Goal: Transaction & Acquisition: Obtain resource

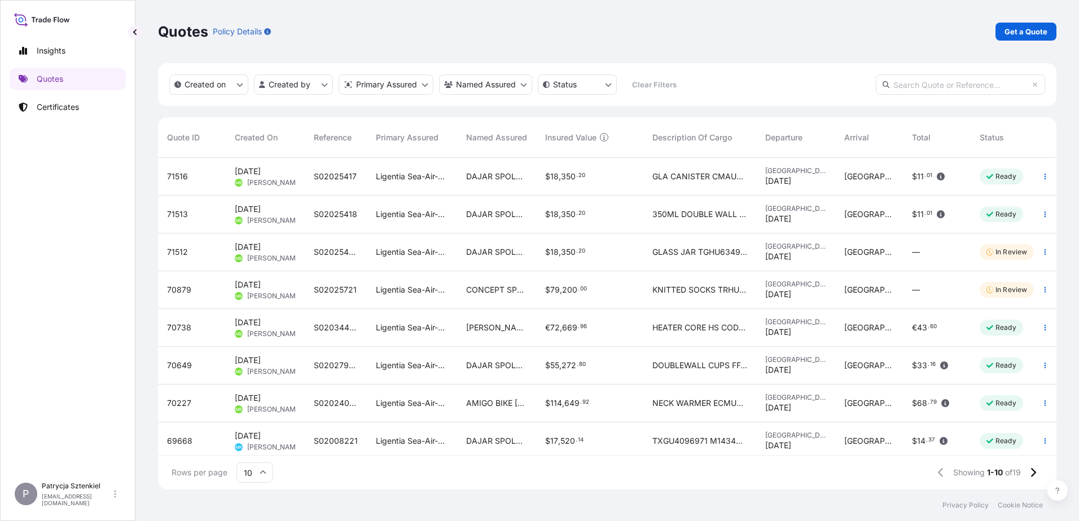
scroll to position [329, 890]
click at [47, 81] on p "Quotes" at bounding box center [50, 78] width 27 height 11
click at [1039, 36] on p "Get a Quote" at bounding box center [1025, 31] width 43 height 11
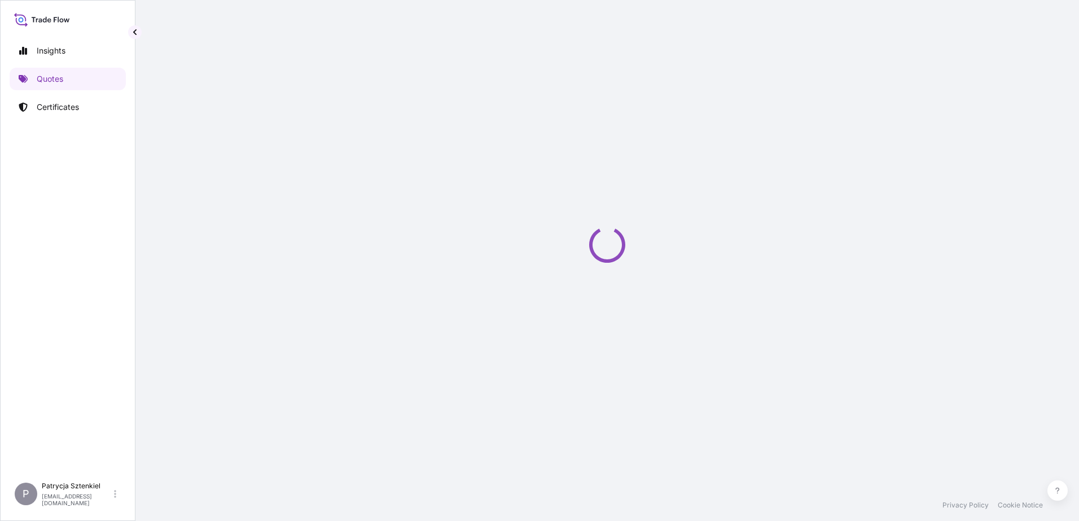
select select "Sea"
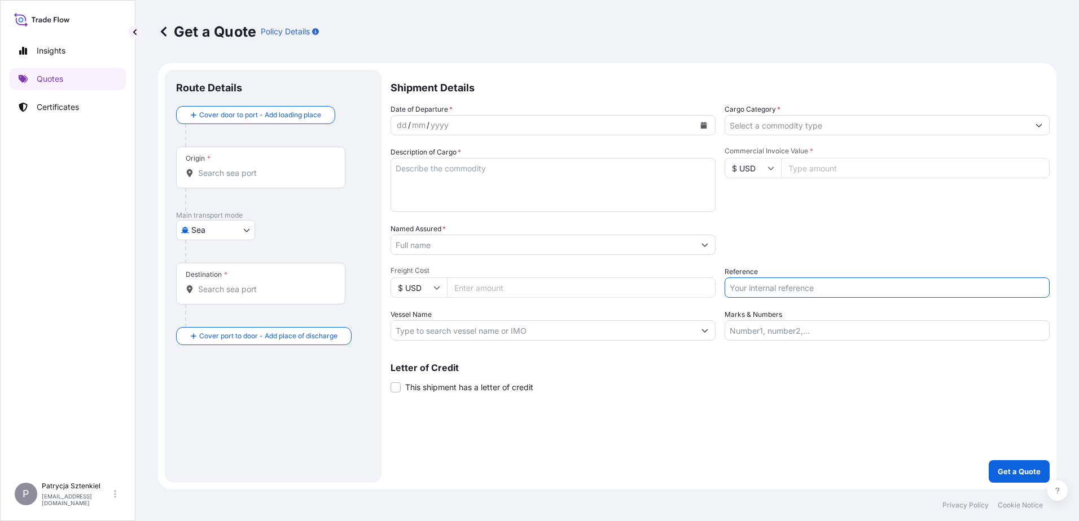
click at [830, 282] on input "Reference" at bounding box center [886, 288] width 325 height 20
paste input "S02033338"
type input "S02033338"
click at [443, 249] on input "Named Assured *" at bounding box center [542, 245] width 303 height 20
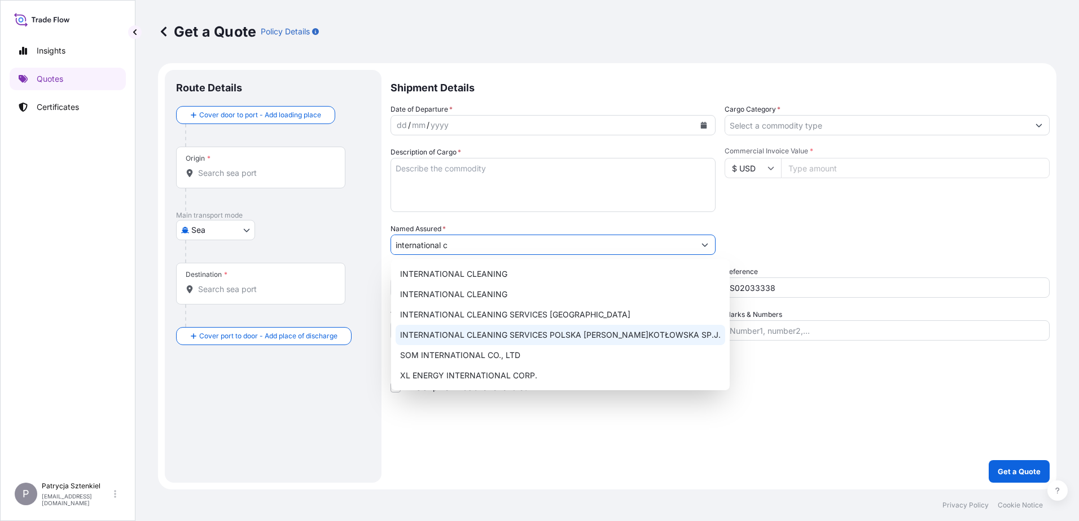
click at [511, 339] on span "INTERNATIONAL CLEANING SERVICES POLSKA [PERSON_NAME]KOTŁOWSKA SP.J." at bounding box center [560, 334] width 320 height 11
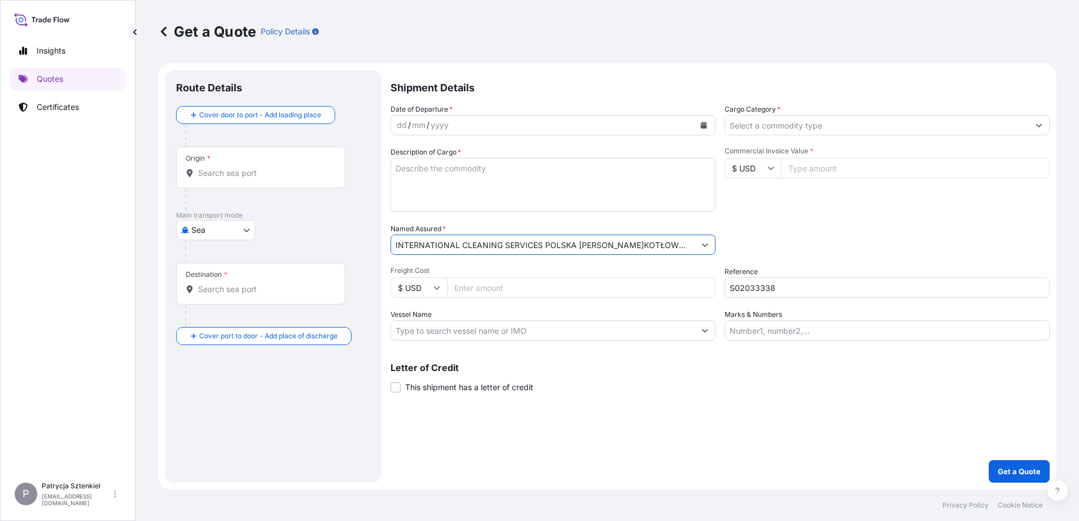
type input "INTERNATIONAL CLEANING SERVICES POLSKA [PERSON_NAME]KOTŁOWSKA SP.J."
click at [262, 159] on div "Origin *" at bounding box center [260, 168] width 169 height 42
click at [262, 168] on input "Origin *" at bounding box center [264, 173] width 133 height 11
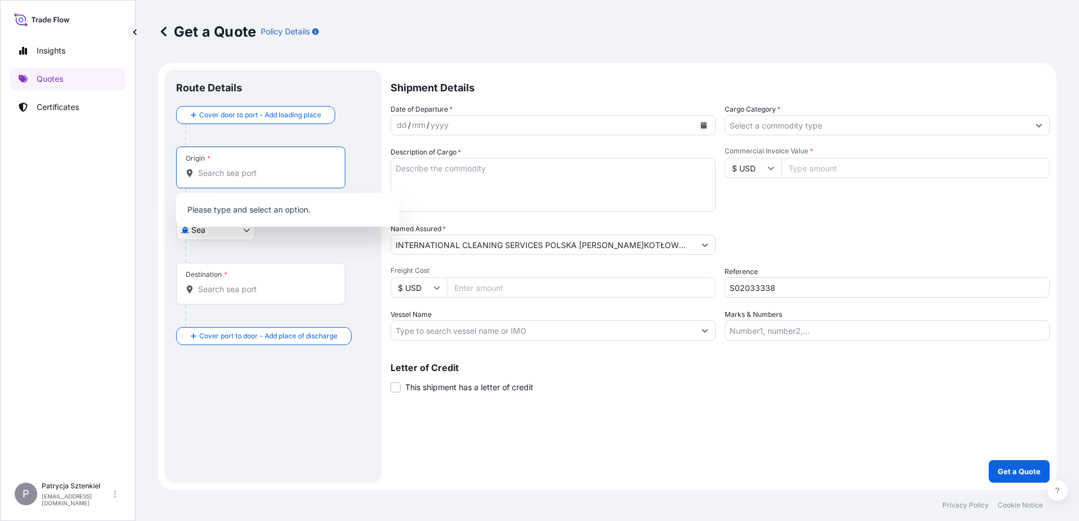
click at [263, 165] on div "Origin *" at bounding box center [260, 168] width 169 height 42
click at [263, 168] on input "Origin *" at bounding box center [264, 173] width 133 height 11
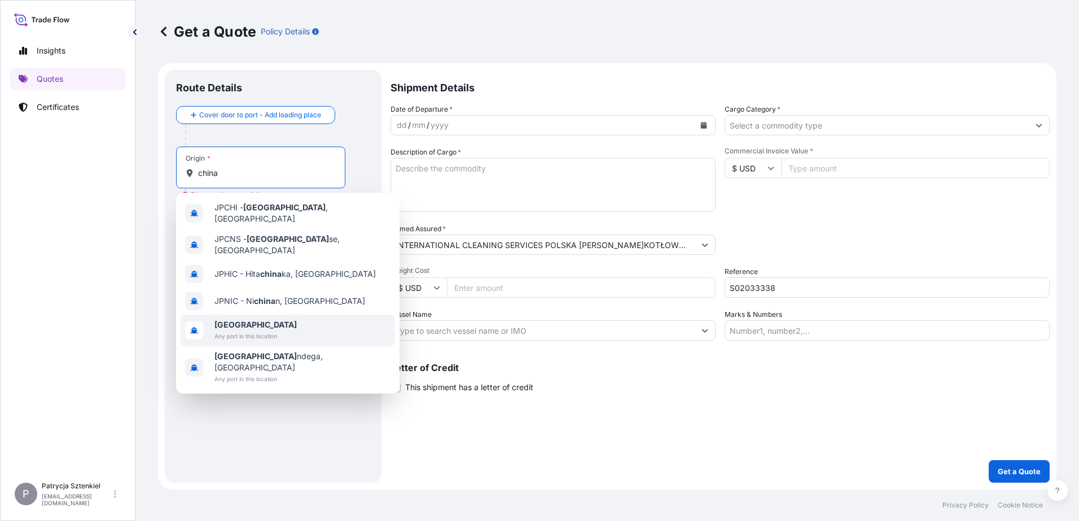
click at [230, 320] on b "[GEOGRAPHIC_DATA]" at bounding box center [255, 325] width 82 height 10
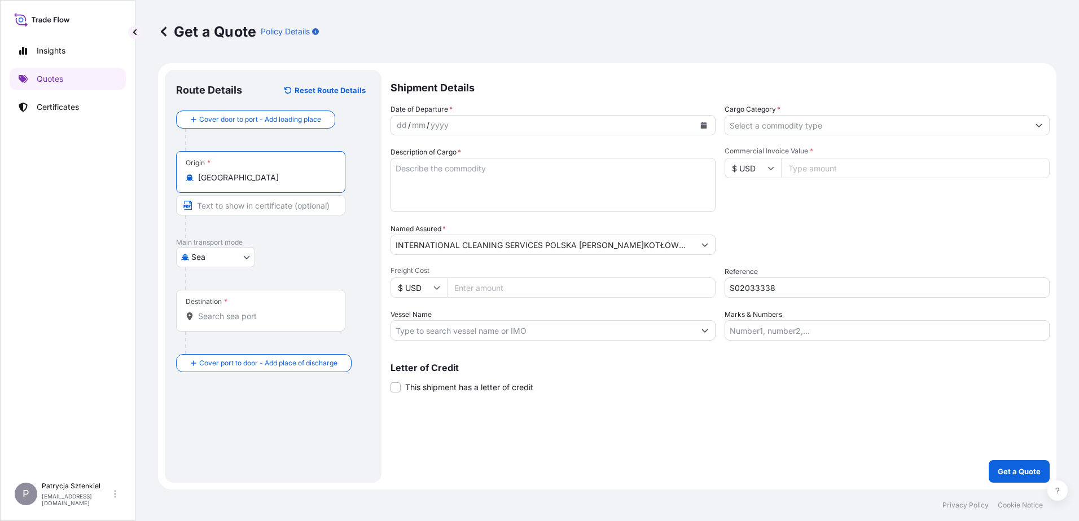
type input "[GEOGRAPHIC_DATA]"
click at [214, 309] on div "Destination *" at bounding box center [260, 311] width 169 height 42
click at [214, 311] on input "Destination *" at bounding box center [264, 316] width 133 height 11
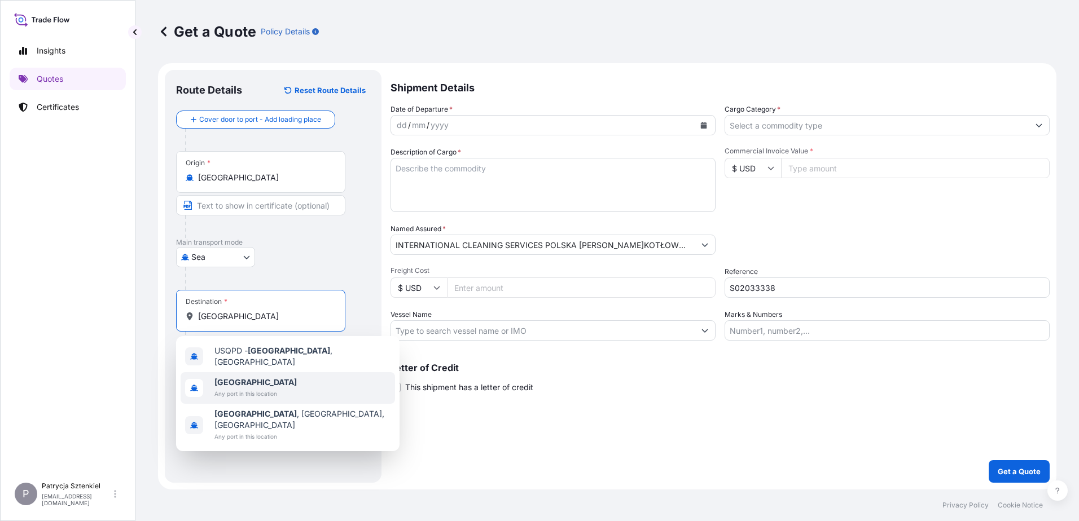
click at [244, 393] on span "Any port in this location" at bounding box center [255, 393] width 82 height 11
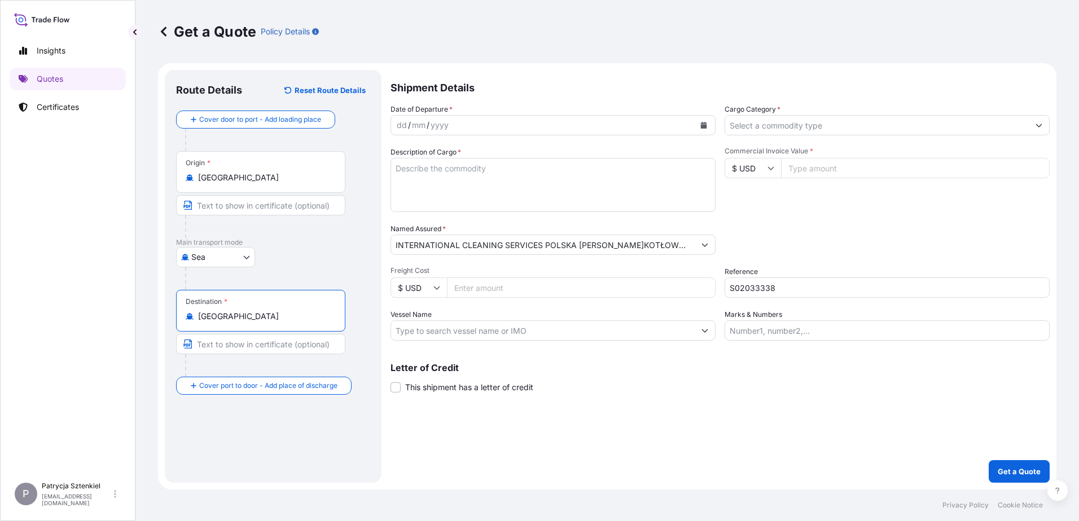
type input "[GEOGRAPHIC_DATA]"
click at [834, 184] on div "Commercial Invoice Value * $ USD" at bounding box center [886, 179] width 325 height 65
click at [829, 175] on input "Commercial Invoice Value *" at bounding box center [916, 168] width 267 height 20
type input "10000"
click at [947, 113] on div "Cargo Category *" at bounding box center [886, 120] width 325 height 32
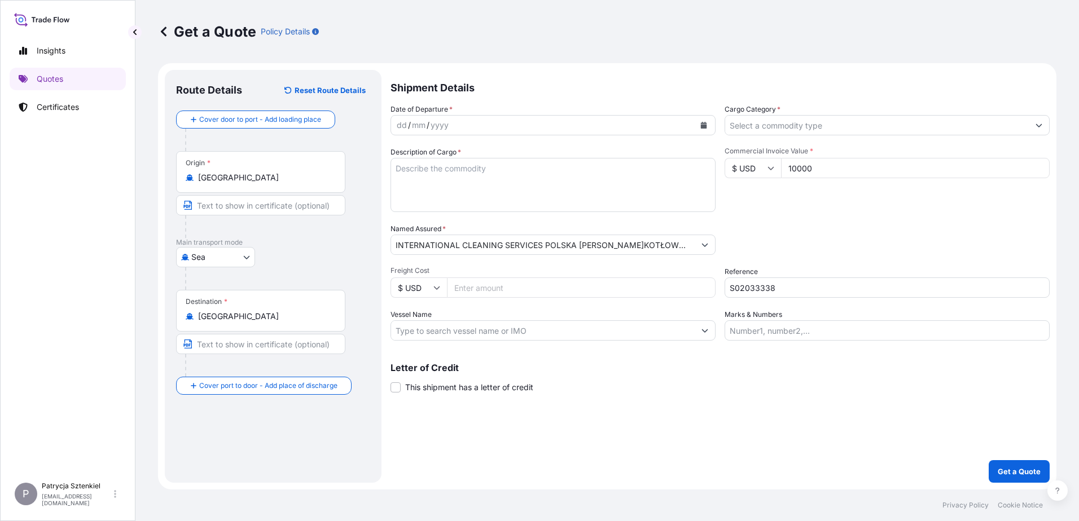
click at [785, 121] on input "Cargo Category *" at bounding box center [876, 125] width 303 height 20
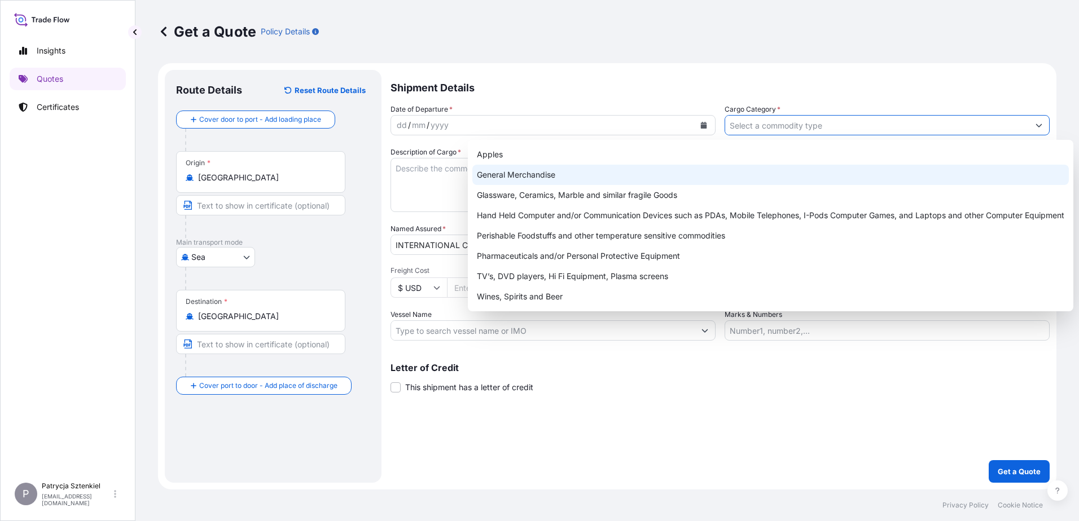
click at [564, 180] on div "General Merchandise" at bounding box center [770, 175] width 596 height 20
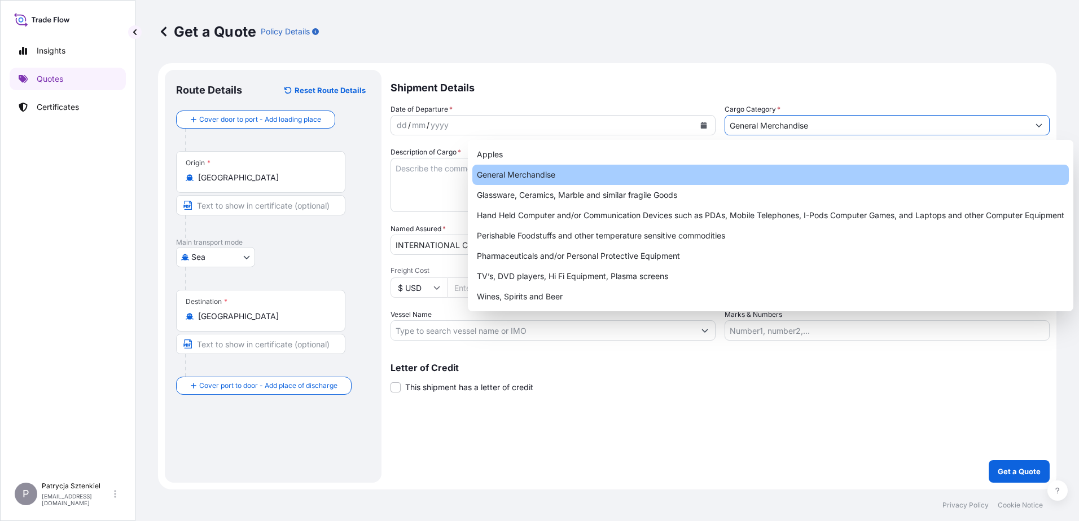
type input "General Merchandise"
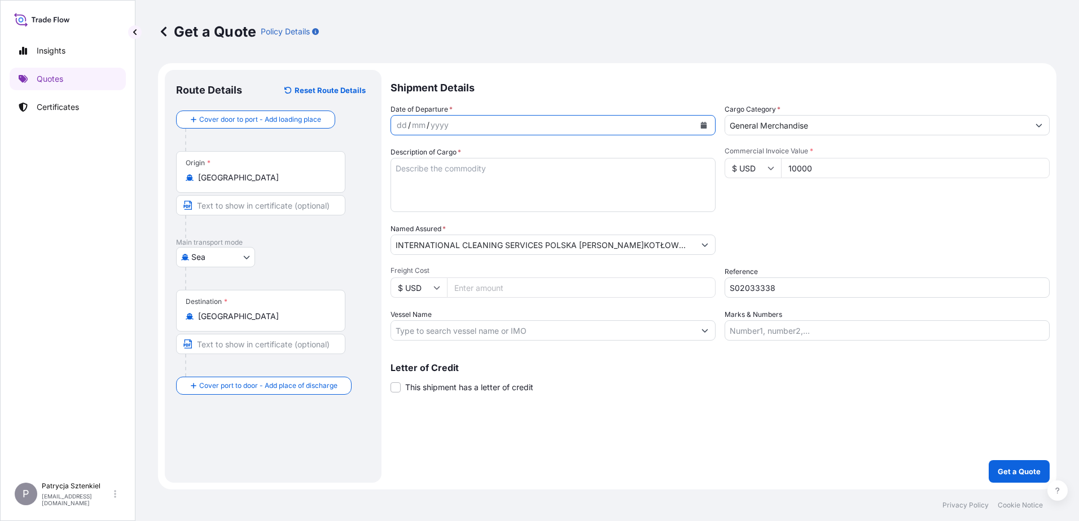
click at [703, 125] on icon "Calendar" at bounding box center [704, 125] width 6 height 7
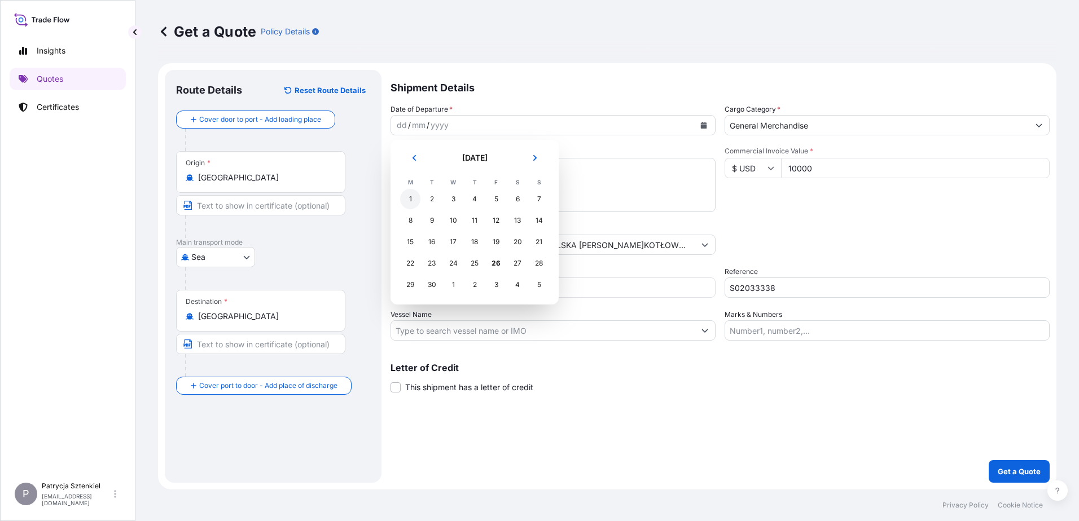
click at [411, 192] on div "1" at bounding box center [410, 199] width 20 height 20
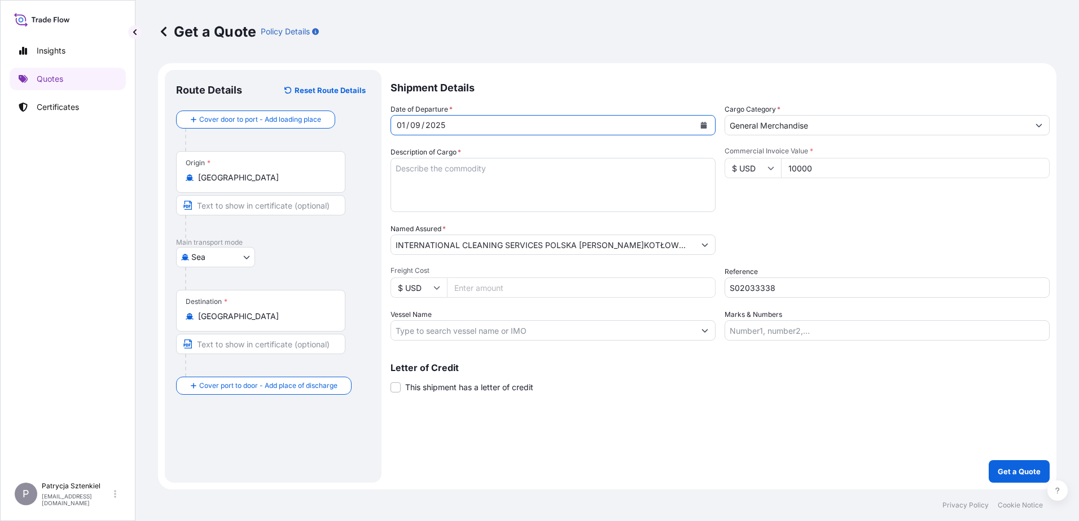
click at [401, 173] on textarea "Description of Cargo *" at bounding box center [552, 185] width 325 height 54
paste textarea "NITRILE GLOVES"
paste textarea "UETU8061262 FX42668659 40HC 18500.00 KG 70.47 M3 4050 CTN CY/CY"
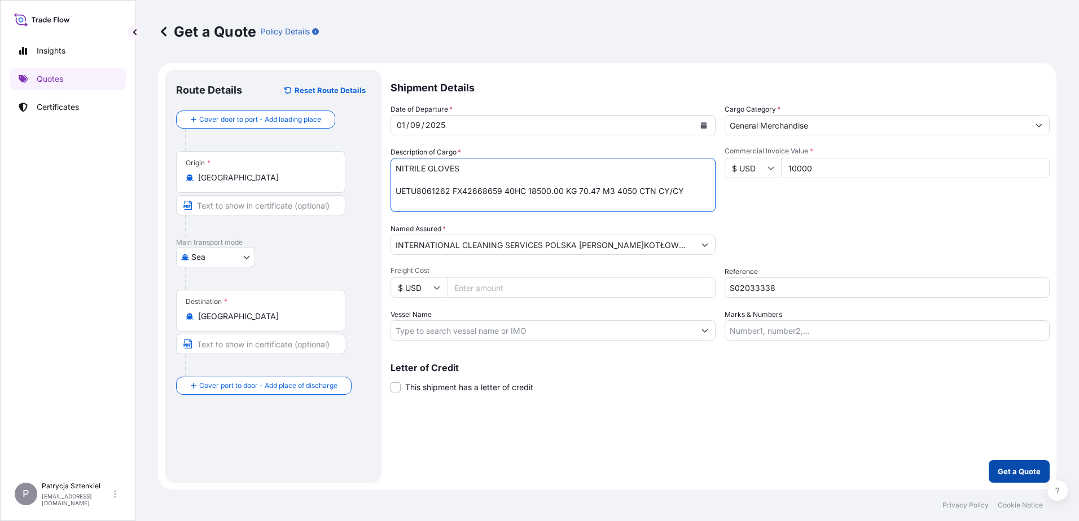
type textarea "NITRILE GLOVES UETU8061262 FX42668659 40HC 18500.00 KG 70.47 M3 4050 CTN CY/CY"
click at [1021, 467] on p "Get a Quote" at bounding box center [1018, 471] width 43 height 11
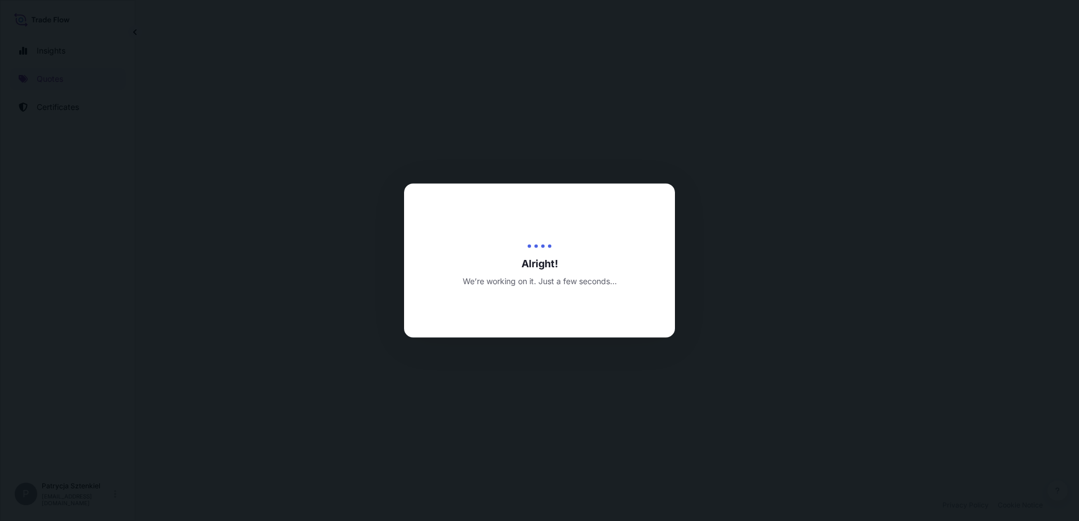
select select "Sea"
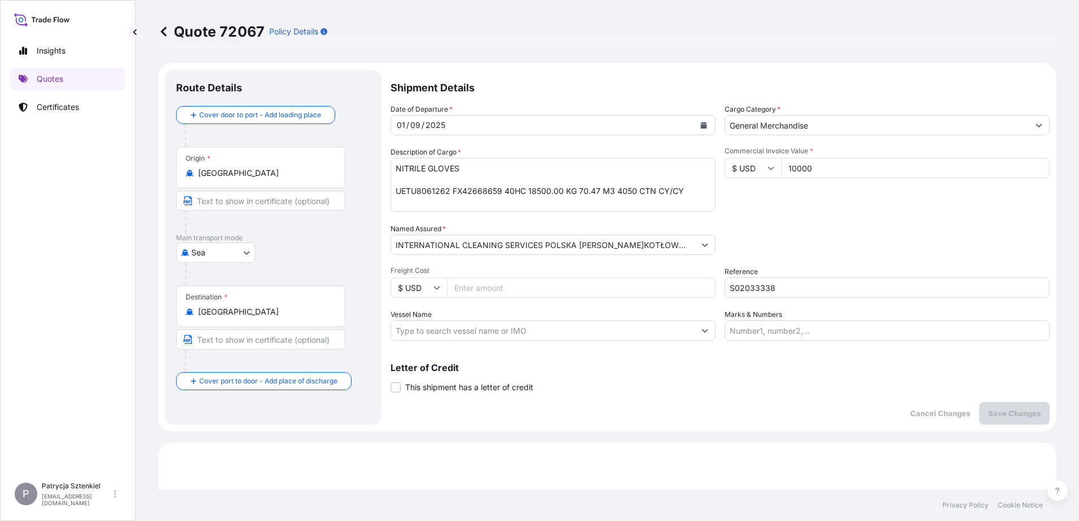
click at [815, 166] on input "10000" at bounding box center [915, 168] width 269 height 20
drag, startPoint x: 811, startPoint y: 164, endPoint x: 725, endPoint y: 163, distance: 85.8
click at [725, 163] on div "$ USD 10000" at bounding box center [886, 168] width 325 height 20
type input "7000"
click at [1001, 417] on p "Save Changes" at bounding box center [1014, 413] width 52 height 11
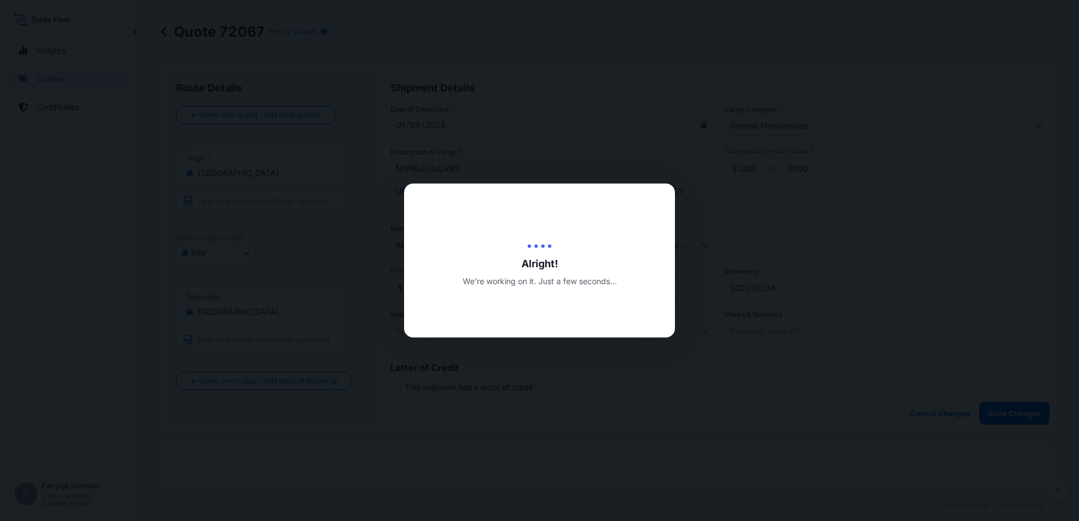
type input "[DATE]"
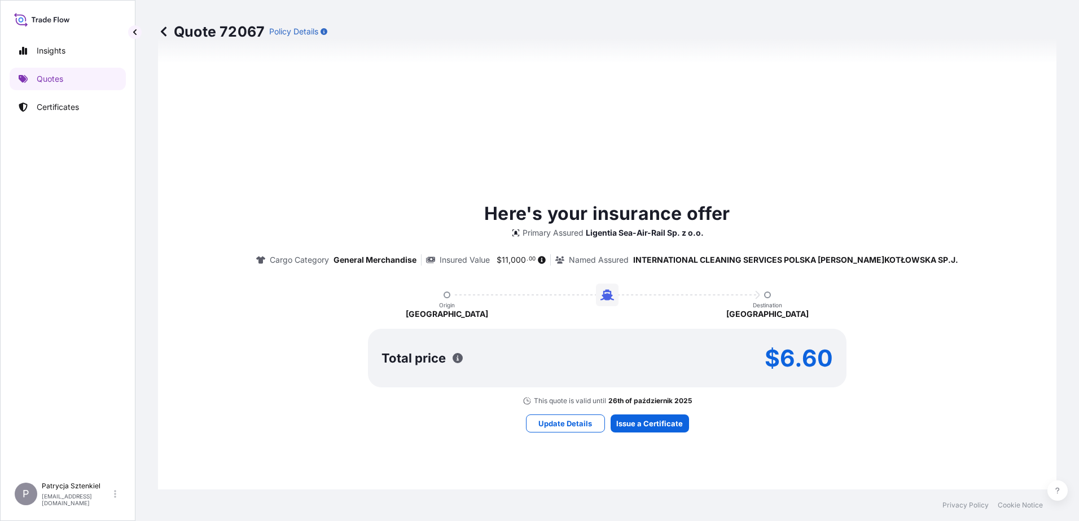
select select "Sea"
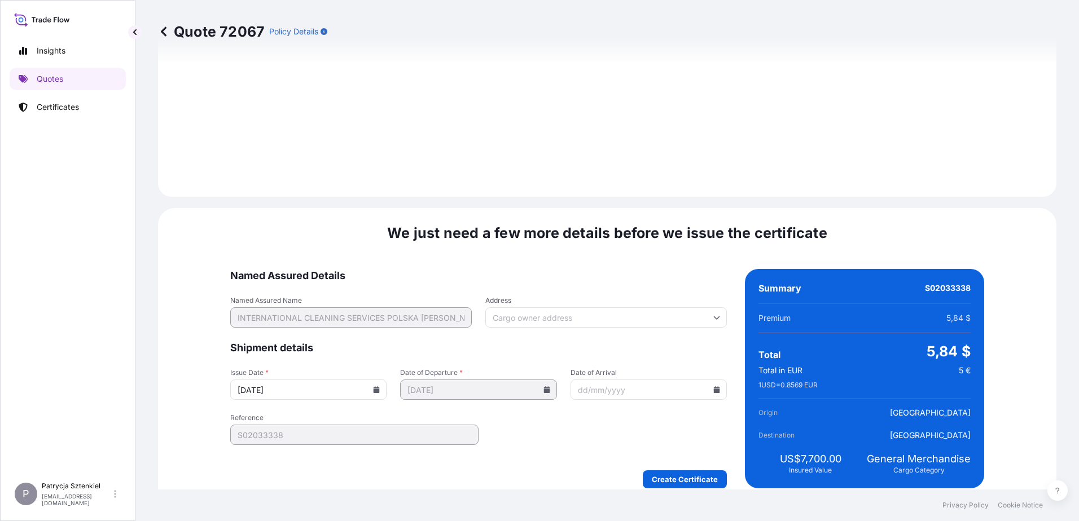
scroll to position [1200, 0]
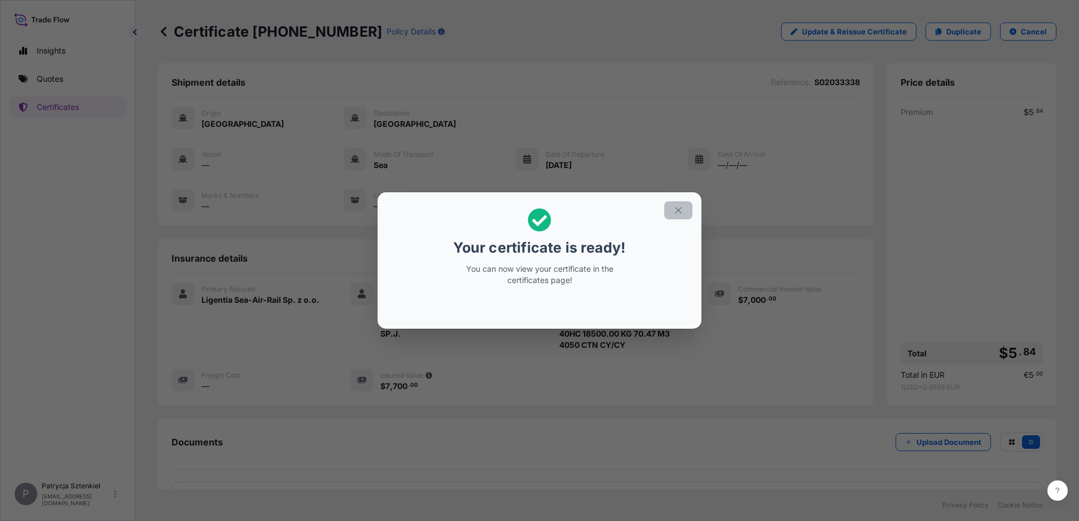
click at [687, 214] on button "button" at bounding box center [678, 210] width 28 height 18
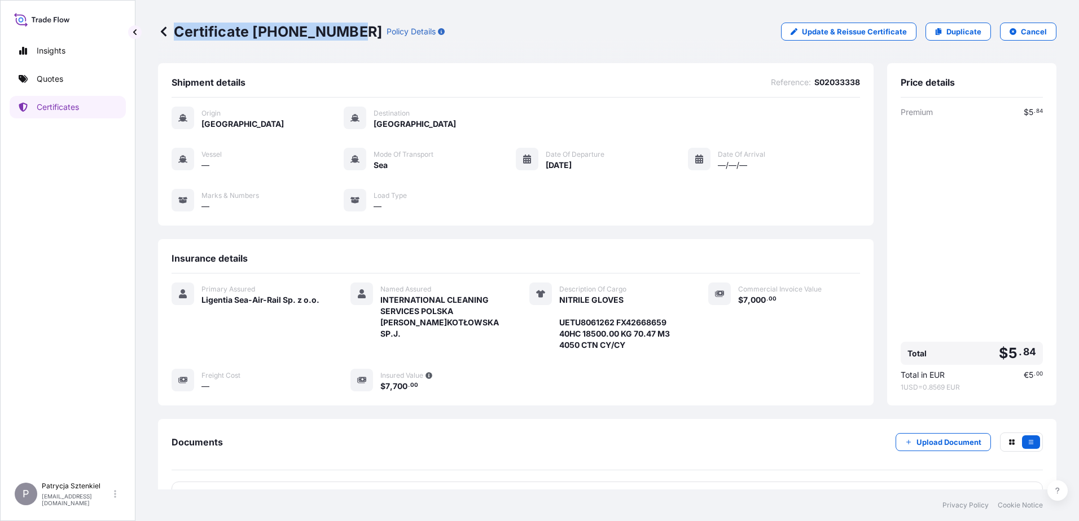
drag, startPoint x: 177, startPoint y: 32, endPoint x: 354, endPoint y: 45, distance: 177.0
click at [354, 45] on div "Certificate [PHONE_NUMBER] Policy Details Update & Reissue Certificate Duplicat…" at bounding box center [607, 31] width 898 height 63
copy p "Certificate [PHONE_NUMBER]"
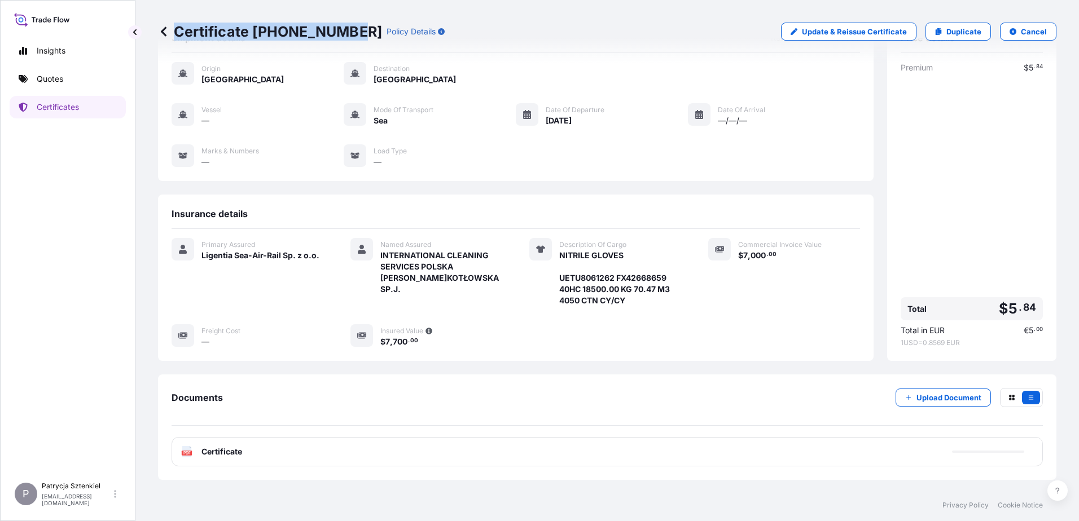
scroll to position [85, 0]
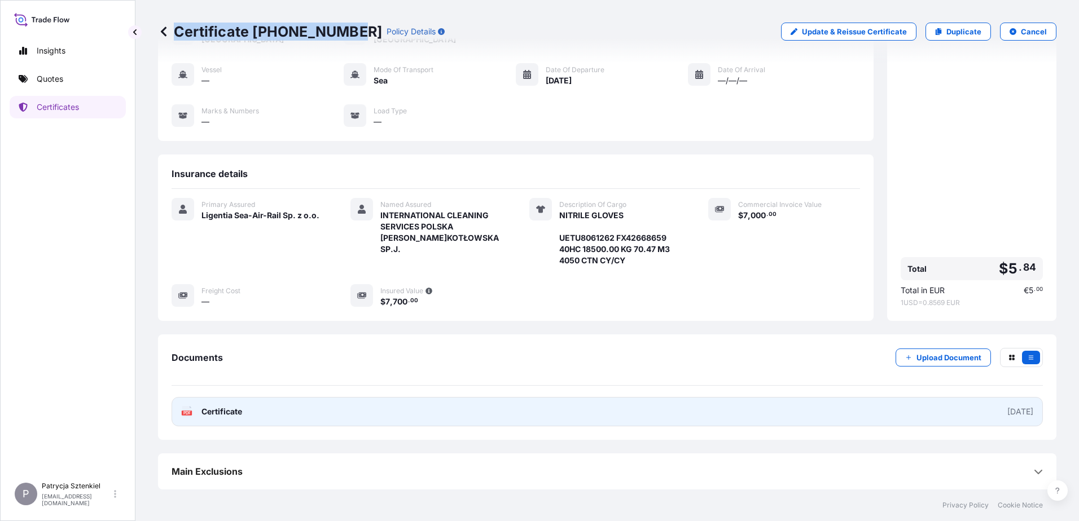
click at [409, 419] on link "PDF Certificate [DATE]" at bounding box center [606, 411] width 871 height 29
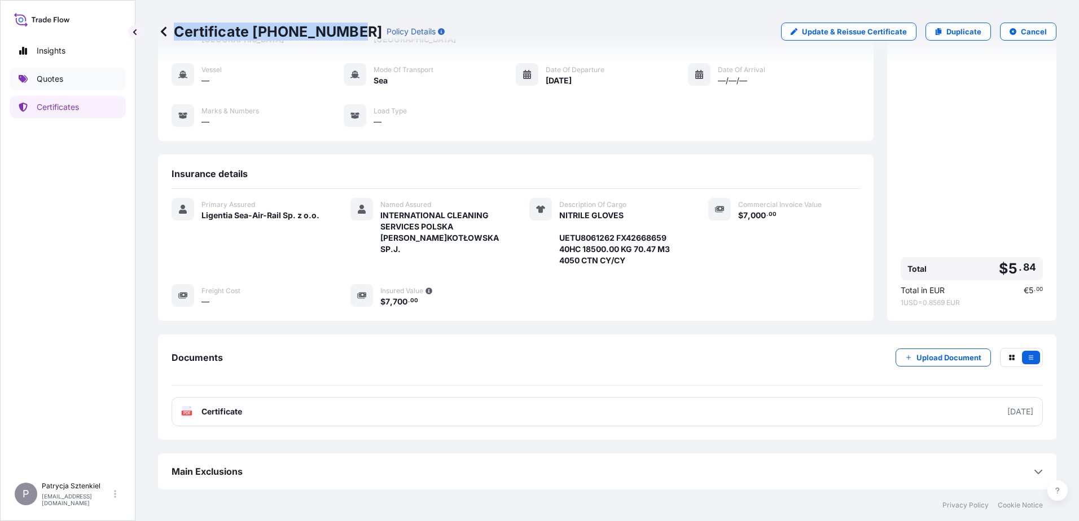
click at [30, 83] on link "Quotes" at bounding box center [68, 79] width 116 height 23
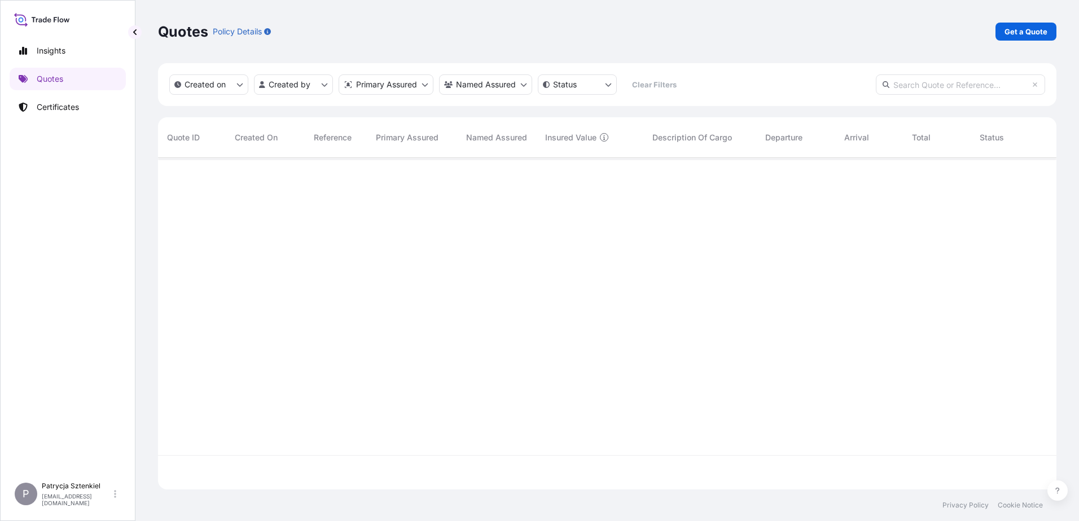
scroll to position [329, 890]
click at [1015, 35] on p "Get a Quote" at bounding box center [1025, 31] width 43 height 11
select select "Sea"
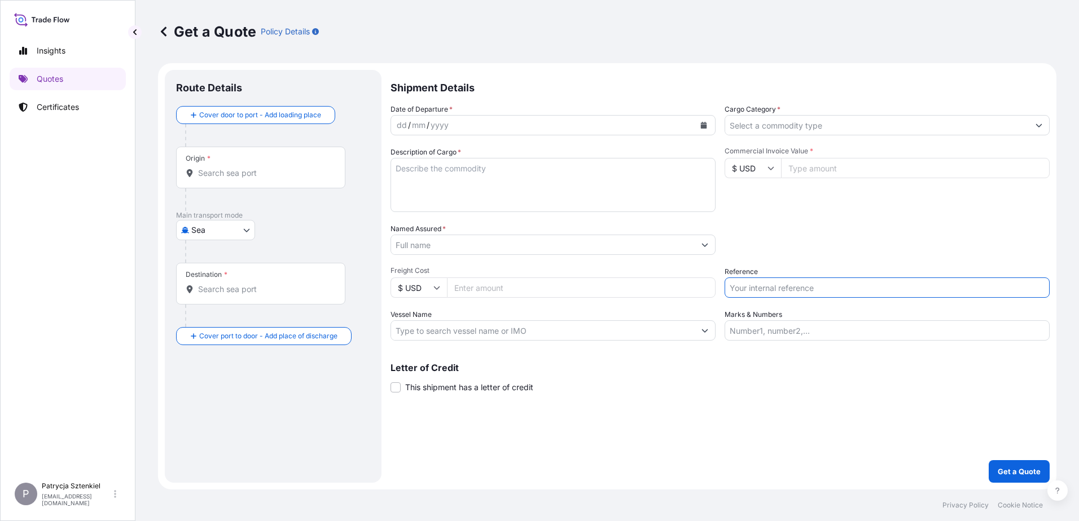
click at [803, 279] on input "Reference" at bounding box center [886, 288] width 325 height 20
paste input "S02034079"
type input "S02034079"
click at [732, 292] on input "S02034079" at bounding box center [886, 288] width 325 height 20
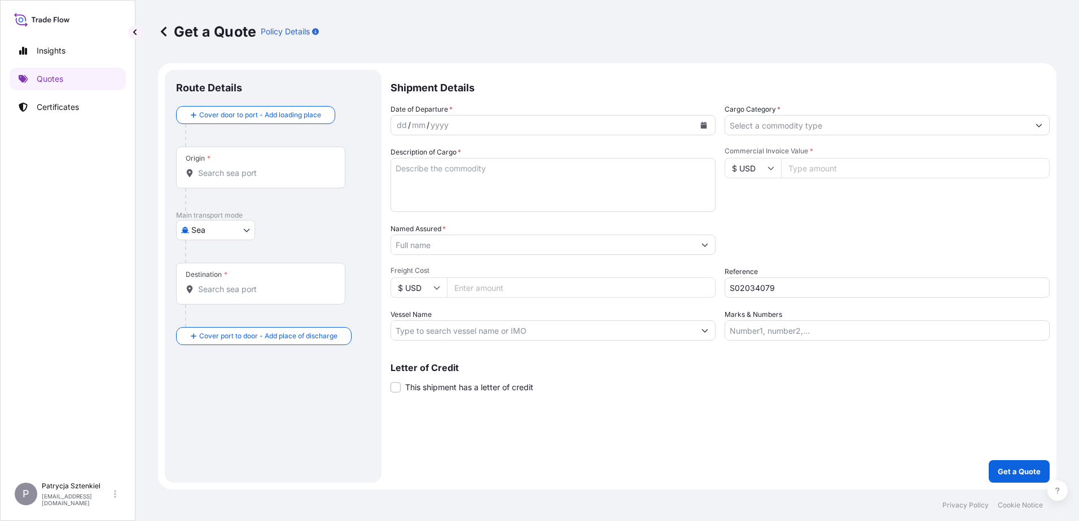
click at [491, 244] on input "Named Assured *" at bounding box center [542, 245] width 303 height 20
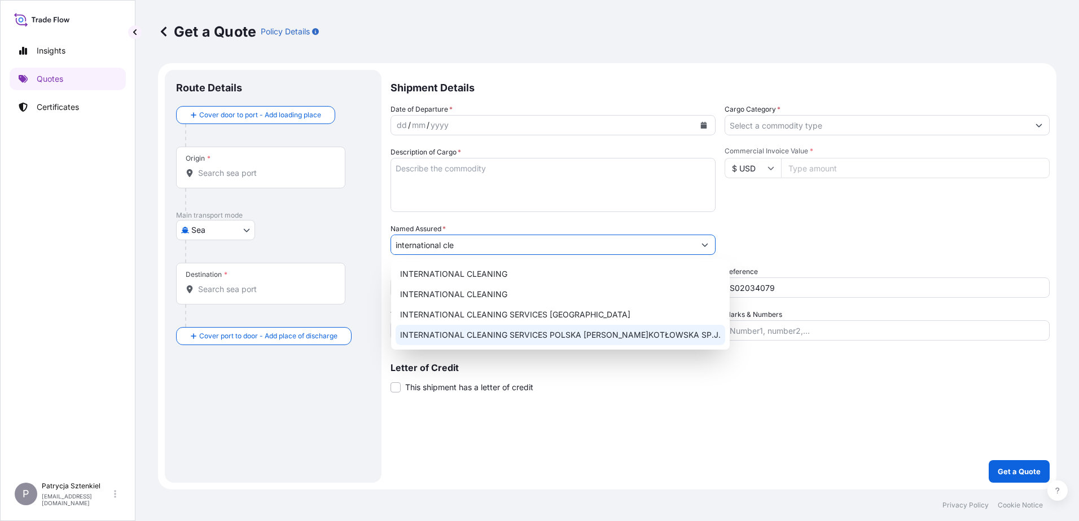
click at [513, 334] on span "INTERNATIONAL CLEANING SERVICES POLSKA [PERSON_NAME]KOTŁOWSKA SP.J." at bounding box center [560, 334] width 320 height 11
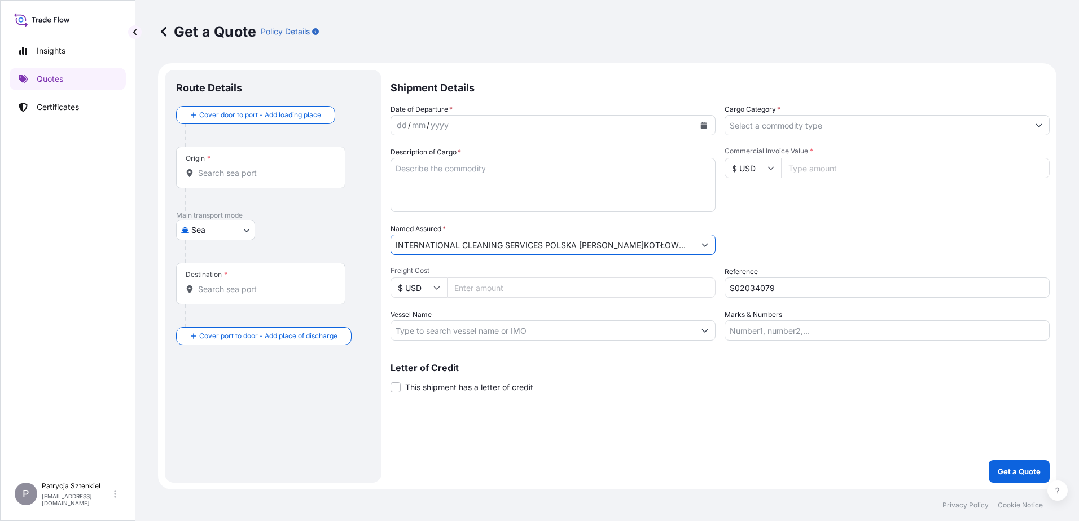
type input "INTERNATIONAL CLEANING SERVICES POLSKA [PERSON_NAME]KOTŁOWSKA SP.J."
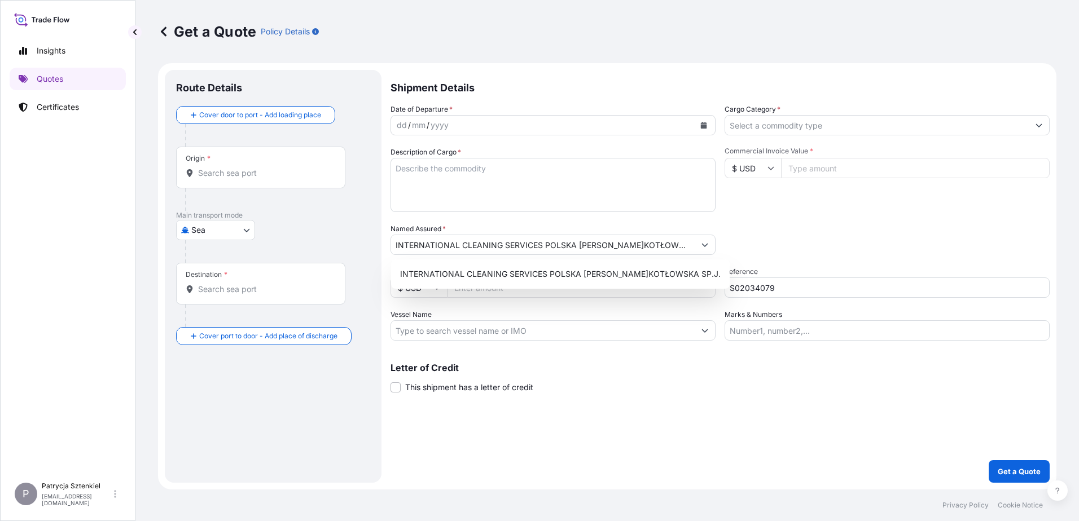
click at [841, 162] on input "Commercial Invoice Value *" at bounding box center [915, 168] width 269 height 20
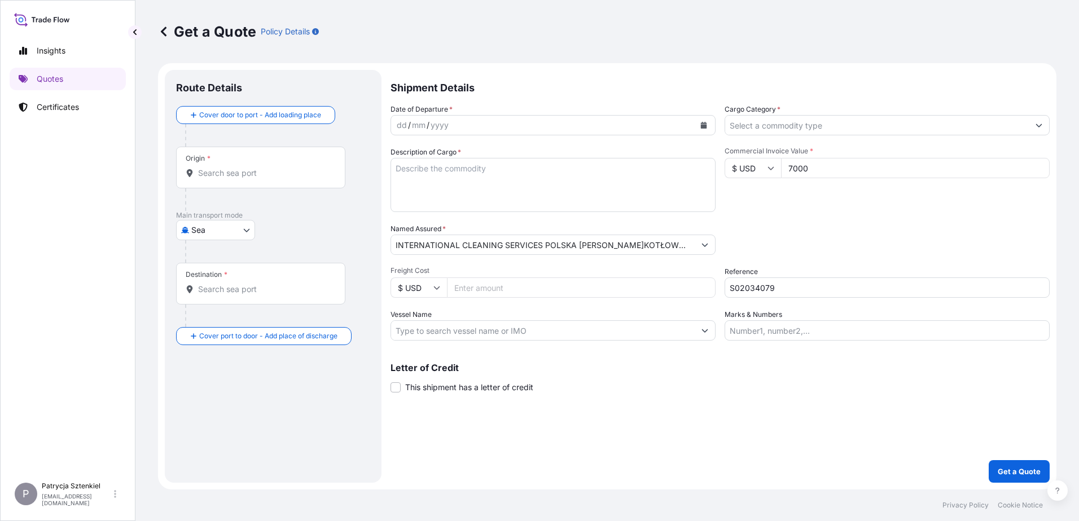
type input "7000"
click at [765, 231] on div "Packing Category Type to search a container mode Please select a primary mode o…" at bounding box center [886, 239] width 325 height 32
click at [764, 133] on input "Cargo Category *" at bounding box center [876, 125] width 303 height 20
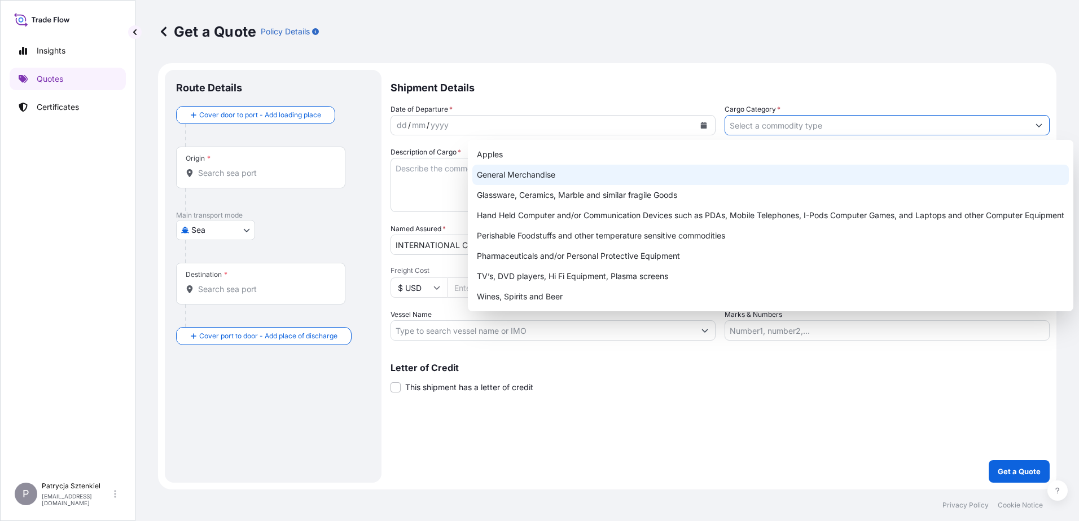
click at [623, 178] on div "General Merchandise" at bounding box center [770, 175] width 596 height 20
type input "General Merchandise"
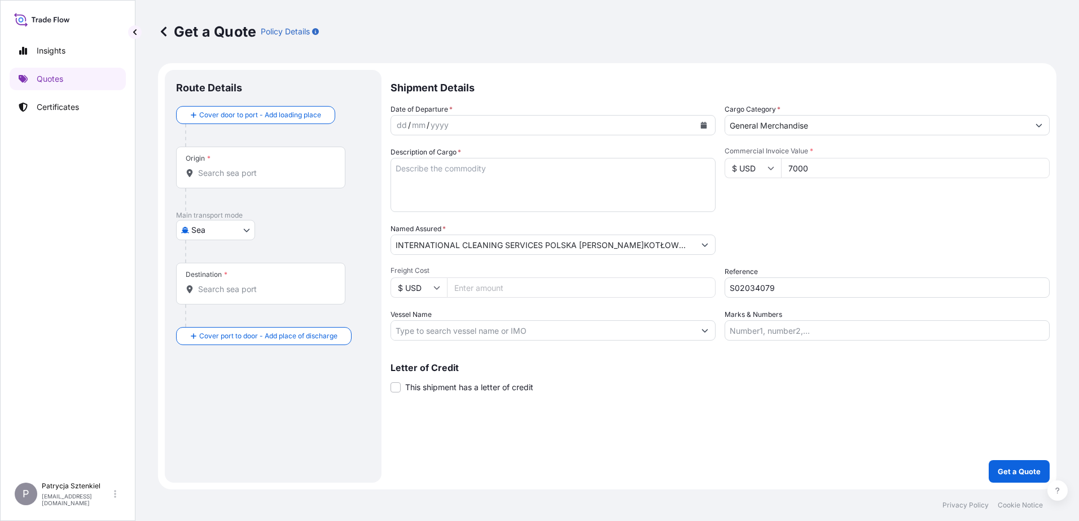
click at [234, 181] on div "Origin *" at bounding box center [260, 168] width 169 height 42
click at [234, 179] on input "Origin *" at bounding box center [264, 173] width 133 height 11
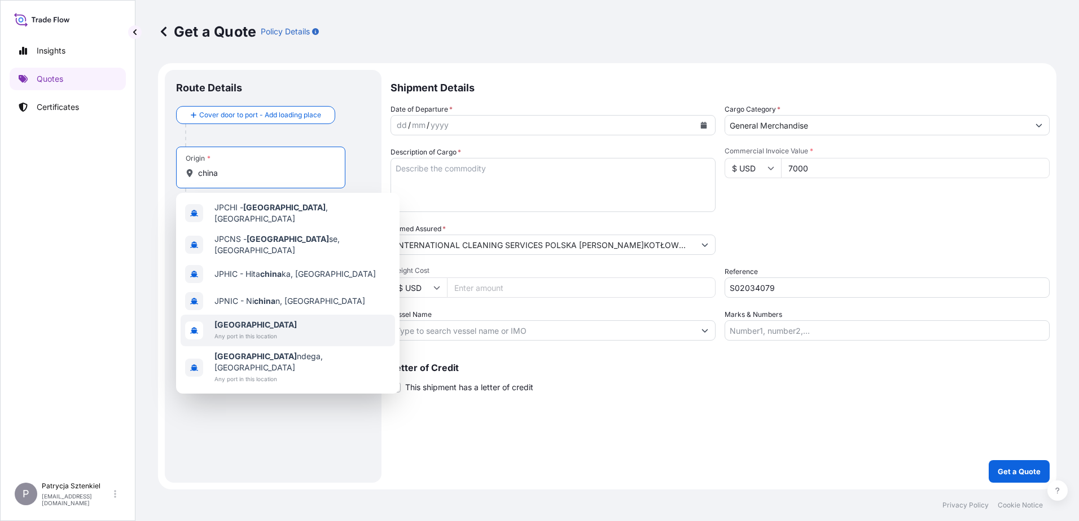
click at [232, 320] on b "[GEOGRAPHIC_DATA]" at bounding box center [255, 325] width 82 height 10
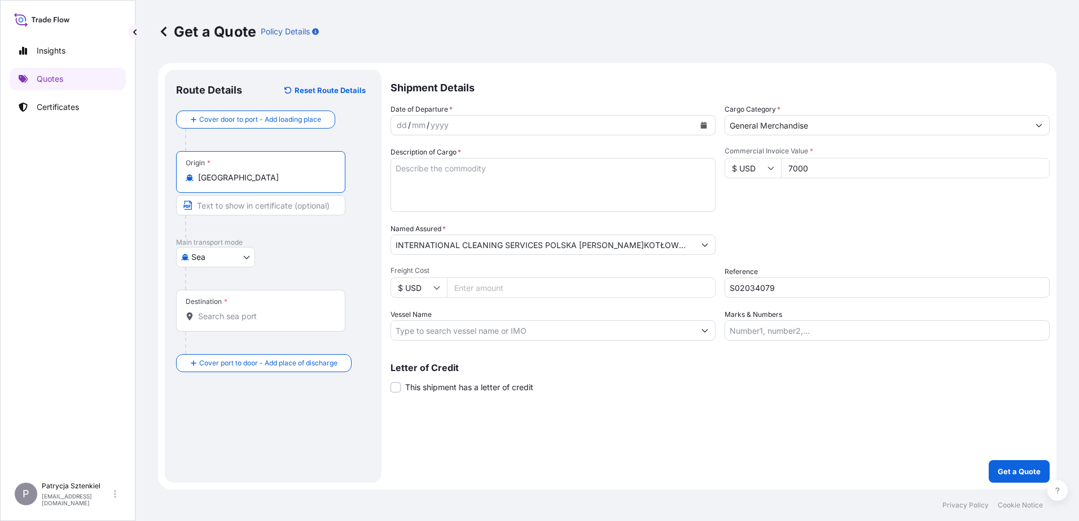
type input "[GEOGRAPHIC_DATA]"
click at [218, 311] on input "Destination *" at bounding box center [264, 316] width 133 height 11
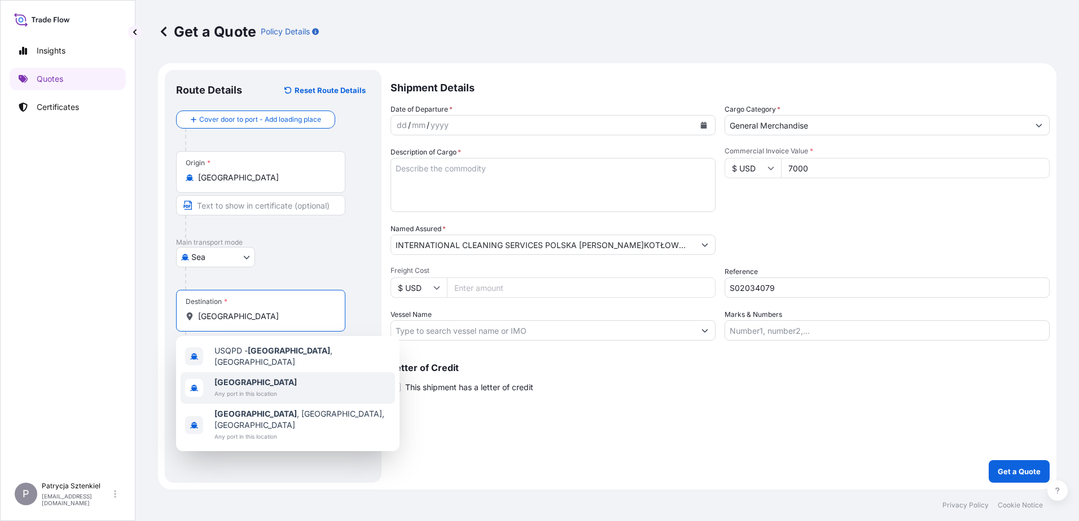
click at [244, 380] on span "[GEOGRAPHIC_DATA]" at bounding box center [255, 382] width 82 height 11
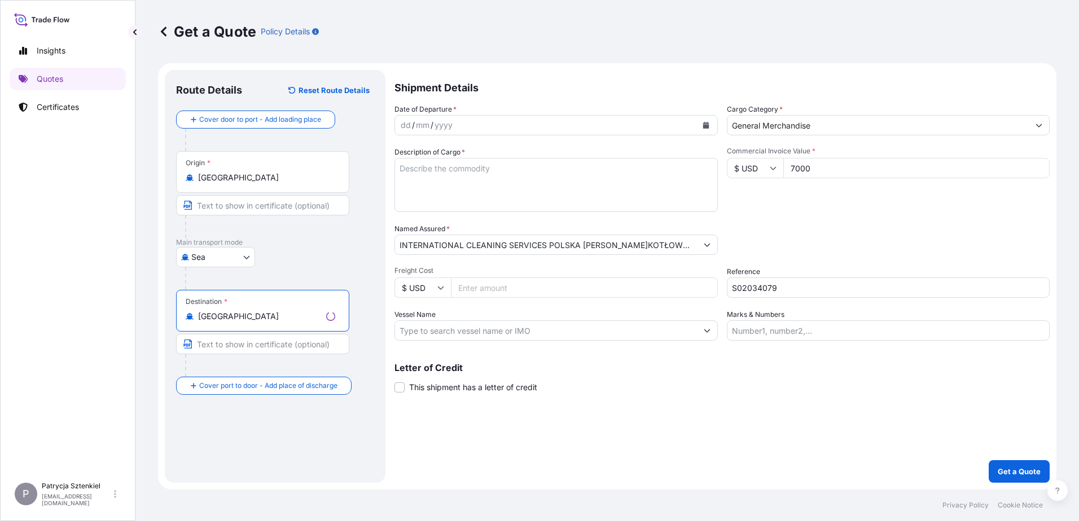
type input "[GEOGRAPHIC_DATA]"
click at [707, 126] on button "Calendar" at bounding box center [703, 125] width 18 height 18
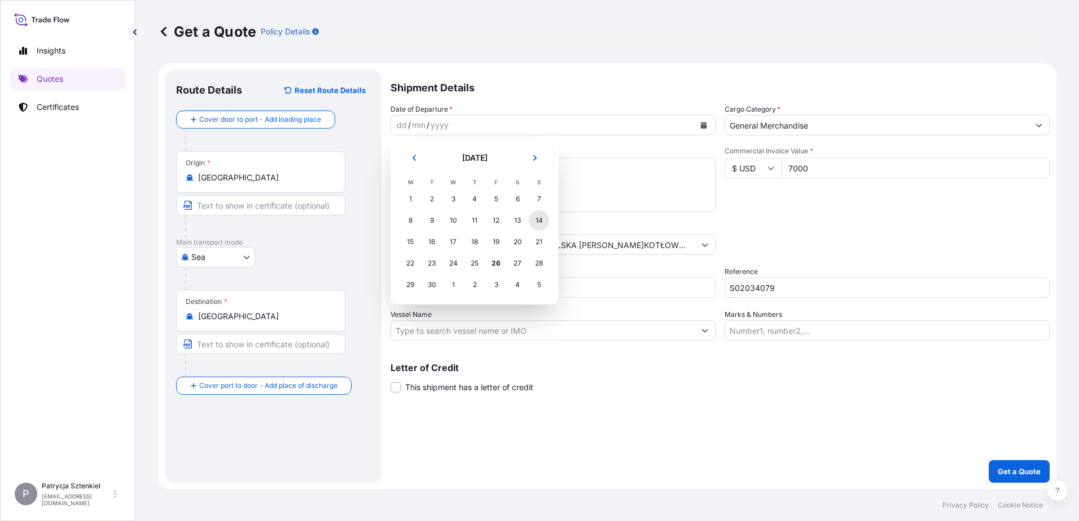
click at [534, 223] on div "14" at bounding box center [539, 220] width 20 height 20
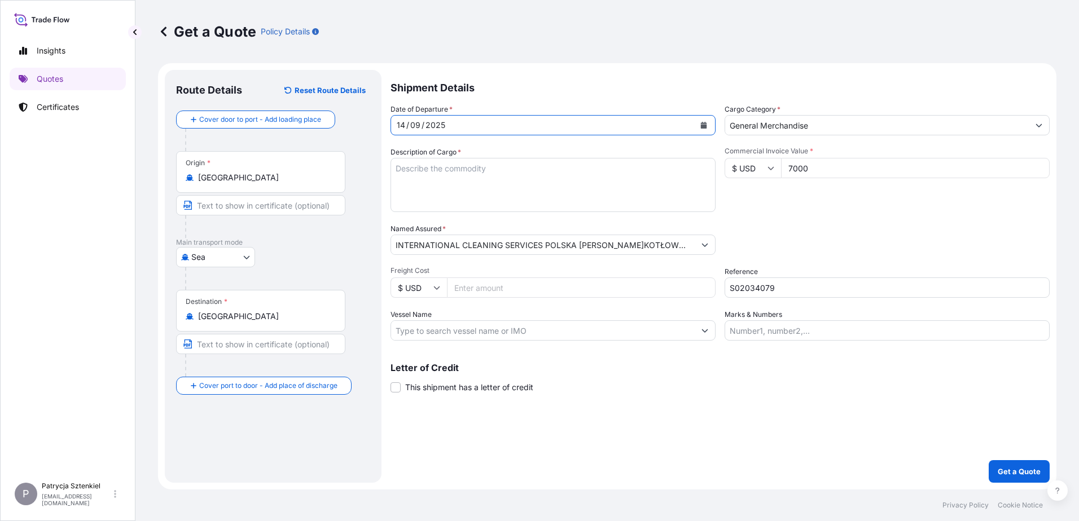
click at [451, 193] on textarea "Description of Cargo *" at bounding box center [552, 185] width 325 height 54
paste textarea "NITRILE GLOVES"
paste textarea "HAMU3961557 HLK3687523 40HC 18300.00 KG 70.47 M3 4050 CTN CY/CY"
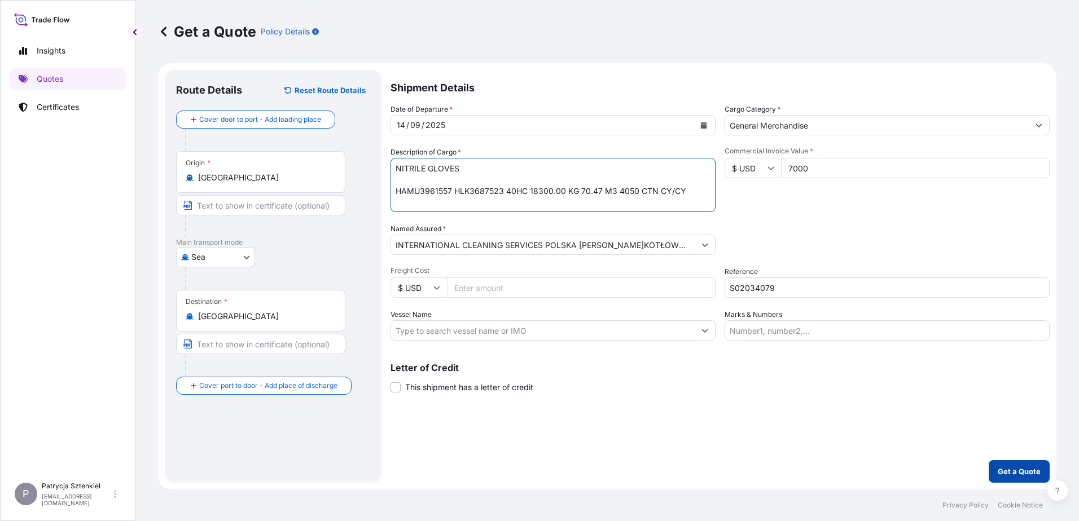
type textarea "NITRILE GLOVES HAMU3961557 HLK3687523 40HC 18300.00 KG 70.47 M3 4050 CTN CY/CY"
click at [1018, 475] on p "Get a Quote" at bounding box center [1018, 471] width 43 height 11
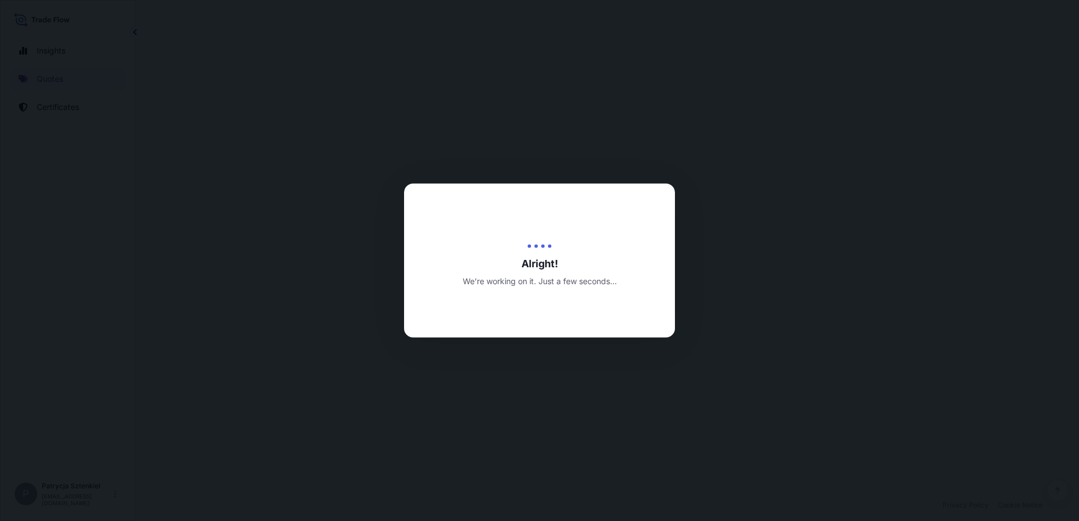
select select "Sea"
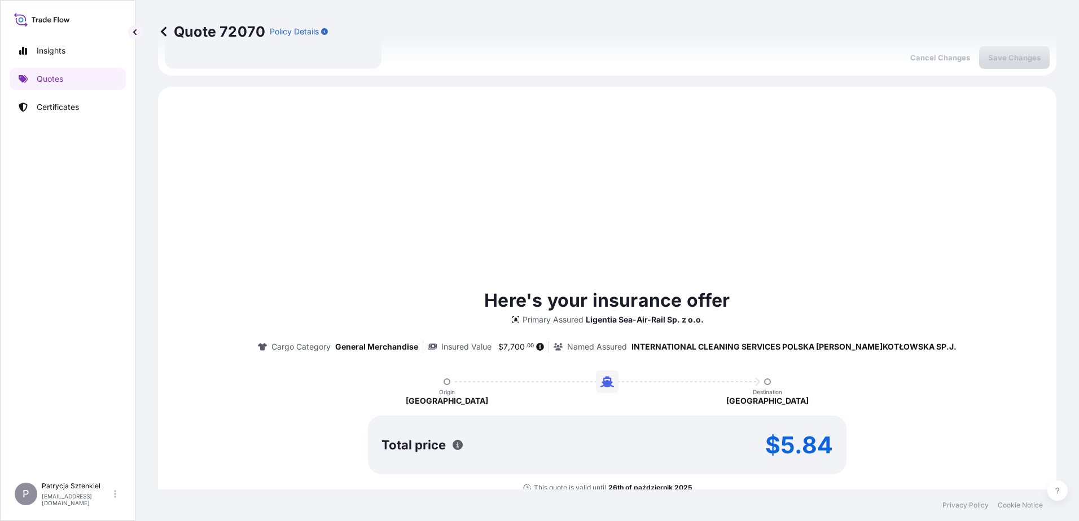
scroll to position [386, 0]
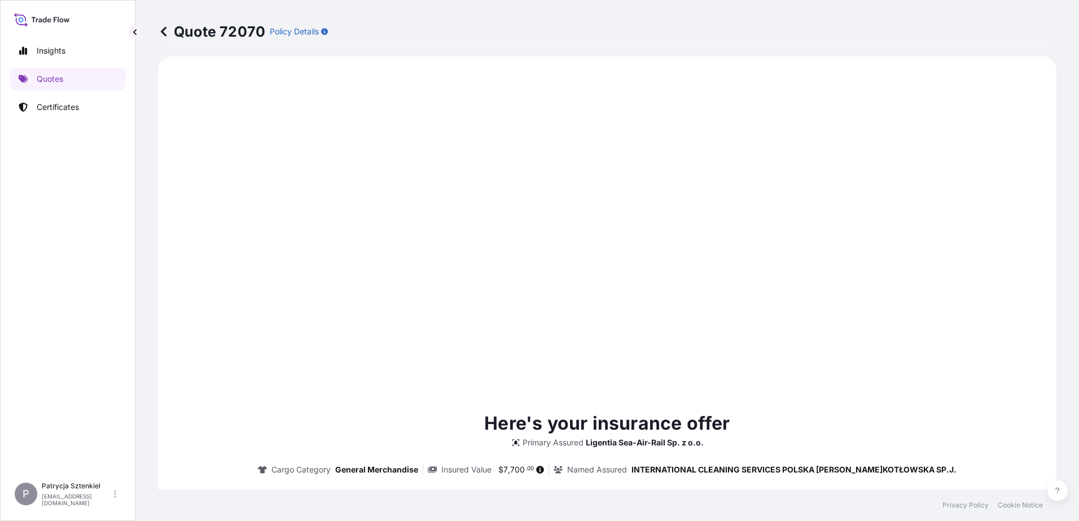
type input "[DATE]"
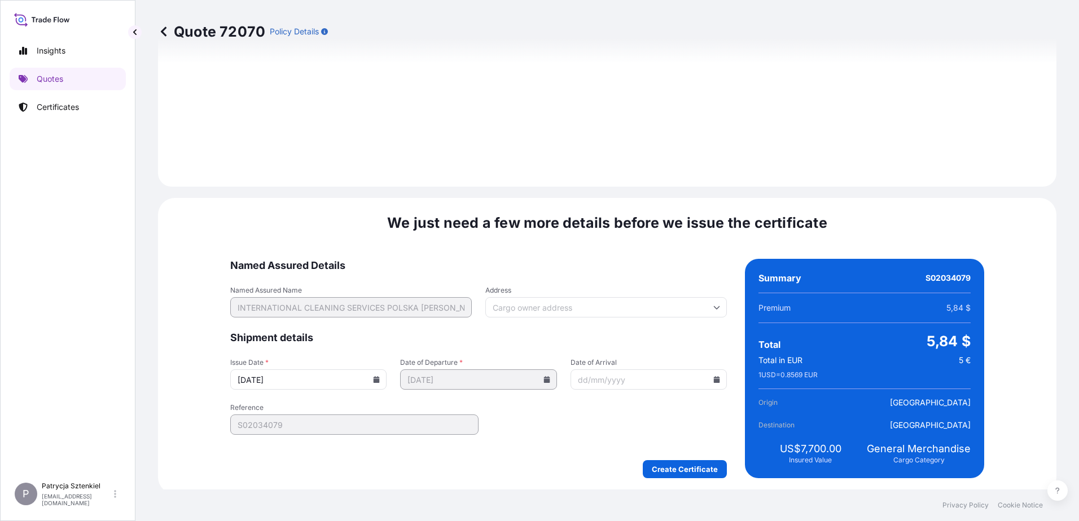
scroll to position [1200, 0]
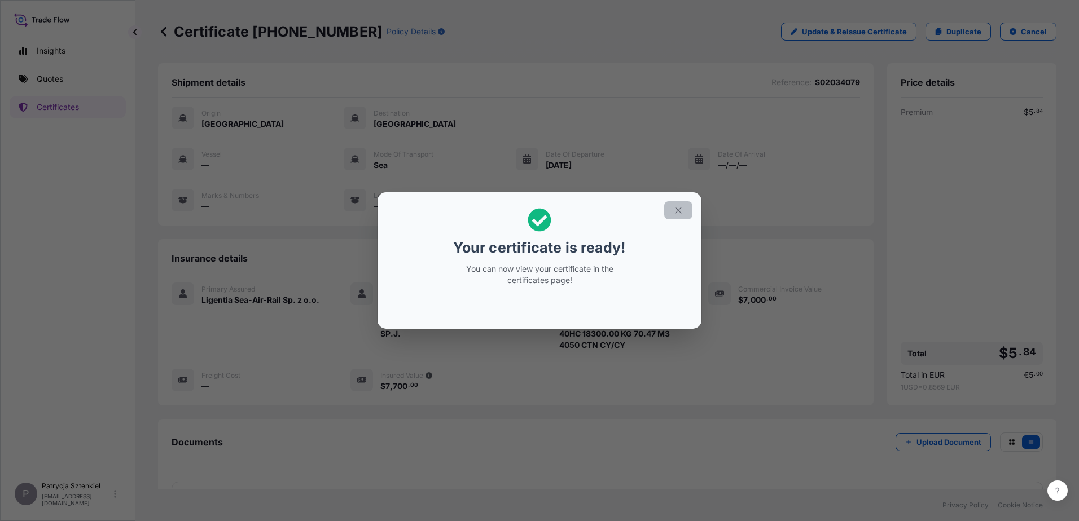
click at [681, 212] on icon "button" at bounding box center [678, 210] width 10 height 10
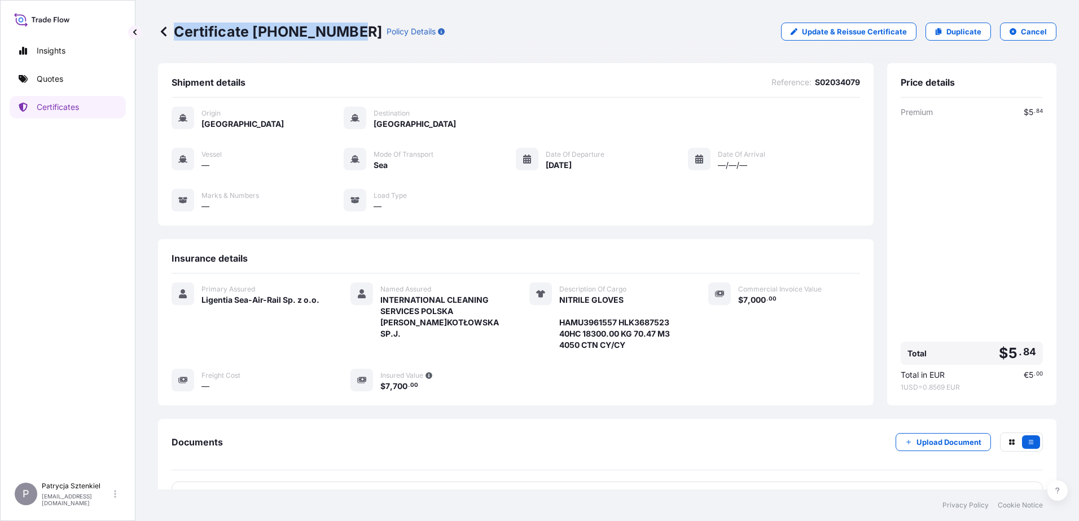
drag, startPoint x: 177, startPoint y: 30, endPoint x: 351, endPoint y: 44, distance: 174.8
click at [351, 44] on div "Certificate [PHONE_NUMBER] Policy Details Update & Reissue Certificate Duplicat…" at bounding box center [607, 31] width 898 height 63
copy p "Certificate [PHONE_NUMBER]"
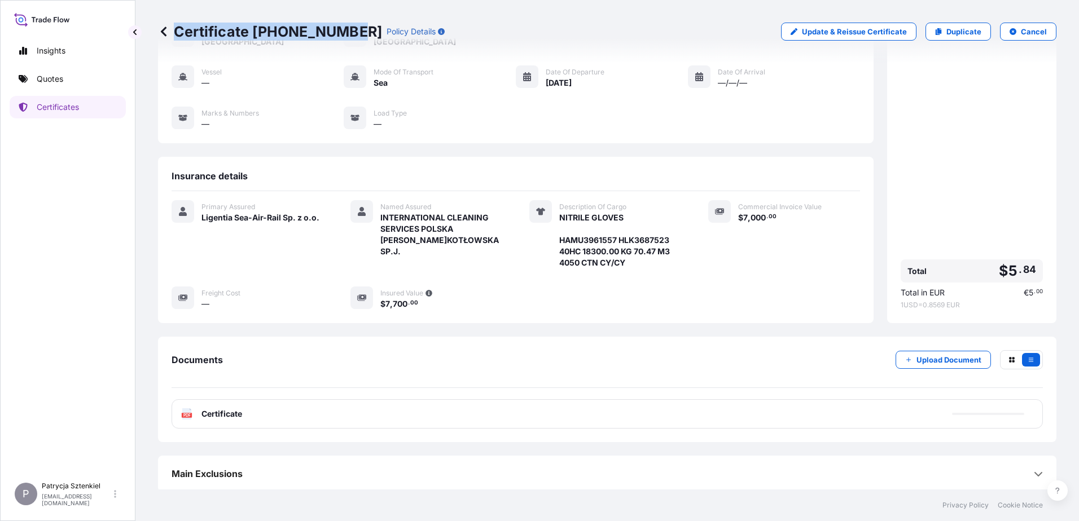
scroll to position [85, 0]
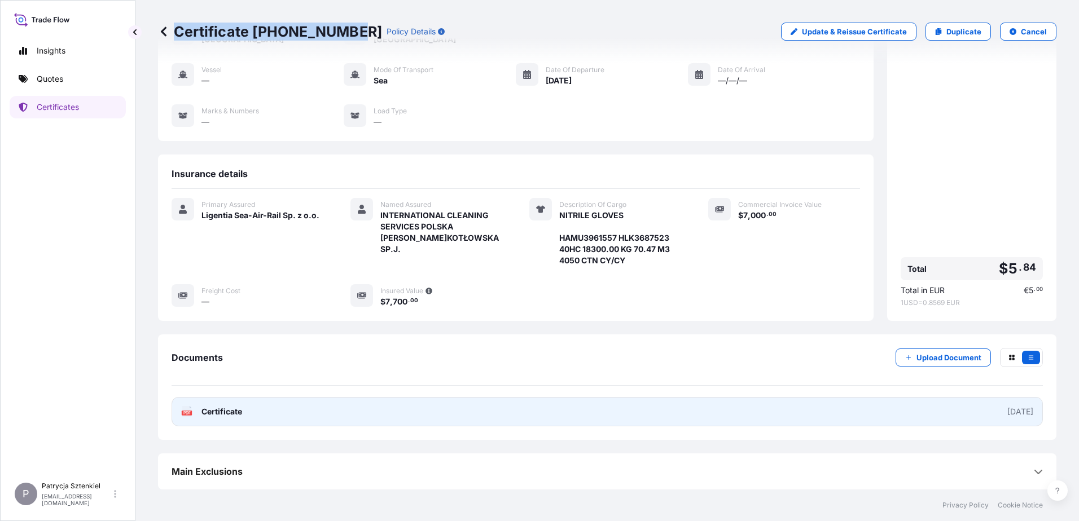
click at [436, 415] on link "PDF Certificate [DATE]" at bounding box center [606, 411] width 871 height 29
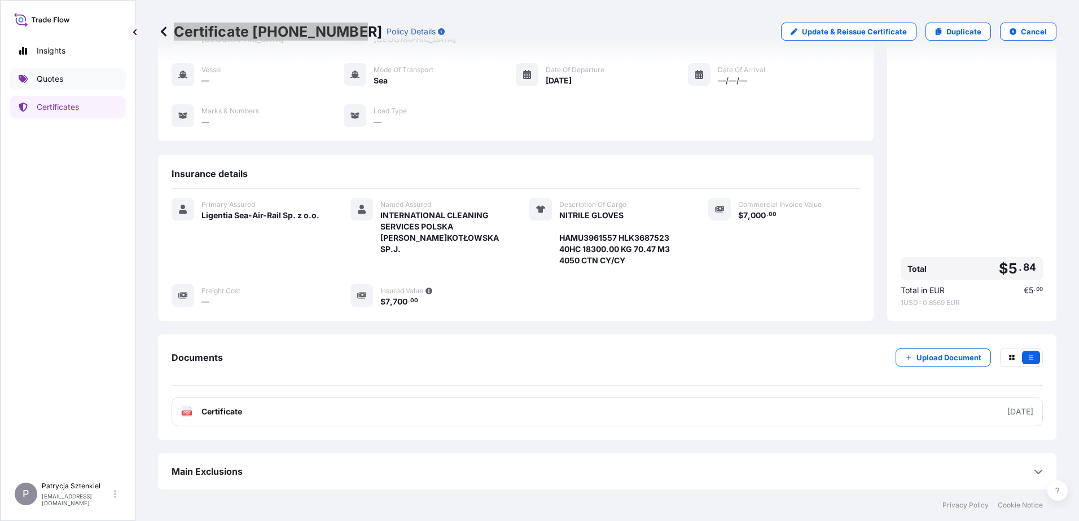
click at [51, 78] on p "Quotes" at bounding box center [50, 78] width 27 height 11
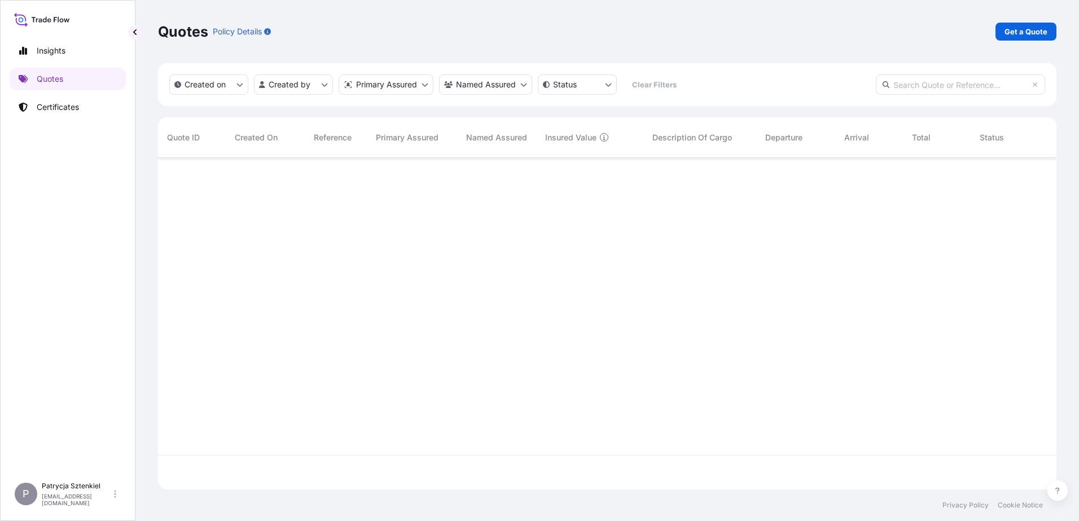
scroll to position [329, 890]
click at [991, 29] on div "Quotes Policy Details Get a Quote" at bounding box center [607, 32] width 898 height 18
click at [1044, 29] on p "Get a Quote" at bounding box center [1025, 31] width 43 height 11
select select "Sea"
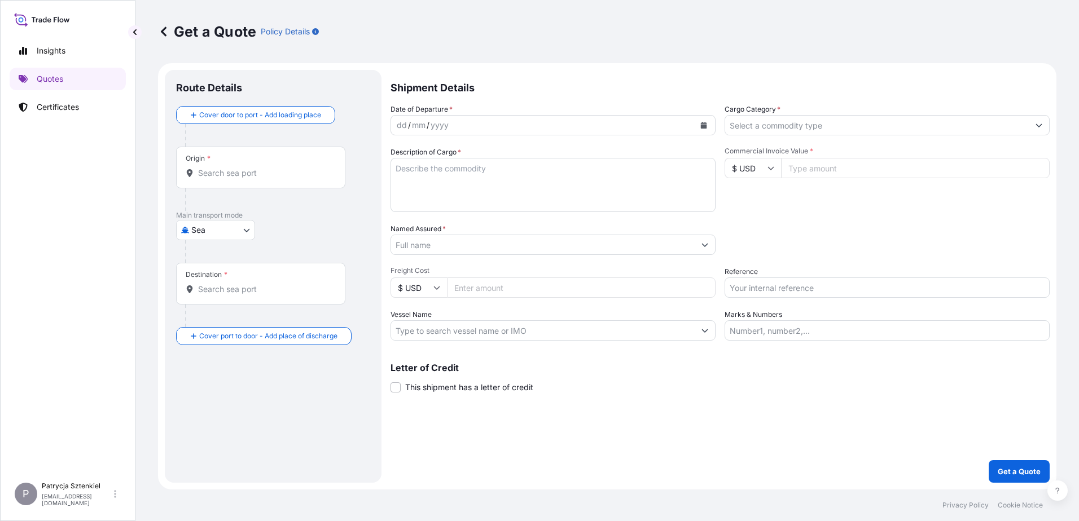
click at [762, 292] on input "Reference" at bounding box center [886, 288] width 325 height 20
paste input "S02048006"
type input "S02048006 LCL"
click at [857, 158] on div "Commercial Invoice Value * $ USD" at bounding box center [886, 179] width 325 height 65
click at [859, 159] on input "Commercial Invoice Value *" at bounding box center [915, 168] width 269 height 20
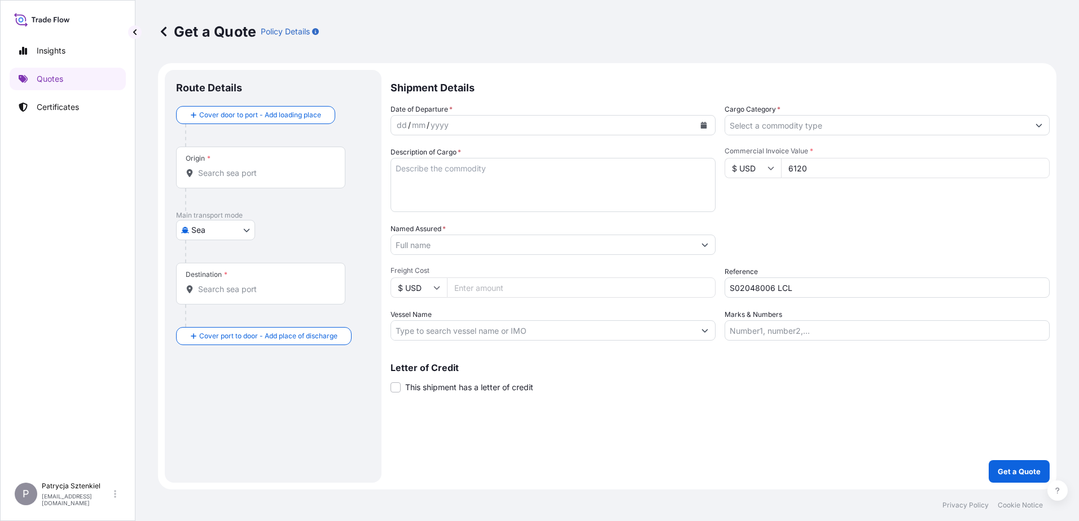
type input "6120"
click at [279, 174] on input "Origin *" at bounding box center [264, 173] width 133 height 11
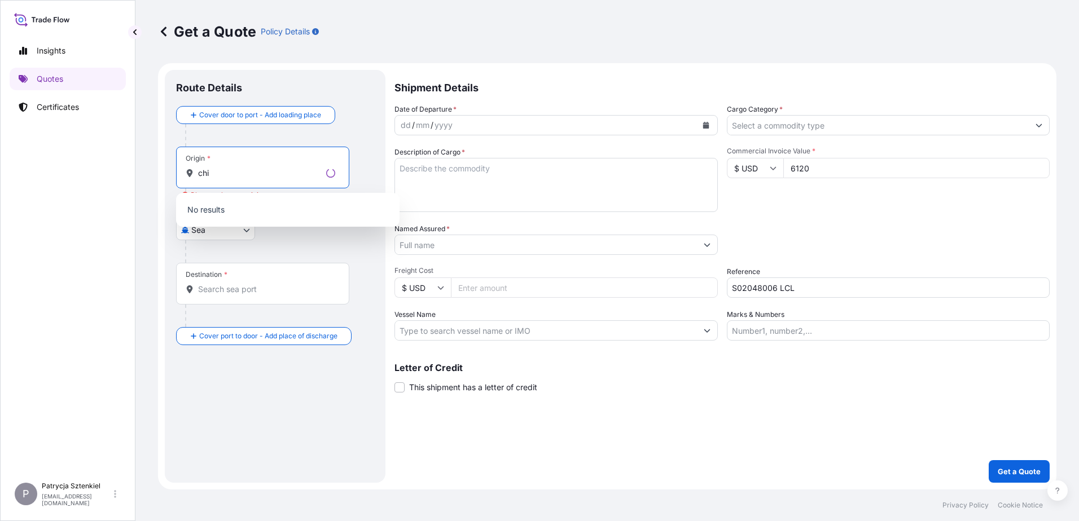
click at [279, 174] on input "chi" at bounding box center [260, 173] width 124 height 11
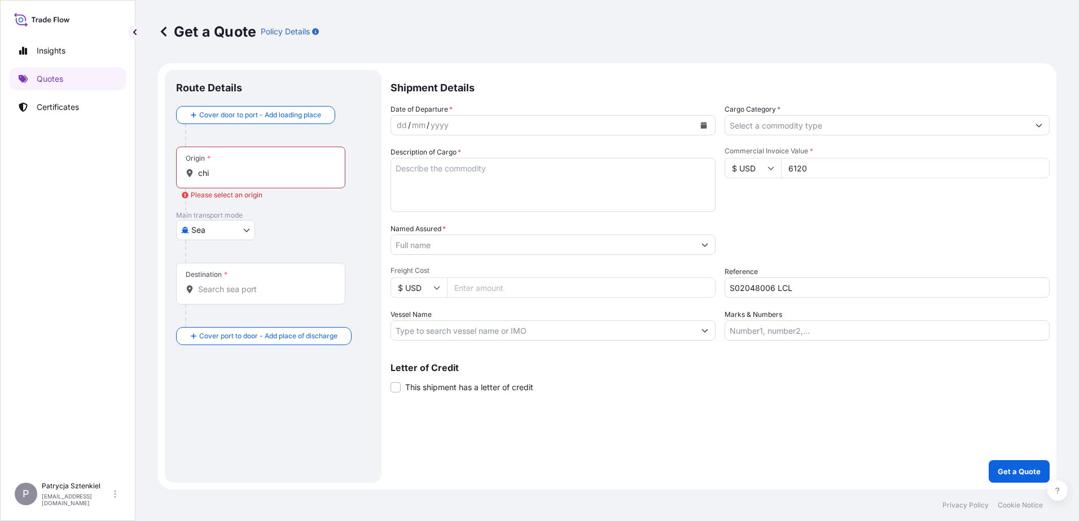
click at [279, 174] on input "chi" at bounding box center [264, 173] width 133 height 11
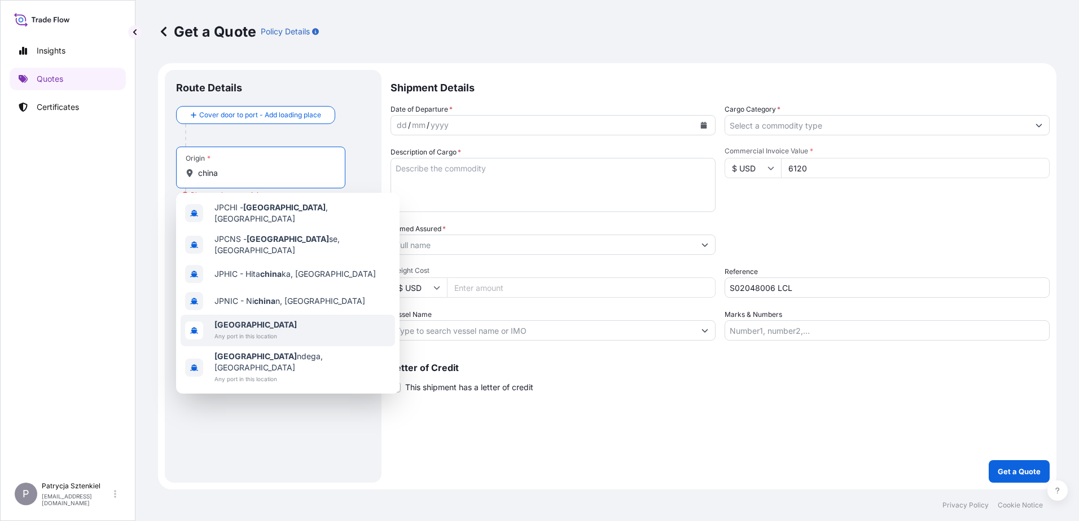
click at [222, 320] on b "[GEOGRAPHIC_DATA]" at bounding box center [255, 325] width 82 height 10
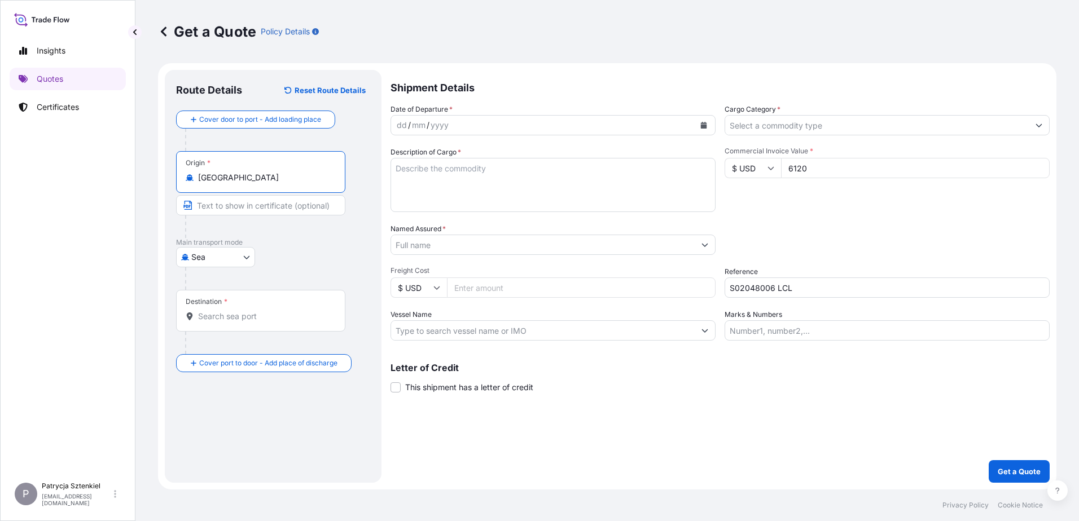
type input "[GEOGRAPHIC_DATA]"
click at [275, 317] on input "Destination *" at bounding box center [264, 316] width 133 height 11
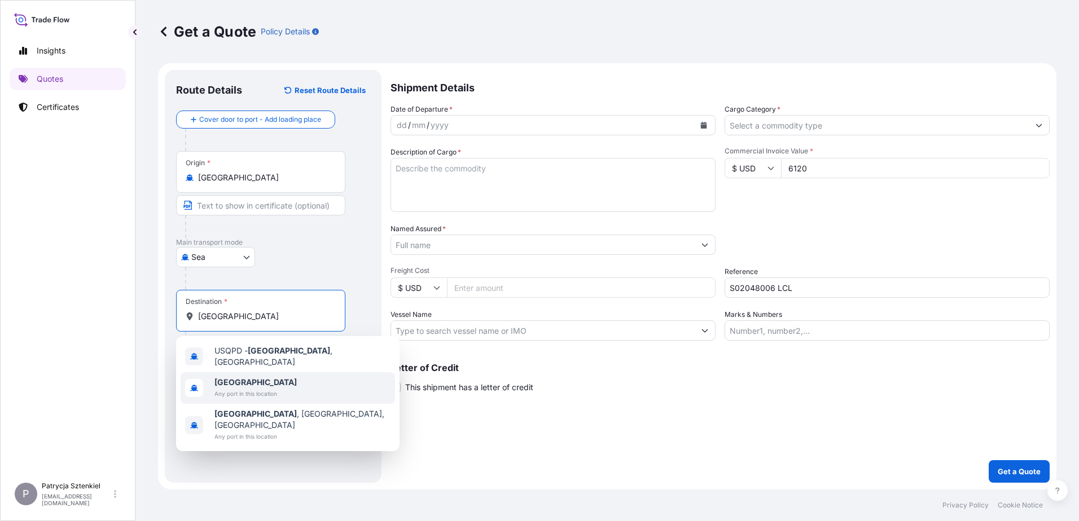
click at [236, 388] on span "Any port in this location" at bounding box center [255, 393] width 82 height 11
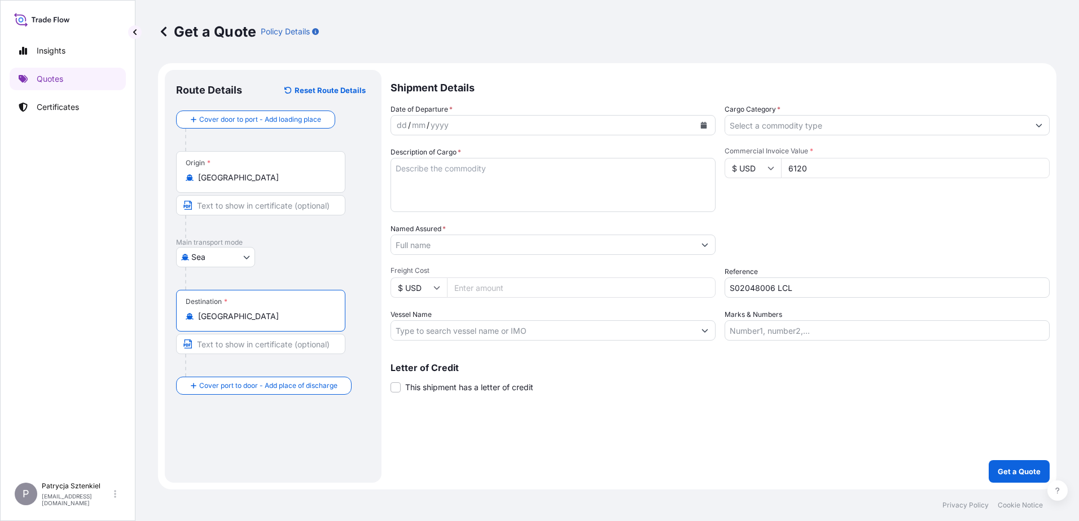
type input "[GEOGRAPHIC_DATA]"
click at [705, 122] on icon "Calendar" at bounding box center [703, 125] width 7 height 7
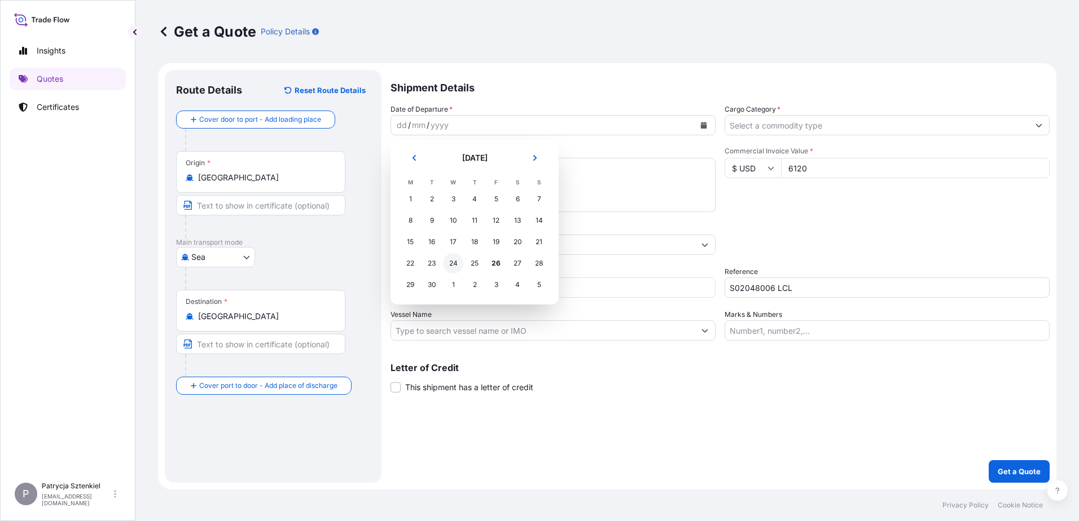
click at [450, 265] on div "24" at bounding box center [453, 263] width 20 height 20
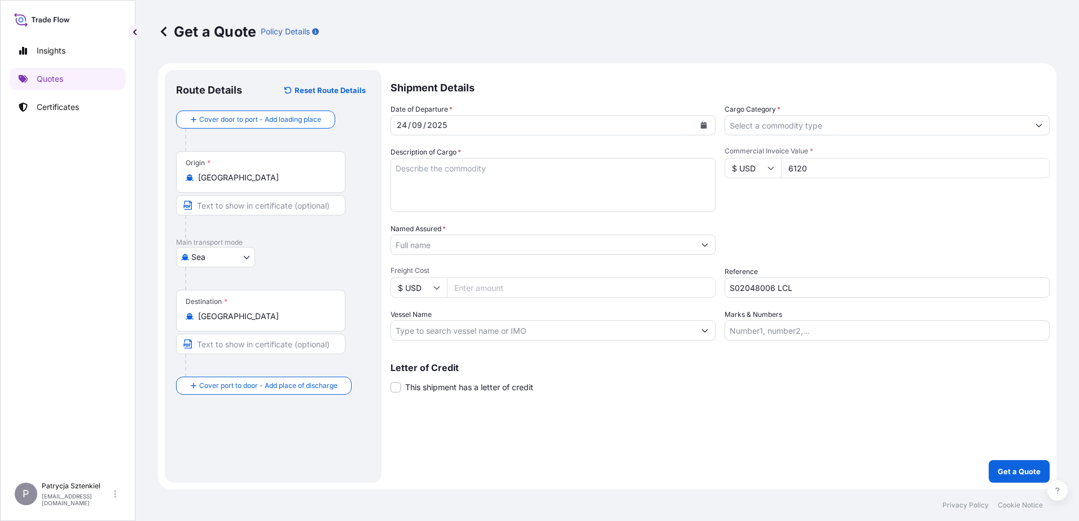
click at [450, 253] on input "Named Assured *" at bounding box center [542, 245] width 303 height 20
click at [442, 252] on input "cell" at bounding box center [542, 245] width 303 height 20
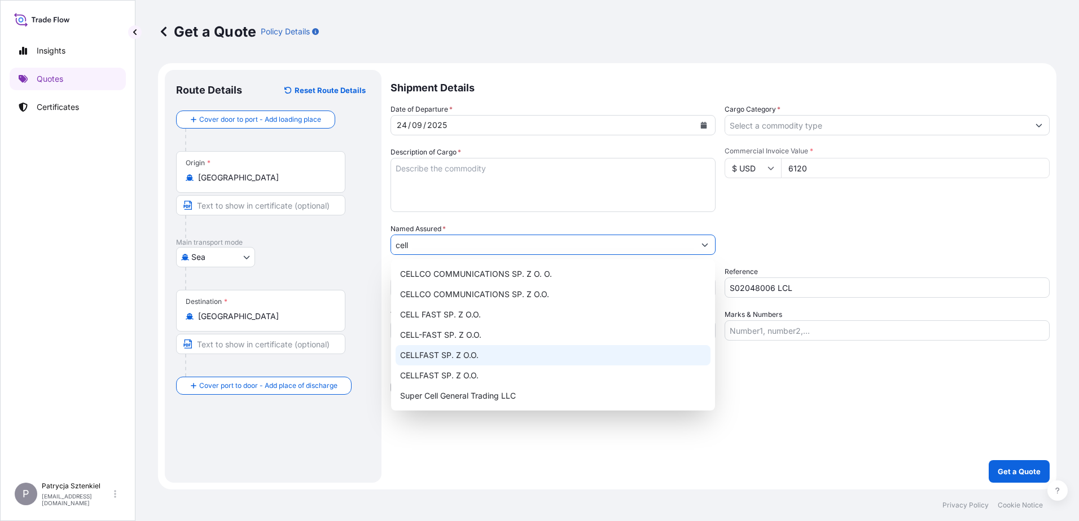
click at [487, 359] on div "CELLFAST SP. Z O.O." at bounding box center [552, 355] width 315 height 20
type input "CELLFAST SP. Z O.O."
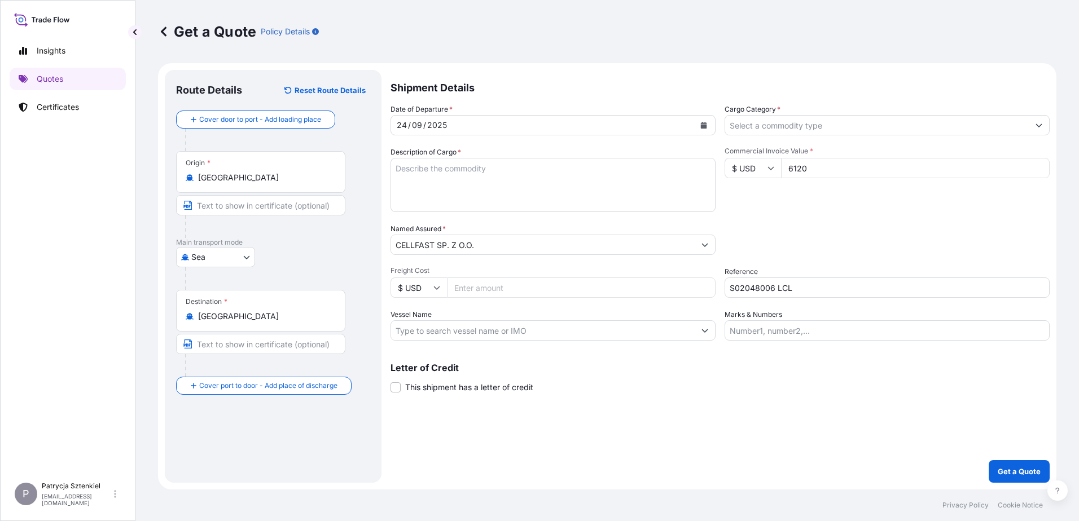
click at [501, 195] on textarea "Description of Cargo *" at bounding box center [552, 185] width 325 height 54
click at [409, 169] on textarea "Description of Cargo *" at bounding box center [552, 185] width 325 height 54
paste textarea "MULTI-FUNCTION ALUMINIUM 1000.00 KG 6.922 M3 HANGERS"
drag, startPoint x: 589, startPoint y: 168, endPoint x: 537, endPoint y: 159, distance: 53.2
click at [537, 159] on textarea "MULTI-FUNCTION ALUMINIUM 1000.00 KG 6.922 M3 HANGERS" at bounding box center [552, 185] width 325 height 54
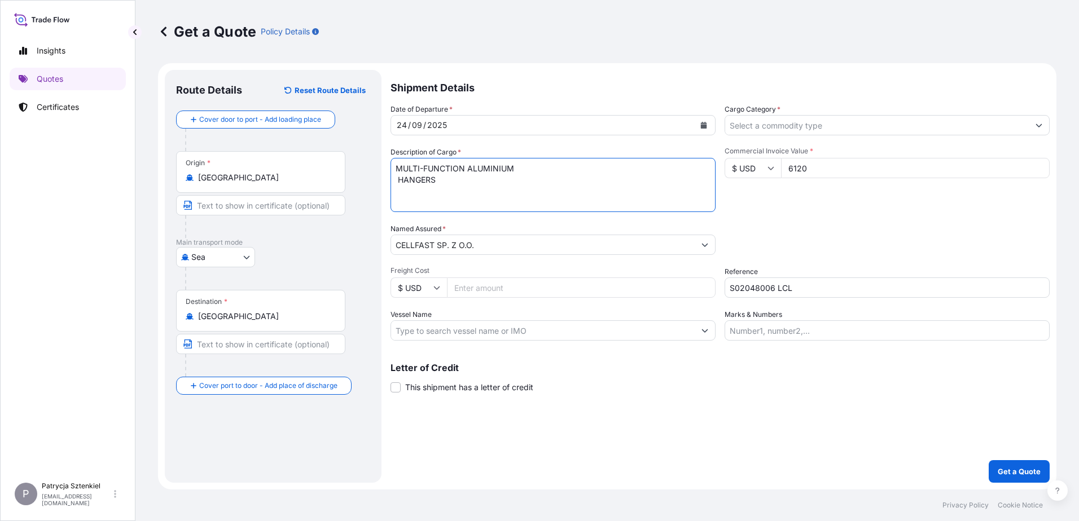
click at [469, 179] on textarea "MULTI-FUNCTION ALUMINIUM HANGERS" at bounding box center [552, 185] width 325 height 54
paste textarea "DFSU7575973 OOLJGT1449 40HC 1000.00 KG 6.922 M3 50 CTN CFS/CFS"
type textarea "MULTI-FUNCTION ALUMINIUM HANGERS DFSU7575973 OOLJGT1449 40HC 1000.00 KG 6.922 M…"
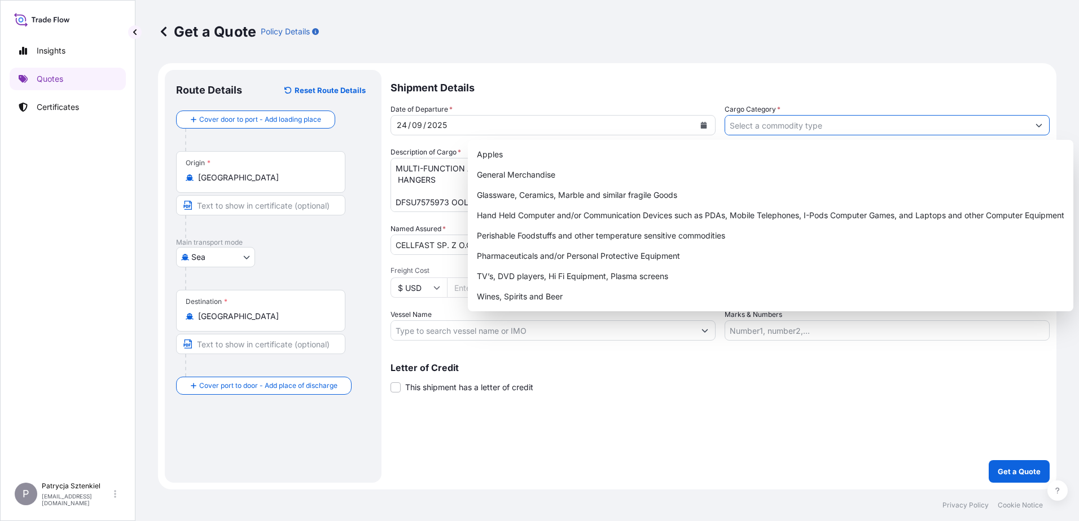
click at [938, 125] on input "Cargo Category *" at bounding box center [876, 125] width 303 height 20
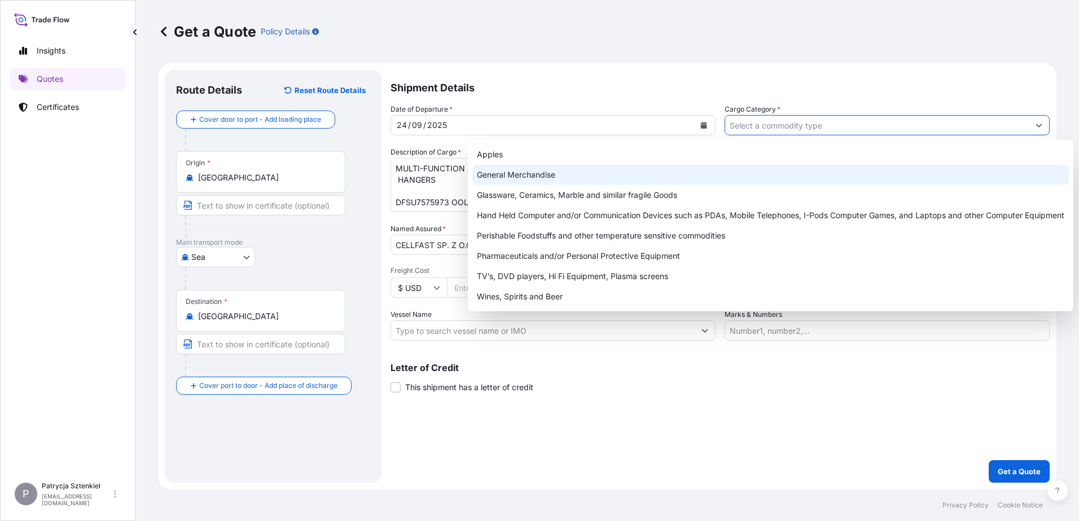
click at [655, 178] on div "General Merchandise" at bounding box center [770, 175] width 596 height 20
type input "General Merchandise"
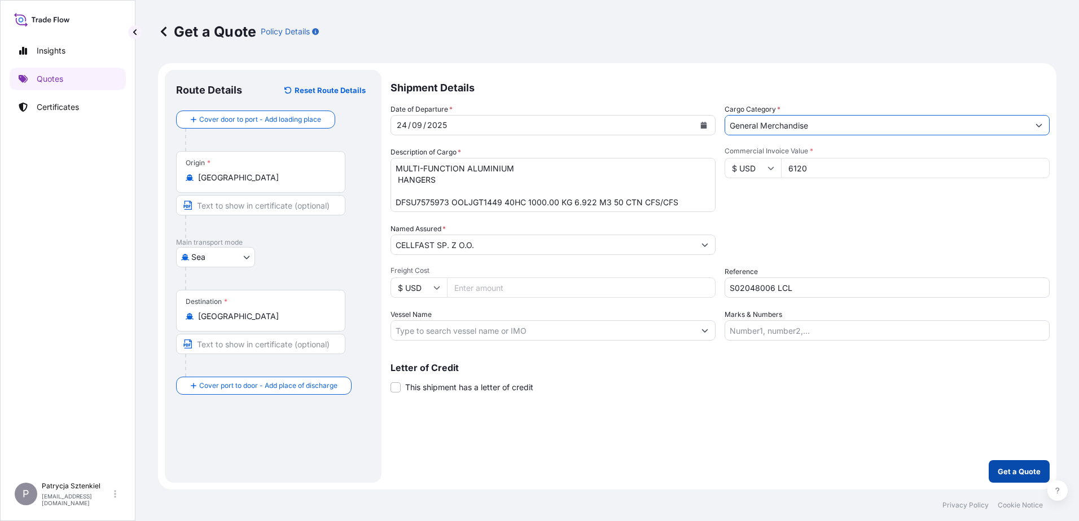
click at [1023, 472] on p "Get a Quote" at bounding box center [1018, 471] width 43 height 11
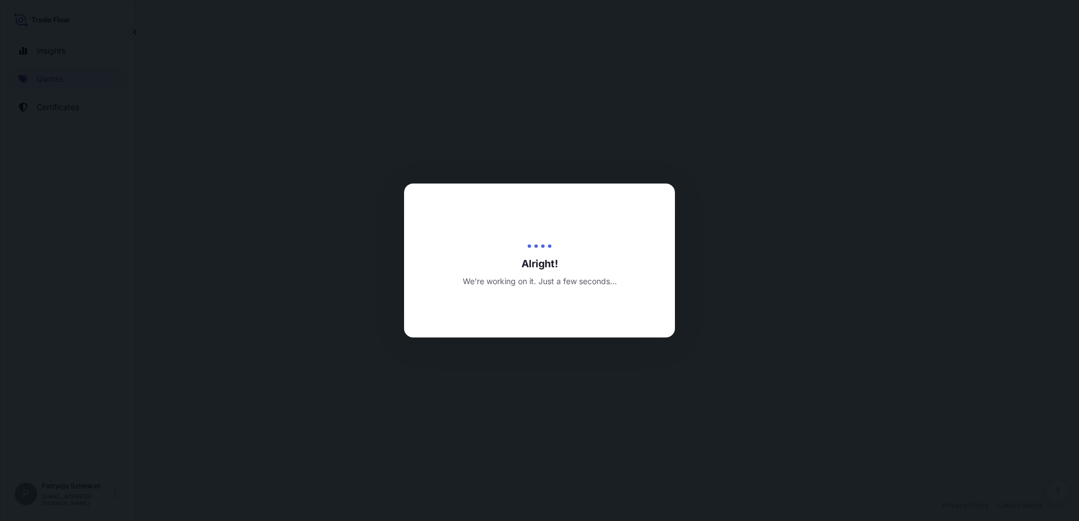
select select "Sea"
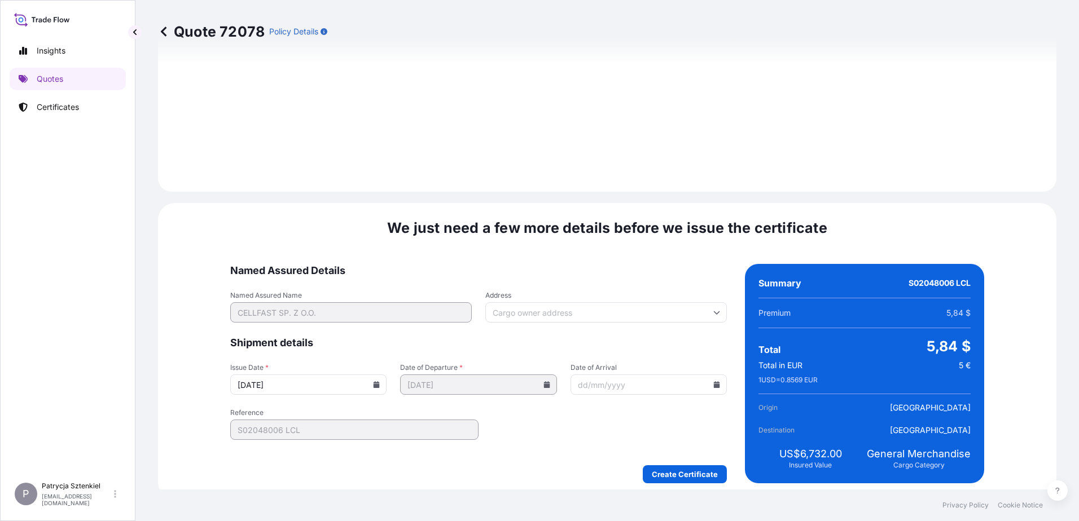
scroll to position [1200, 0]
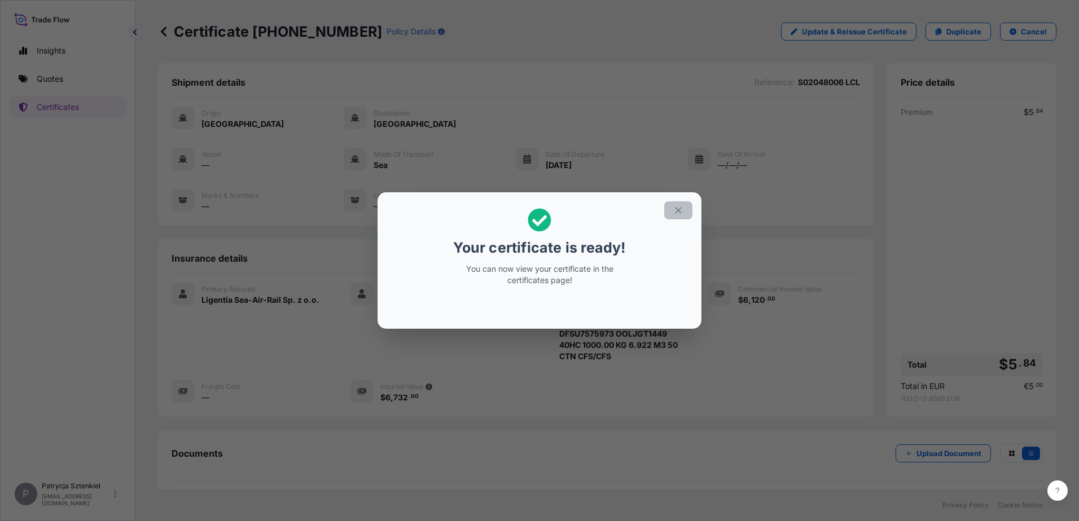
click at [672, 214] on button "button" at bounding box center [678, 210] width 28 height 18
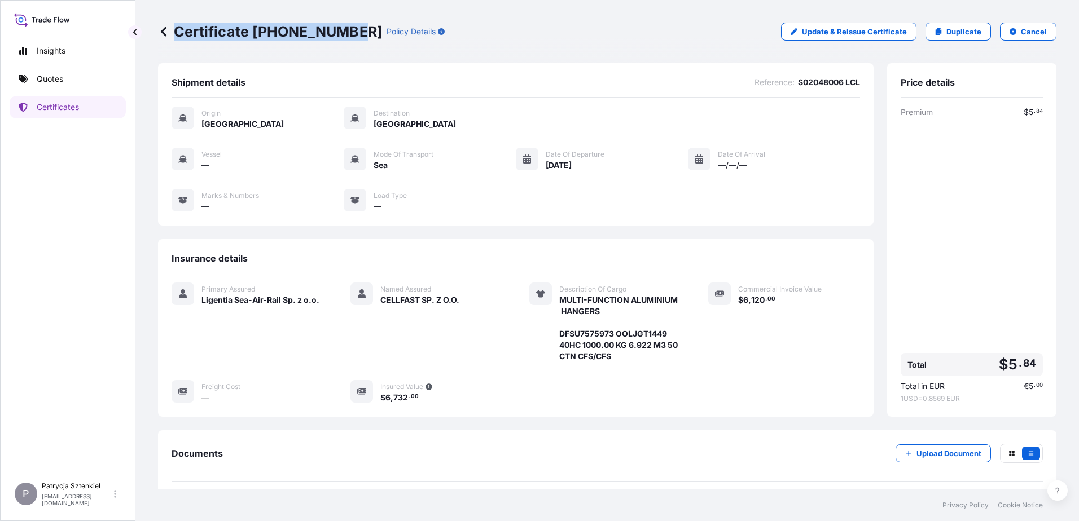
drag, startPoint x: 174, startPoint y: 30, endPoint x: 351, endPoint y: 55, distance: 179.5
click at [351, 55] on div "Certificate [PHONE_NUMBER] Policy Details Update & Reissue Certificate Duplicat…" at bounding box center [607, 31] width 898 height 63
copy p "Certificate [PHONE_NUMBER]"
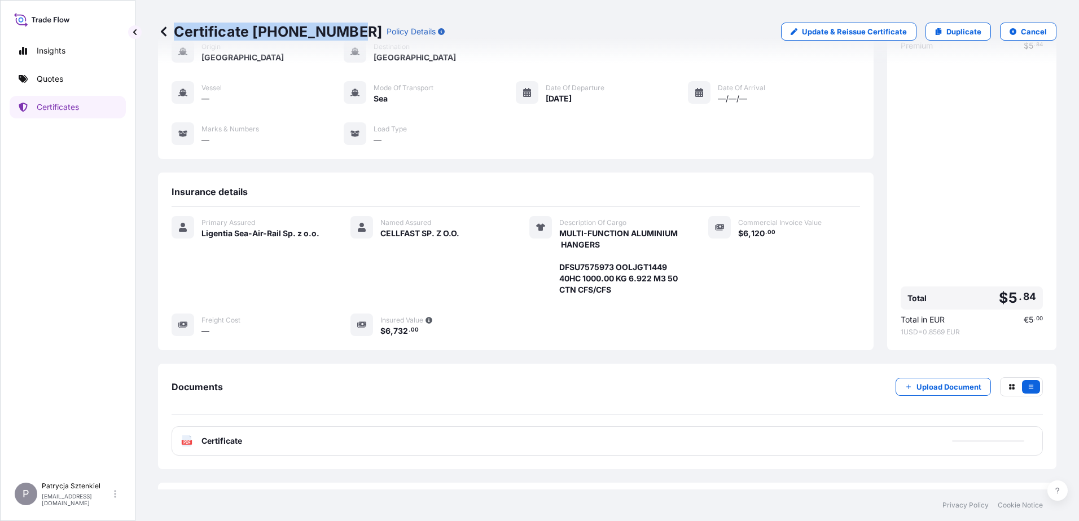
scroll to position [107, 0]
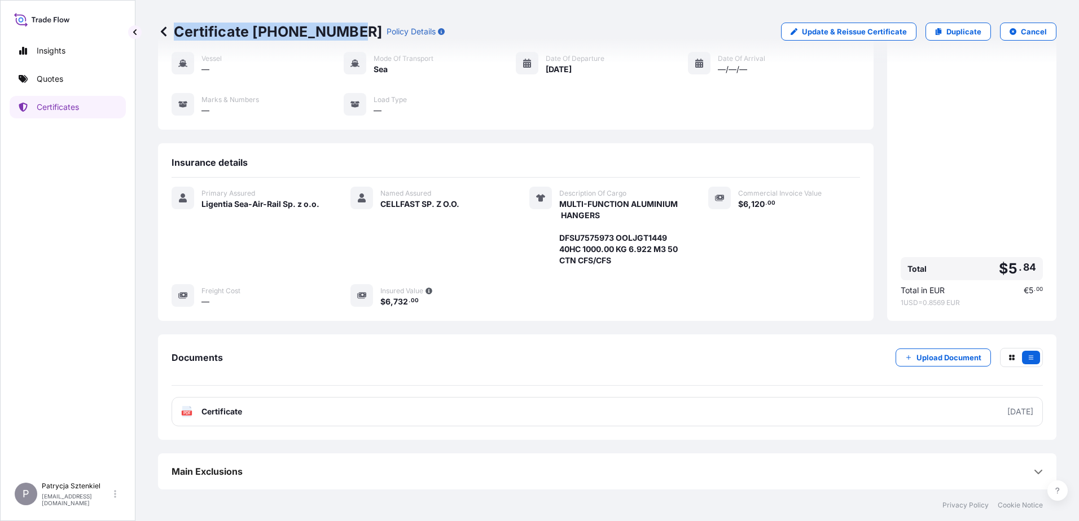
click at [416, 411] on link "PDF Certificate [DATE]" at bounding box center [606, 411] width 871 height 29
click at [86, 76] on link "Quotes" at bounding box center [68, 79] width 116 height 23
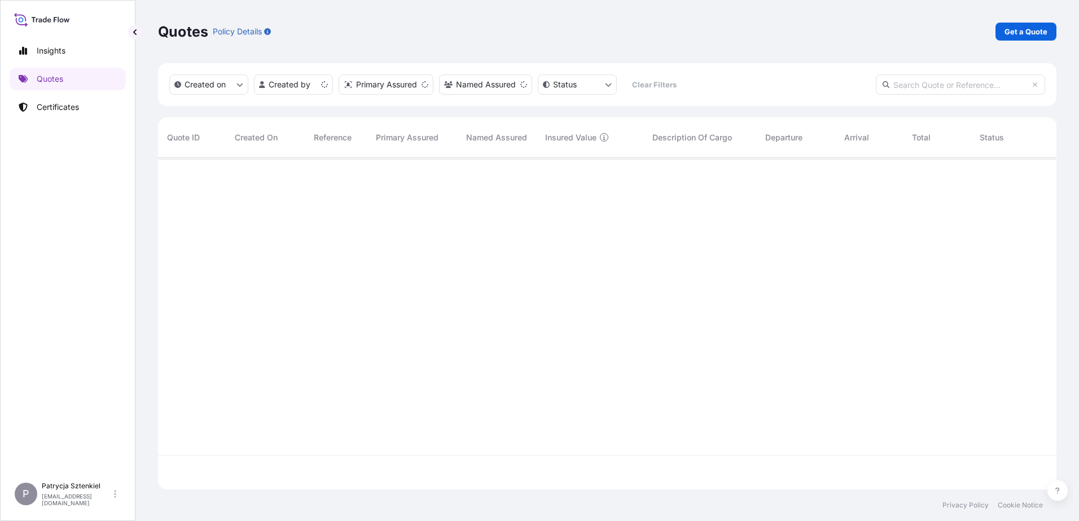
scroll to position [329, 890]
click at [1007, 37] on link "Get a Quote" at bounding box center [1025, 32] width 61 height 18
select select "Sea"
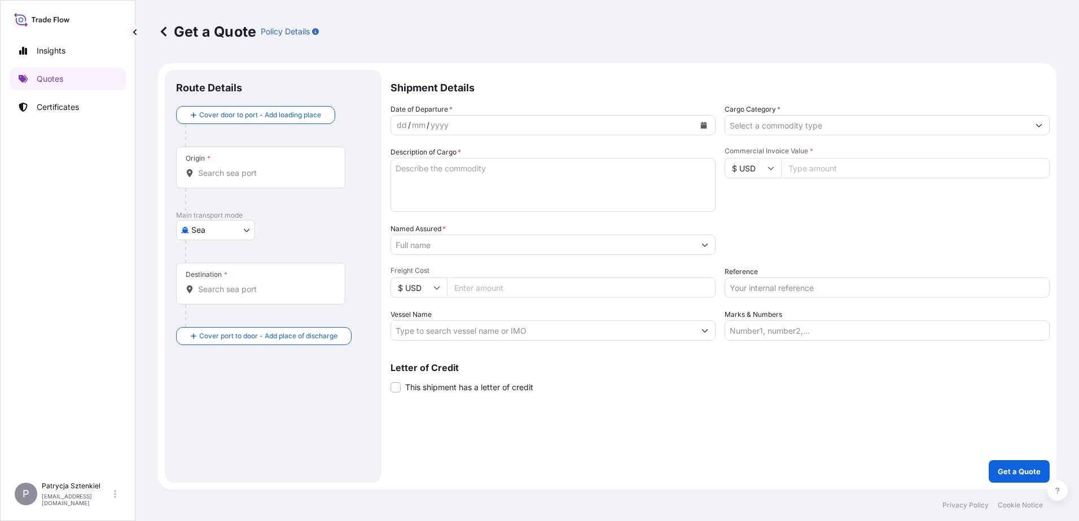
click at [858, 176] on input "Commercial Invoice Value *" at bounding box center [915, 168] width 269 height 20
type input "56654"
click at [788, 298] on div "Date of Departure * dd / mm / yyyy Cargo Category * Description of Cargo * Comm…" at bounding box center [719, 222] width 659 height 237
click at [779, 286] on input "Reference" at bounding box center [886, 288] width 325 height 20
paste input "S02046337"
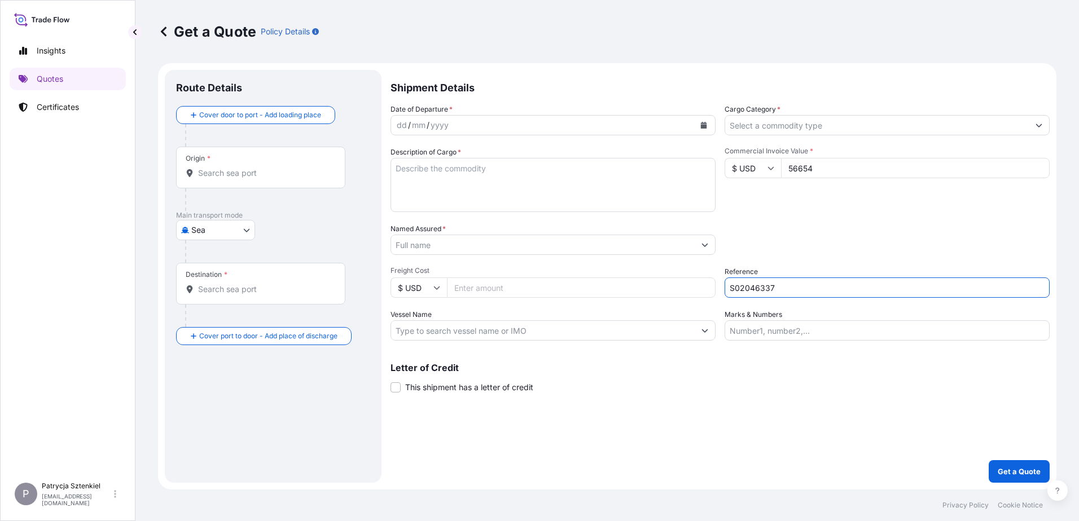
type input "S02046337"
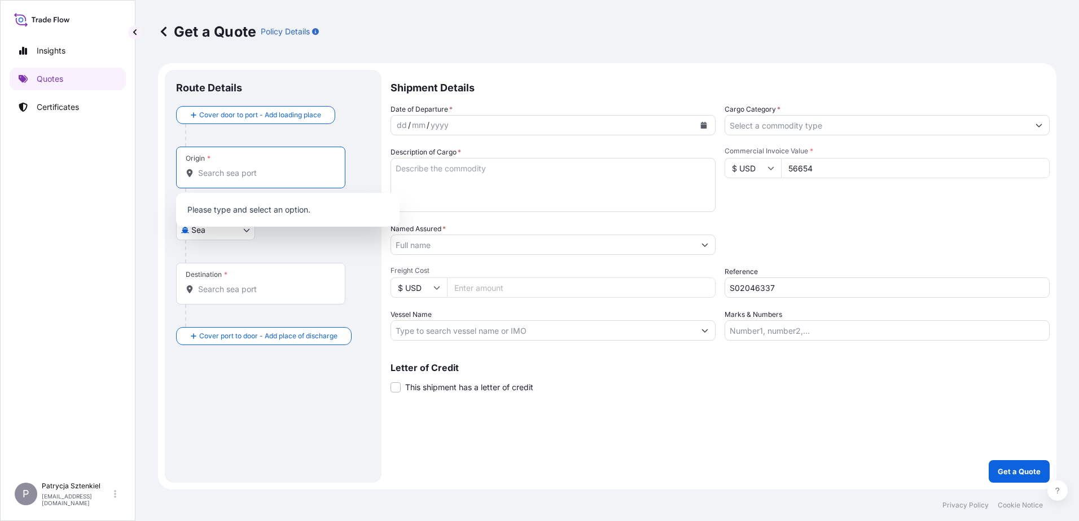
click at [292, 176] on input "Origin *" at bounding box center [264, 173] width 133 height 11
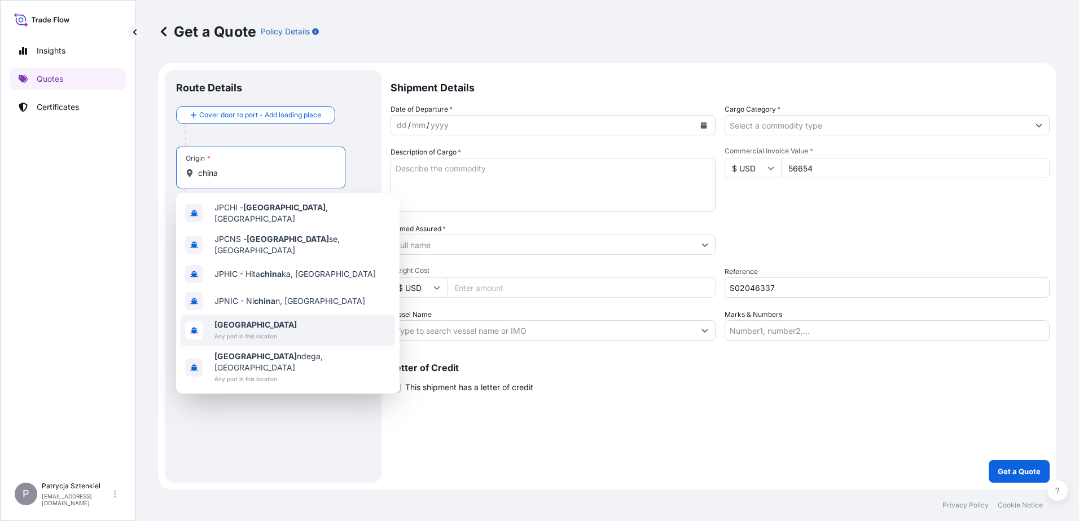
click at [221, 331] on span "Any port in this location" at bounding box center [255, 336] width 82 height 11
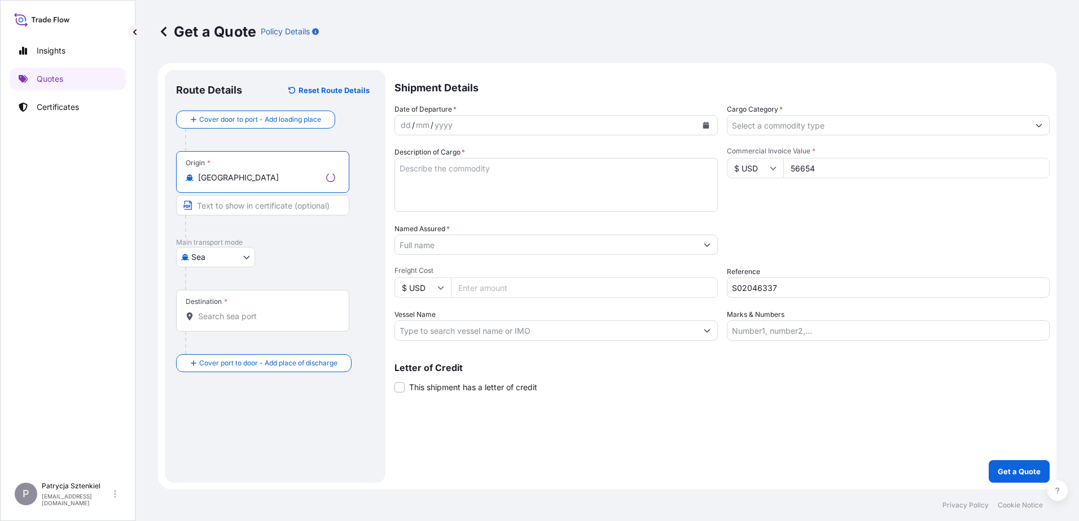
type input "[GEOGRAPHIC_DATA]"
click at [202, 322] on input "Destination *" at bounding box center [266, 316] width 137 height 11
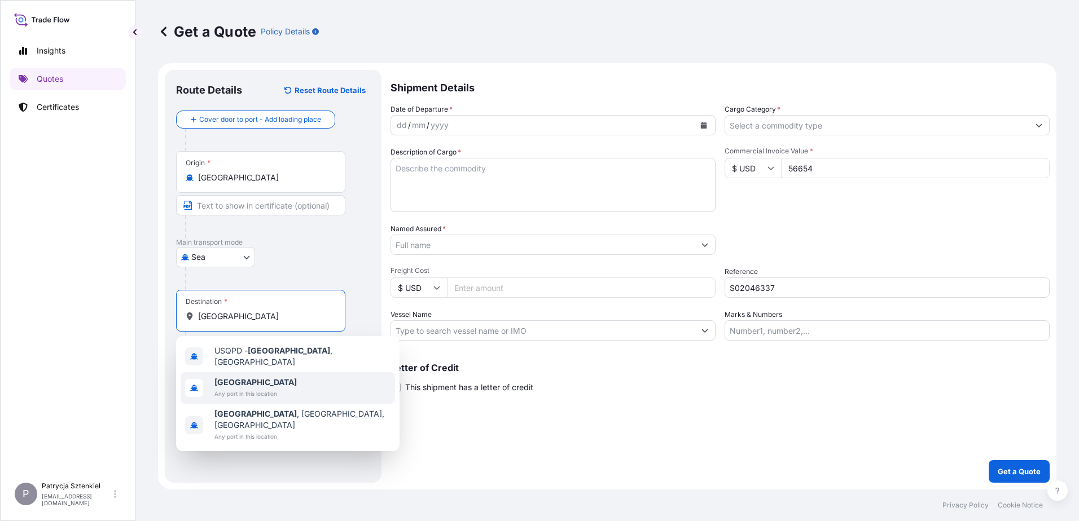
click at [230, 393] on span "Any port in this location" at bounding box center [255, 393] width 82 height 11
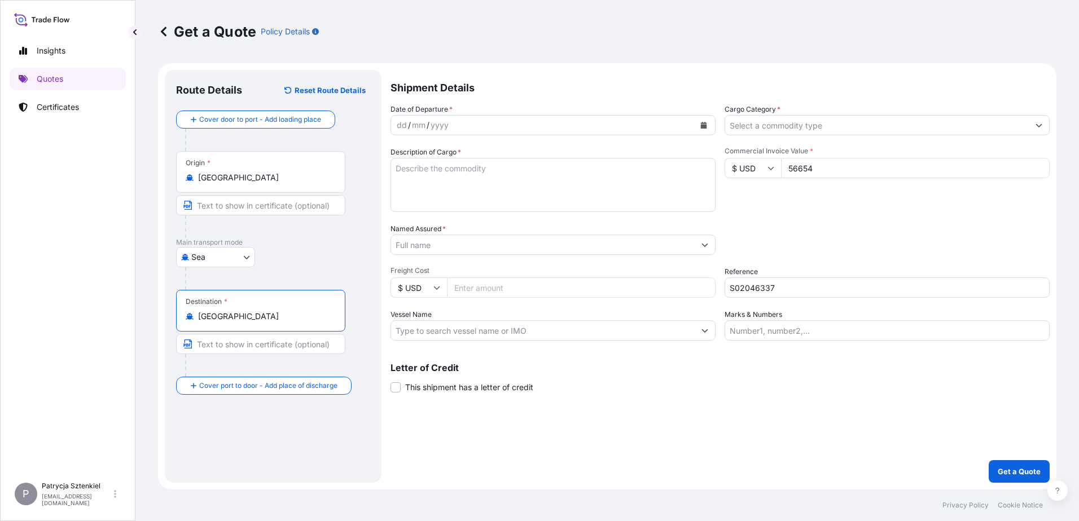
type input "[GEOGRAPHIC_DATA]"
click at [706, 126] on icon "Calendar" at bounding box center [704, 125] width 6 height 7
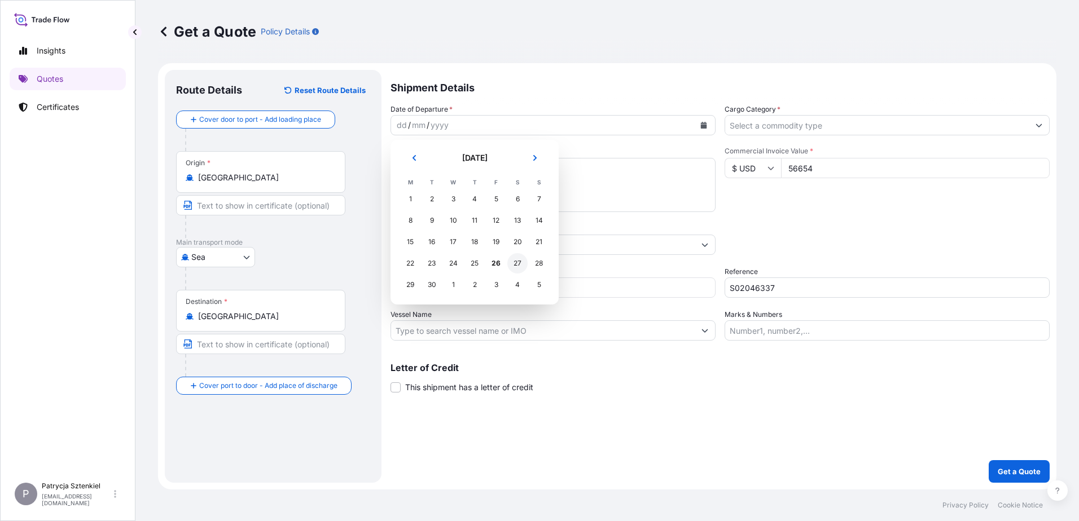
click at [518, 267] on div "27" at bounding box center [517, 263] width 20 height 20
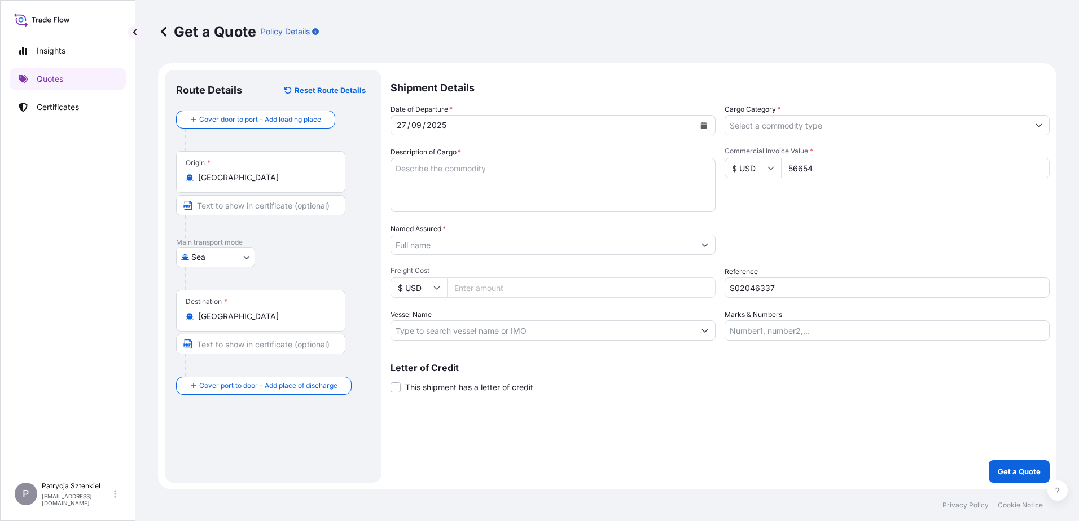
click at [516, 230] on div "Named Assured *" at bounding box center [552, 239] width 325 height 32
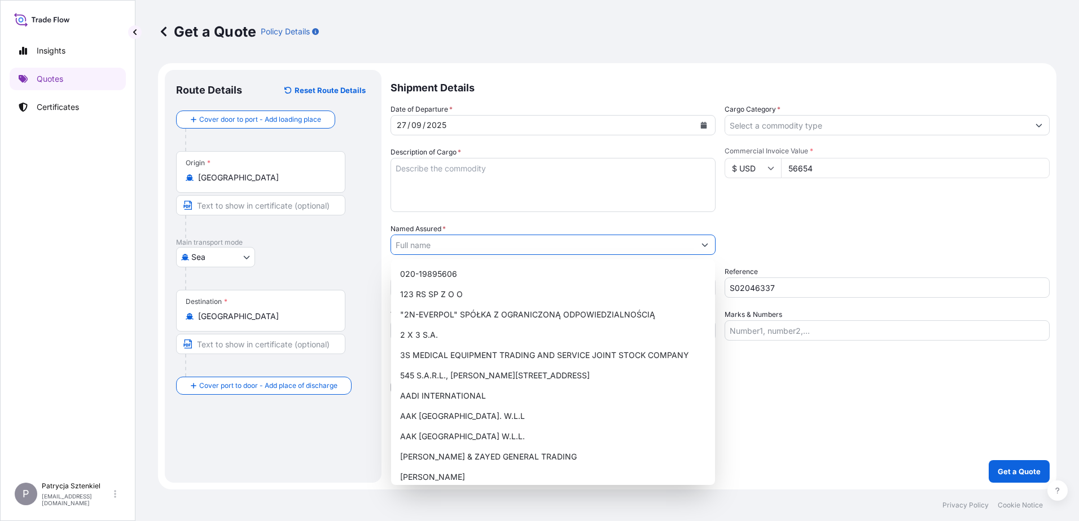
click at [514, 236] on input "Named Assured *" at bounding box center [542, 245] width 303 height 20
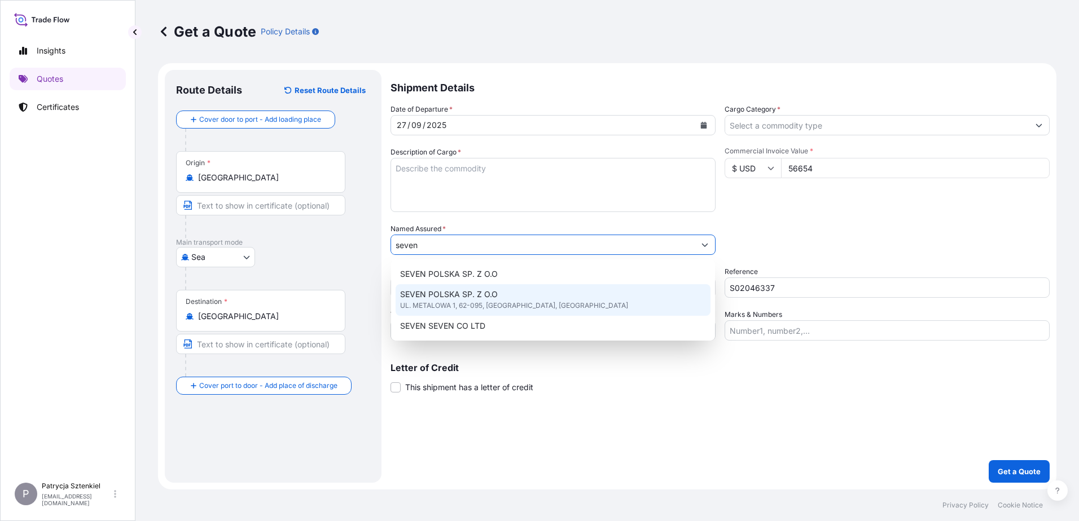
click at [492, 301] on span "UL. METALOWA 1, 62-095, [GEOGRAPHIC_DATA], [GEOGRAPHIC_DATA]" at bounding box center [514, 305] width 228 height 11
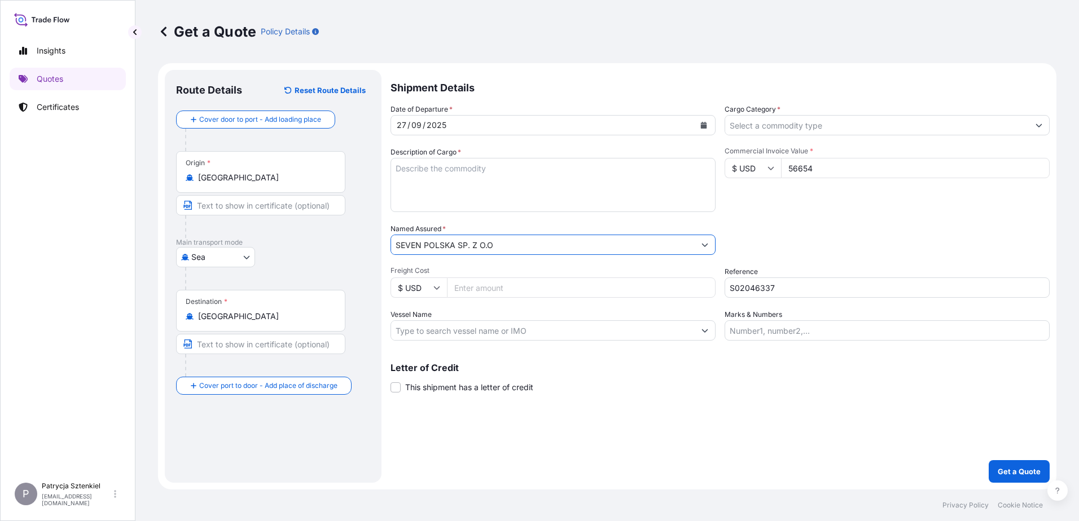
type input "SEVEN POLSKA SP. Z O.O"
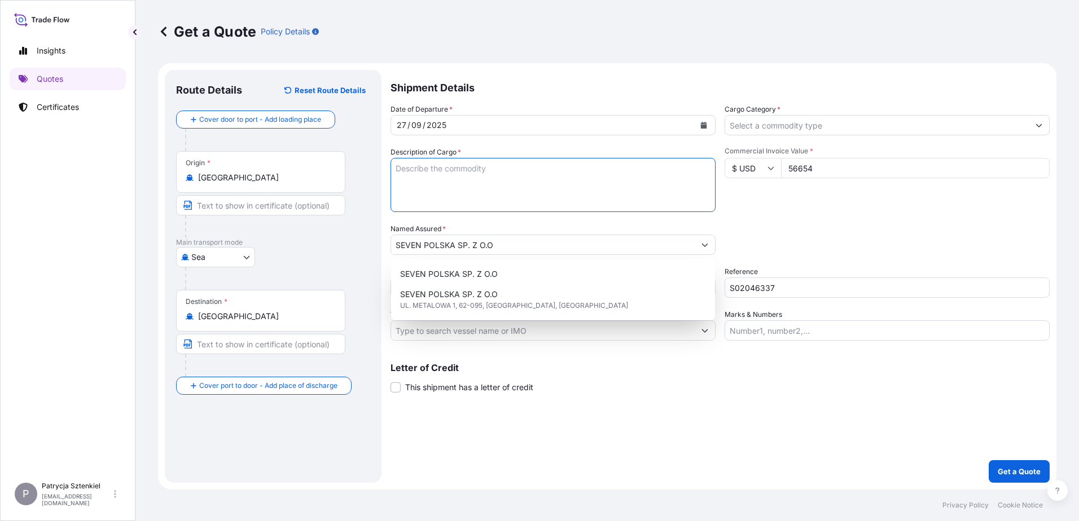
click at [461, 196] on textarea "Description of Cargo *" at bounding box center [552, 185] width 325 height 54
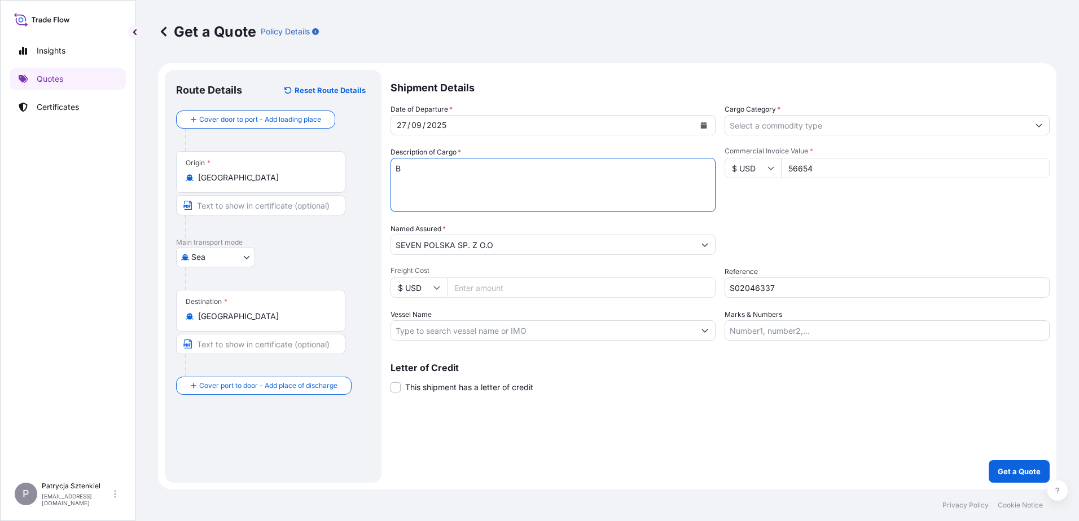
paste textarea "[PERSON_NAME]/BIKE HOR N"
paste textarea "BEAU6033462 OOLJXF9907 40HC 6520.00 KG 60.213 M3 927 CTN CY/CY"
type textarea "BIKE BELL/BIKE HOR N BEAU6033462 OOLJXF9907 40HC 6520.00 KG 60.213 M3 927 CTN C…"
click at [821, 125] on input "Cargo Category *" at bounding box center [876, 125] width 303 height 20
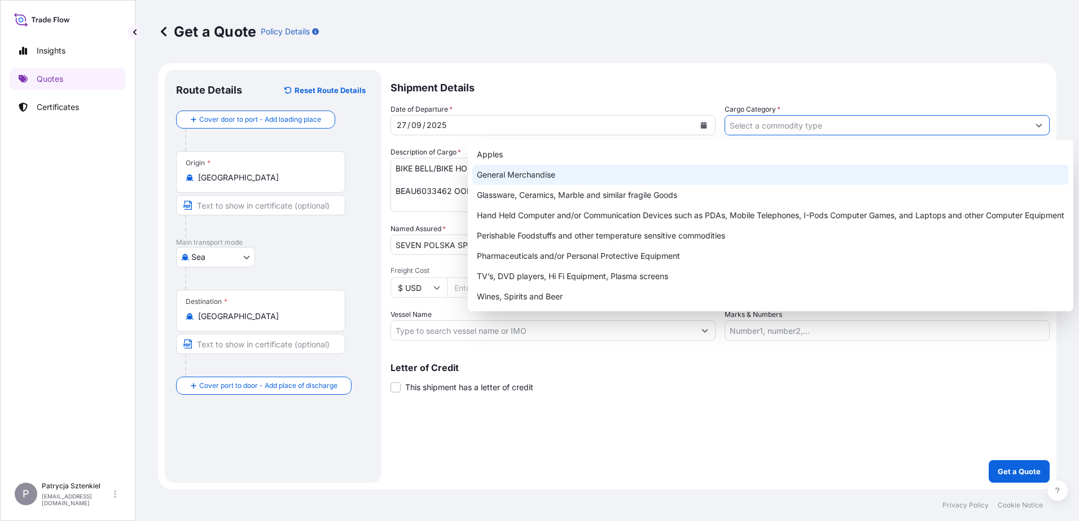
click at [675, 168] on div "General Merchandise" at bounding box center [770, 175] width 596 height 20
type input "General Merchandise"
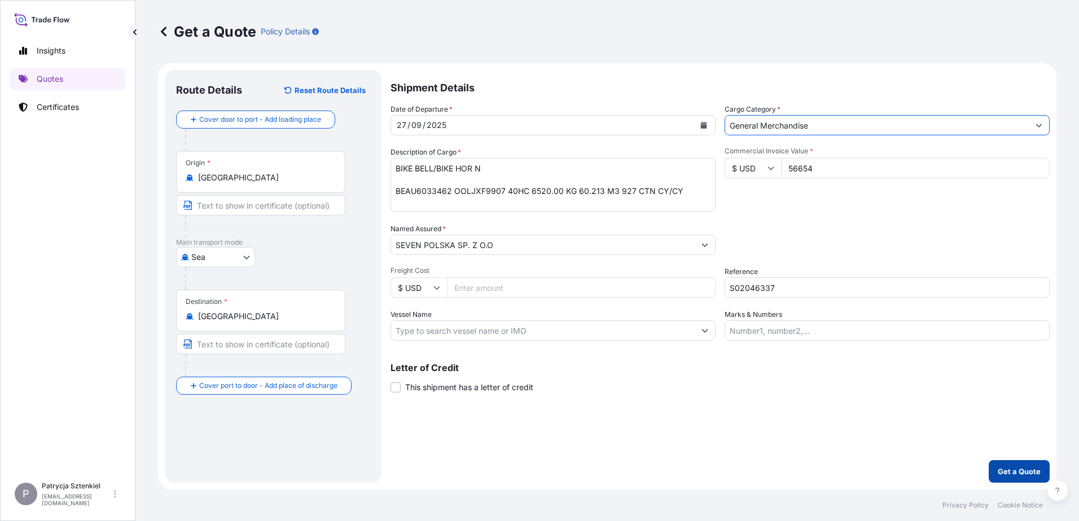
click at [1002, 472] on p "Get a Quote" at bounding box center [1018, 471] width 43 height 11
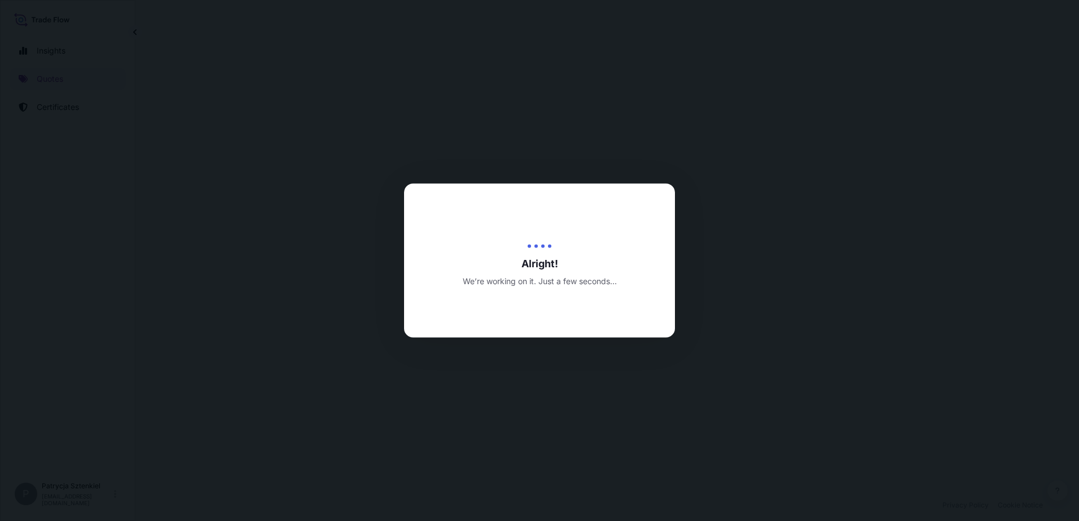
select select "Sea"
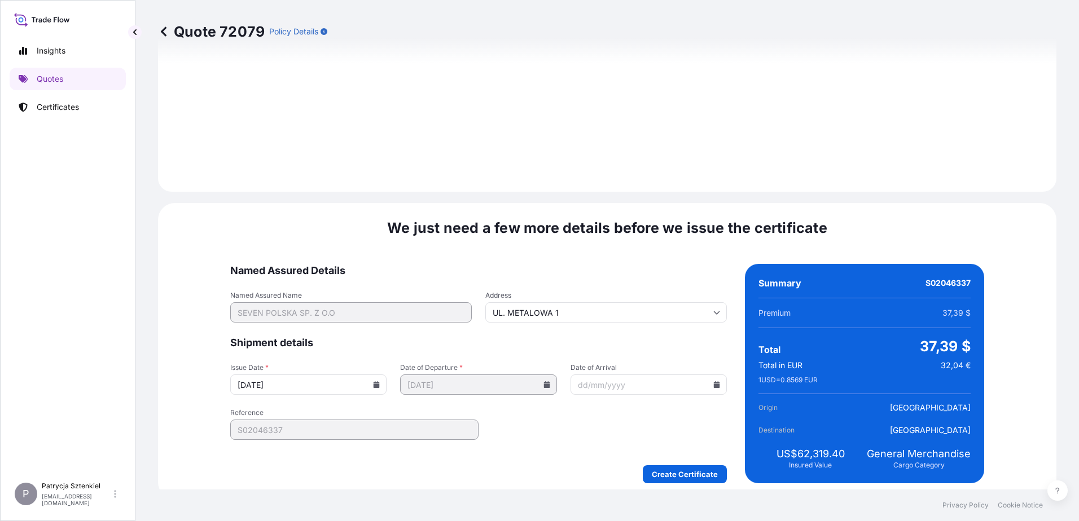
scroll to position [1200, 0]
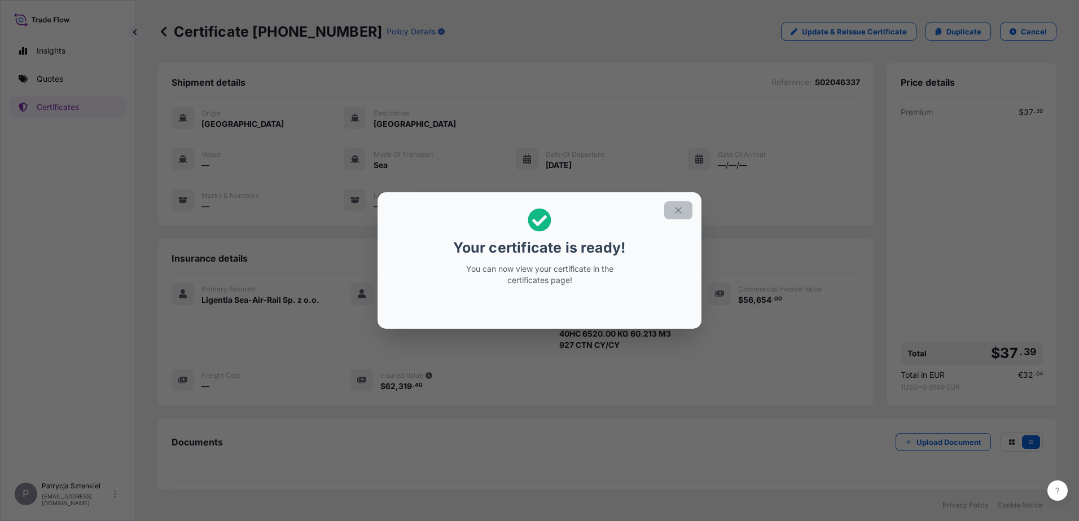
click at [672, 211] on button "button" at bounding box center [678, 210] width 28 height 18
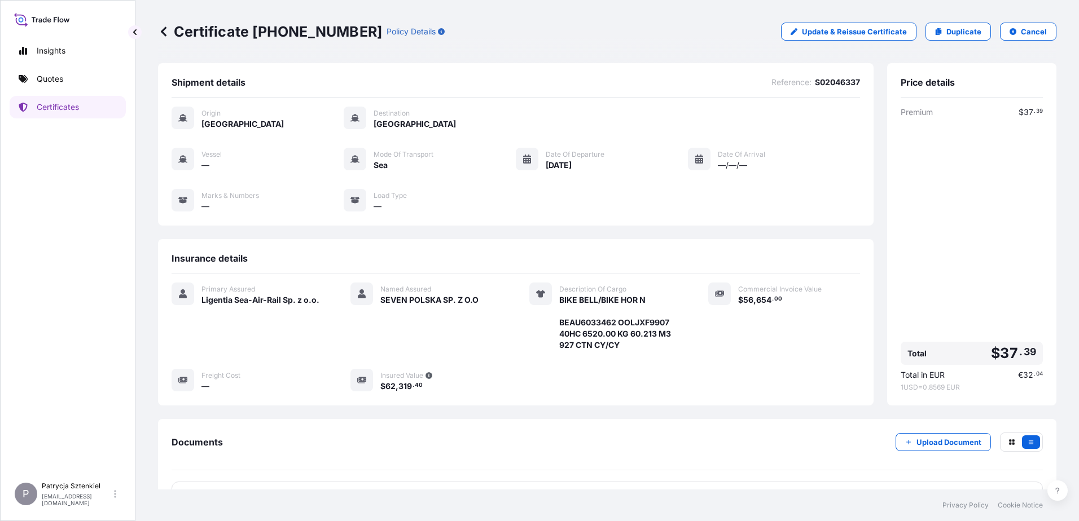
click at [173, 34] on p "Certificate [PHONE_NUMBER]" at bounding box center [270, 32] width 224 height 18
drag, startPoint x: 175, startPoint y: 32, endPoint x: 353, endPoint y: 36, distance: 177.7
click at [353, 36] on div "Certificate [PHONE_NUMBER] Policy Details" at bounding box center [301, 32] width 287 height 18
drag, startPoint x: 181, startPoint y: 28, endPoint x: 350, endPoint y: 37, distance: 170.0
click at [350, 37] on p "Certificate [PHONE_NUMBER]" at bounding box center [270, 32] width 224 height 18
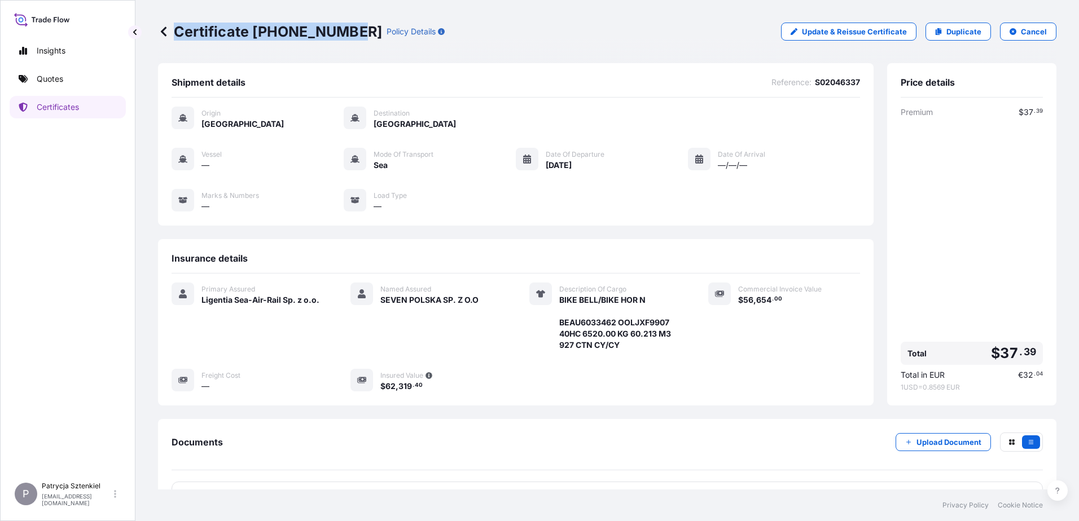
copy p "Certificate [PHONE_NUMBER]"
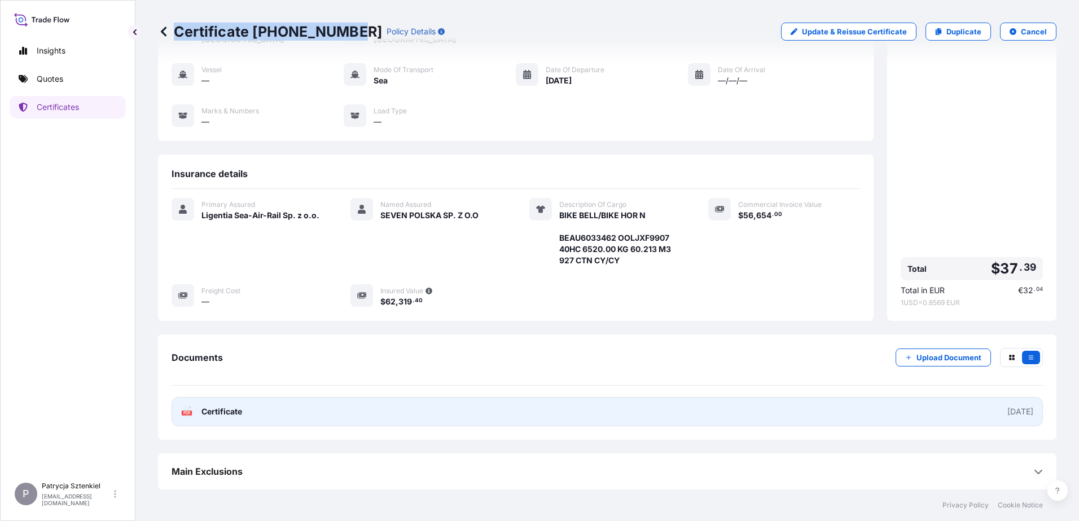
click at [387, 413] on link "PDF Certificate [DATE]" at bounding box center [606, 411] width 871 height 29
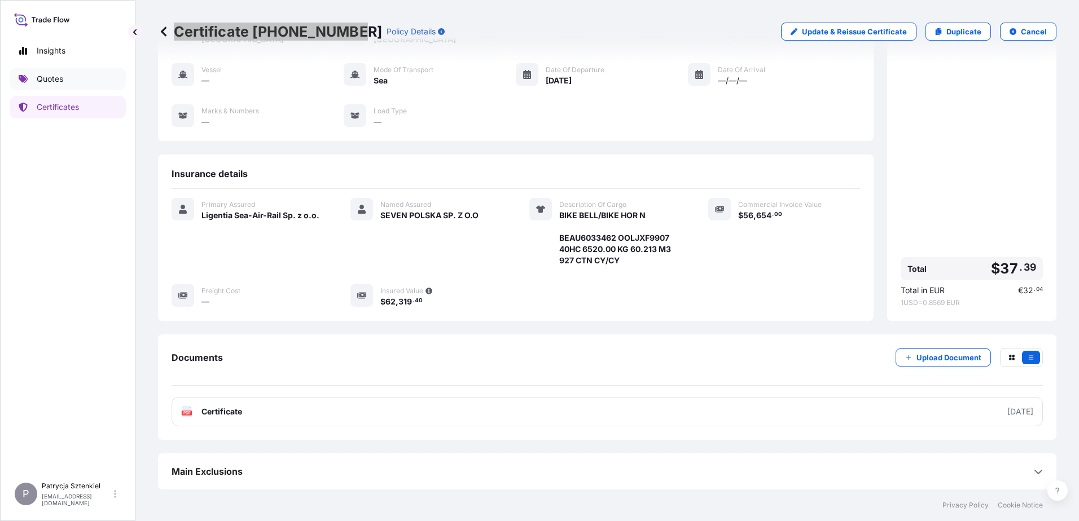
click at [73, 76] on link "Quotes" at bounding box center [68, 79] width 116 height 23
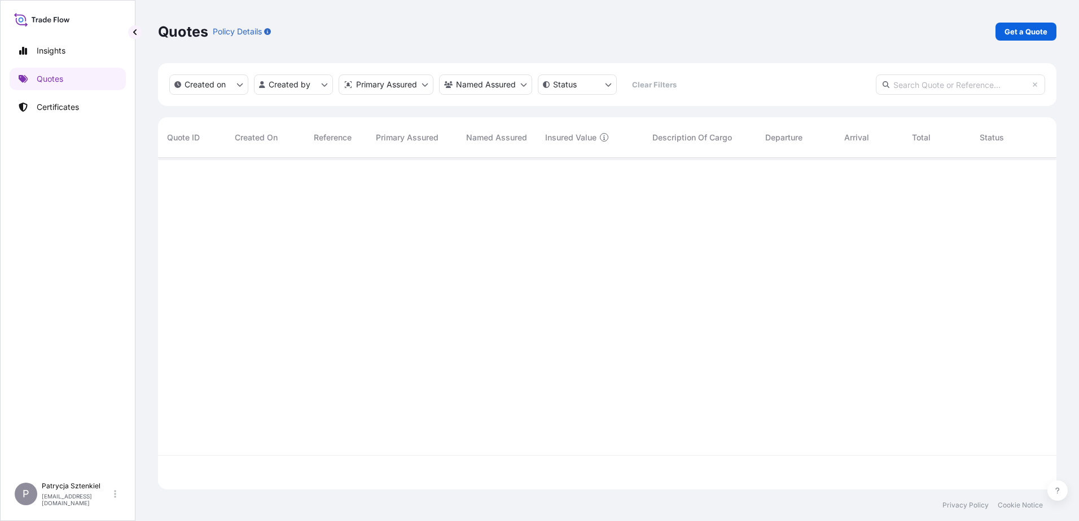
scroll to position [329, 890]
click at [1014, 35] on p "Get a Quote" at bounding box center [1025, 31] width 43 height 11
select select "Sea"
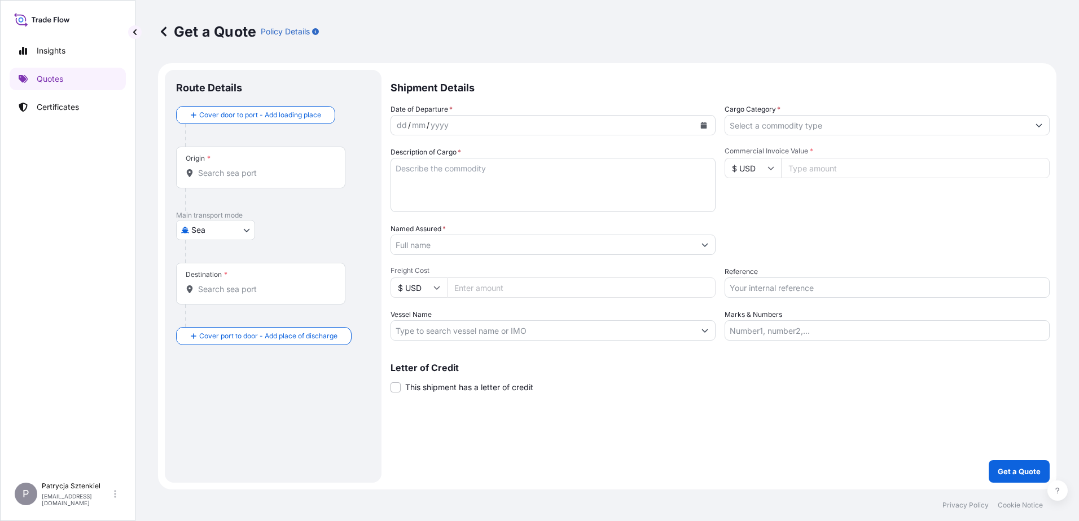
click at [798, 169] on input "Commercial Invoice Value *" at bounding box center [915, 168] width 269 height 20
type input "533815.12"
click at [531, 307] on div "Date of Departure * dd / mm / yyyy Cargo Category * Description of Cargo * Comm…" at bounding box center [719, 222] width 659 height 237
click at [509, 292] on input "Freight Cost" at bounding box center [581, 288] width 269 height 20
type input "11900"
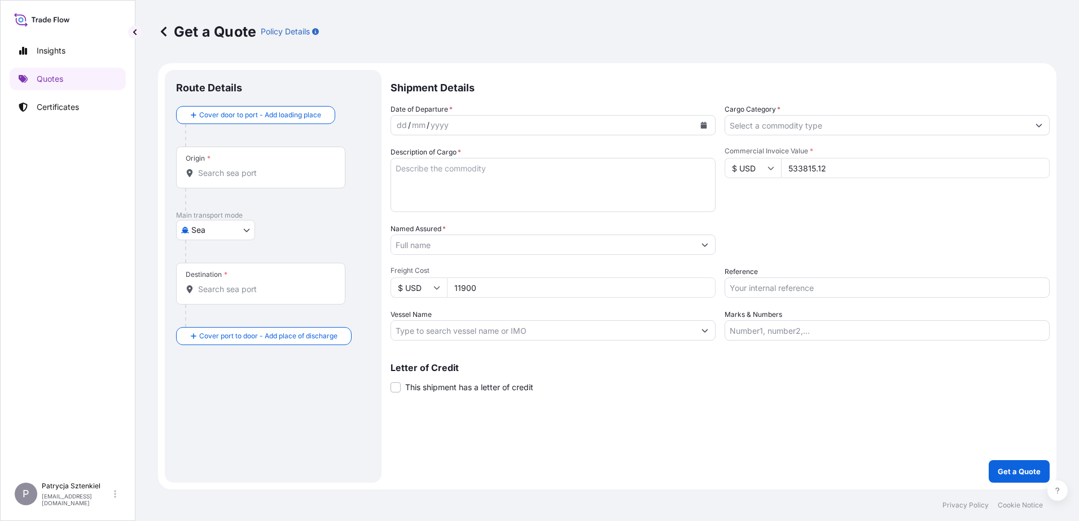
click at [741, 299] on div "Date of Departure * dd / mm / yyyy Cargo Category * Description of Cargo * Comm…" at bounding box center [719, 222] width 659 height 237
click at [755, 291] on input "Reference" at bounding box center [886, 288] width 325 height 20
paste input "S02038691"
type input "S02038691"
click at [437, 249] on input "Named Assured *" at bounding box center [542, 245] width 303 height 20
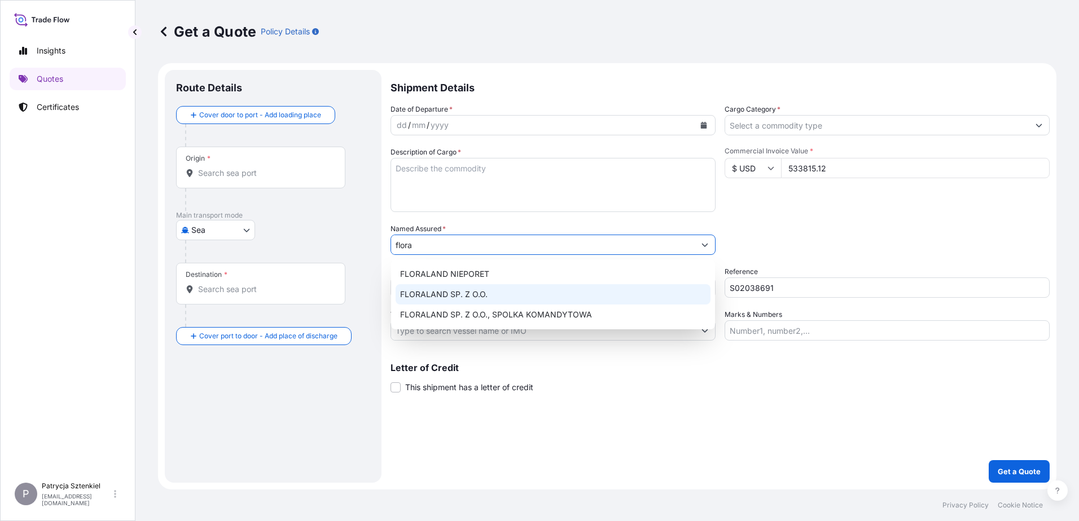
click at [494, 298] on div "FLORALAND SP. Z O.O." at bounding box center [552, 294] width 315 height 20
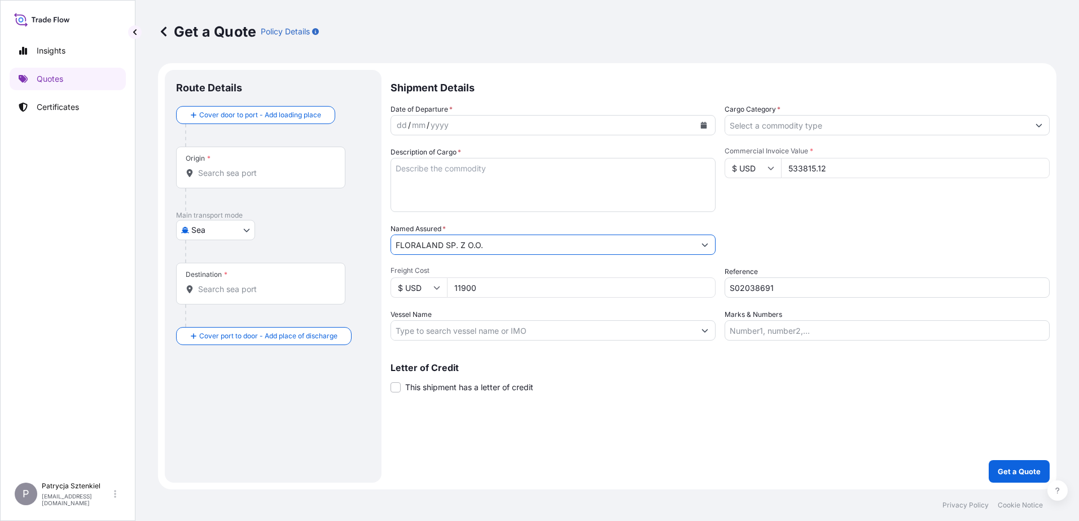
type input "FLORALAND SP. Z O.O."
click at [219, 165] on div "Origin *" at bounding box center [260, 168] width 169 height 42
click at [219, 168] on input "Origin *" at bounding box center [264, 173] width 133 height 11
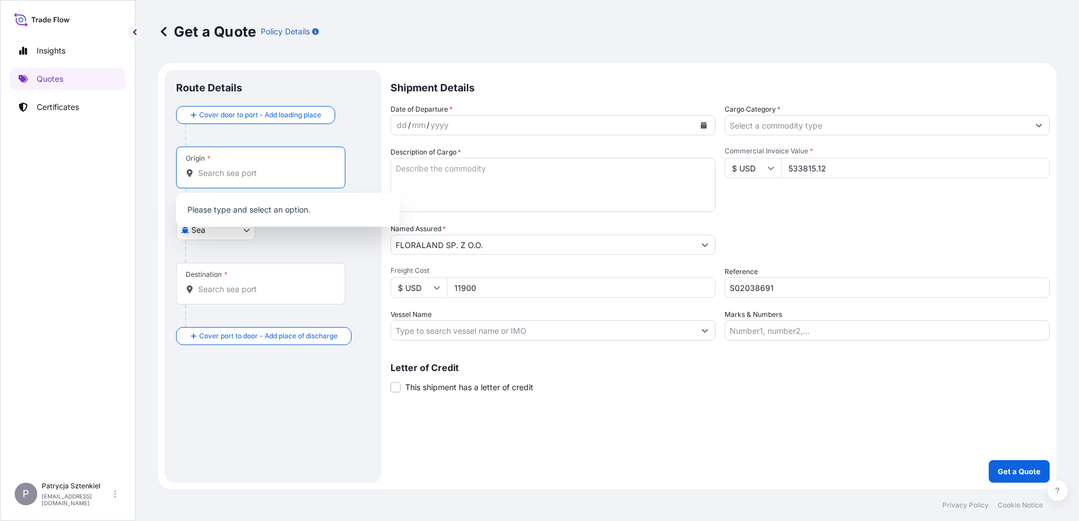
click at [217, 174] on input "Origin *" at bounding box center [264, 173] width 133 height 11
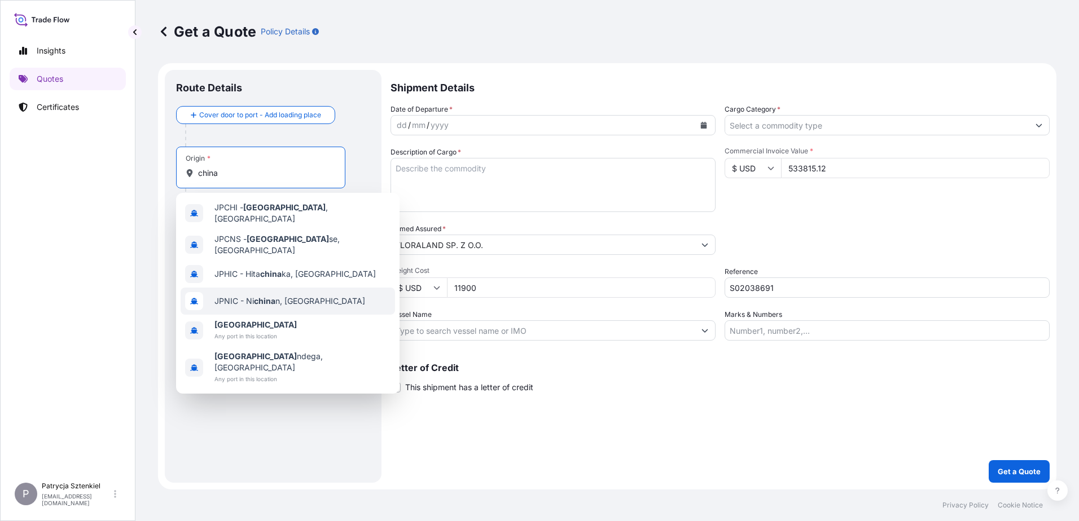
click at [232, 320] on b "[GEOGRAPHIC_DATA]" at bounding box center [255, 325] width 82 height 10
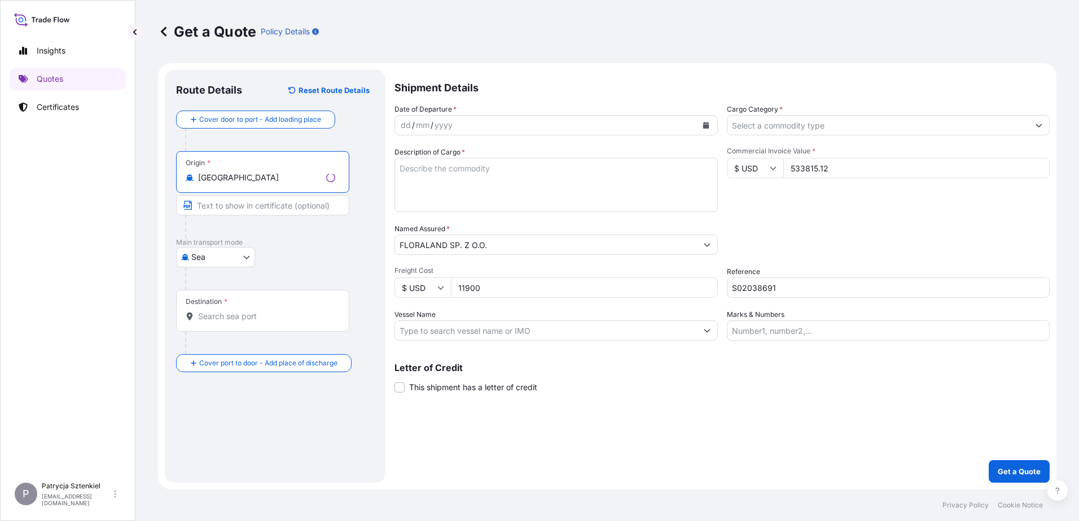
type input "[GEOGRAPHIC_DATA]"
click at [219, 317] on input "Destination *" at bounding box center [266, 316] width 137 height 11
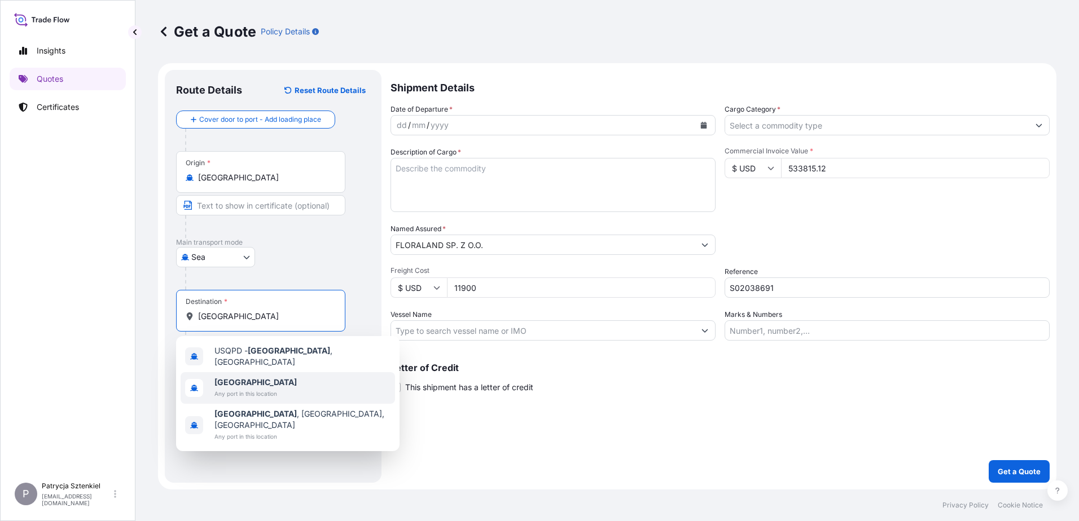
click at [226, 395] on div "[GEOGRAPHIC_DATA] Any port in this location" at bounding box center [288, 388] width 214 height 32
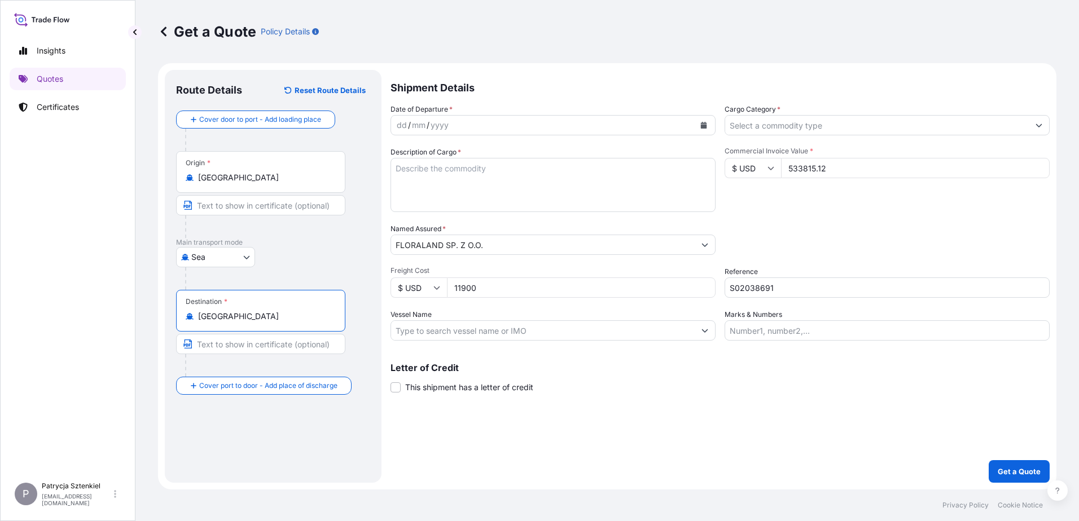
type input "[GEOGRAPHIC_DATA]"
click at [706, 130] on button "Calendar" at bounding box center [703, 125] width 18 height 18
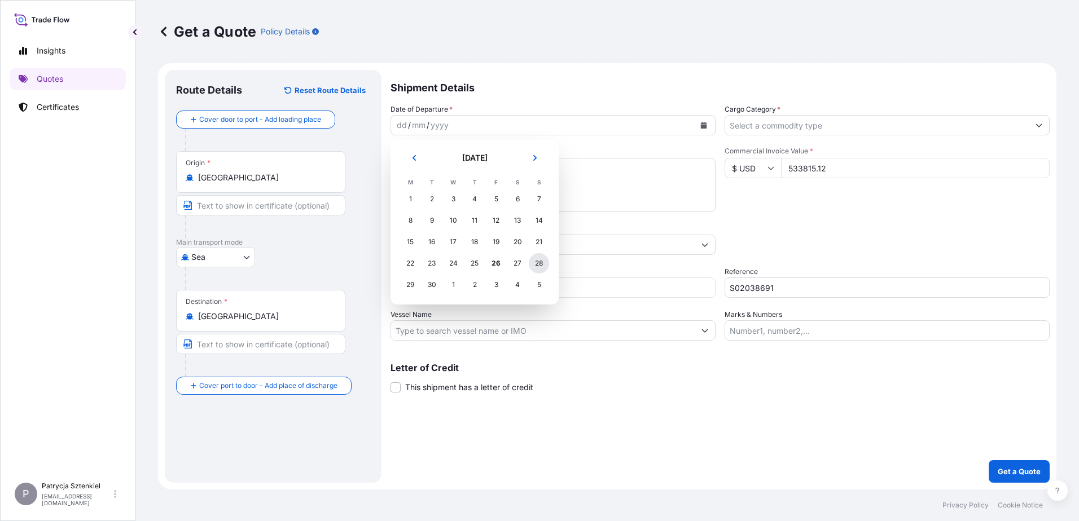
click at [535, 267] on div "28" at bounding box center [539, 263] width 20 height 20
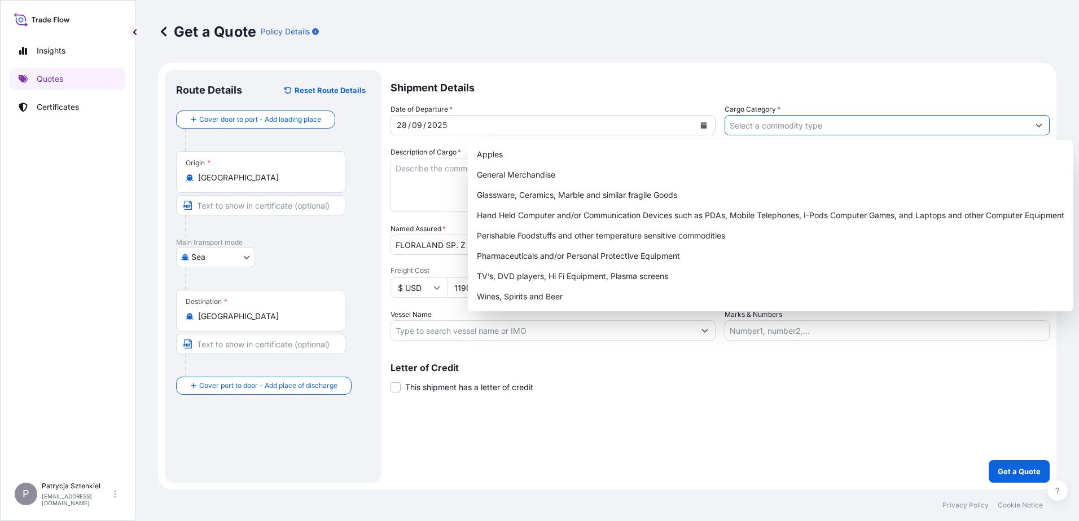
click at [787, 131] on input "Cargo Category *" at bounding box center [876, 125] width 303 height 20
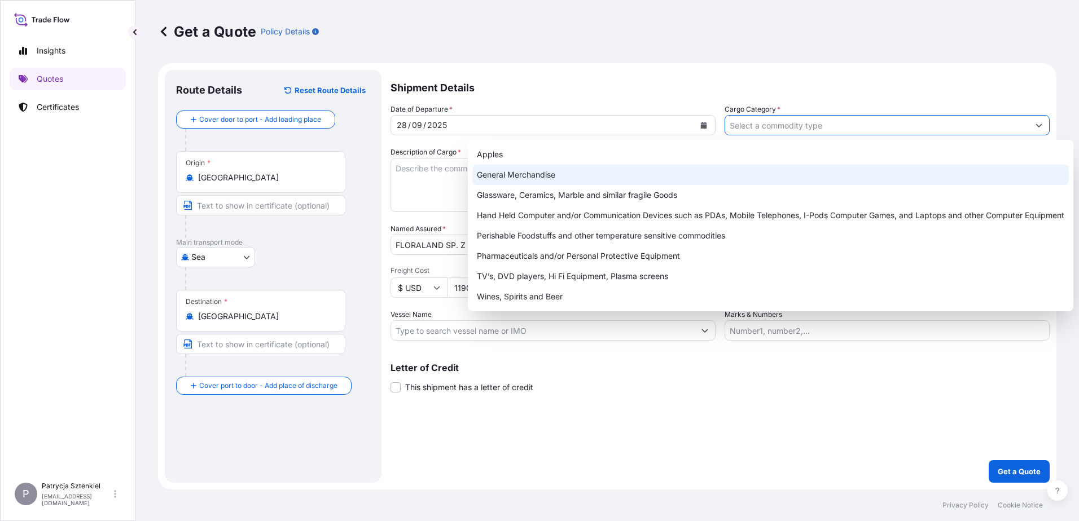
click at [635, 183] on div "General Merchandise" at bounding box center [770, 175] width 596 height 20
type input "General Merchandise"
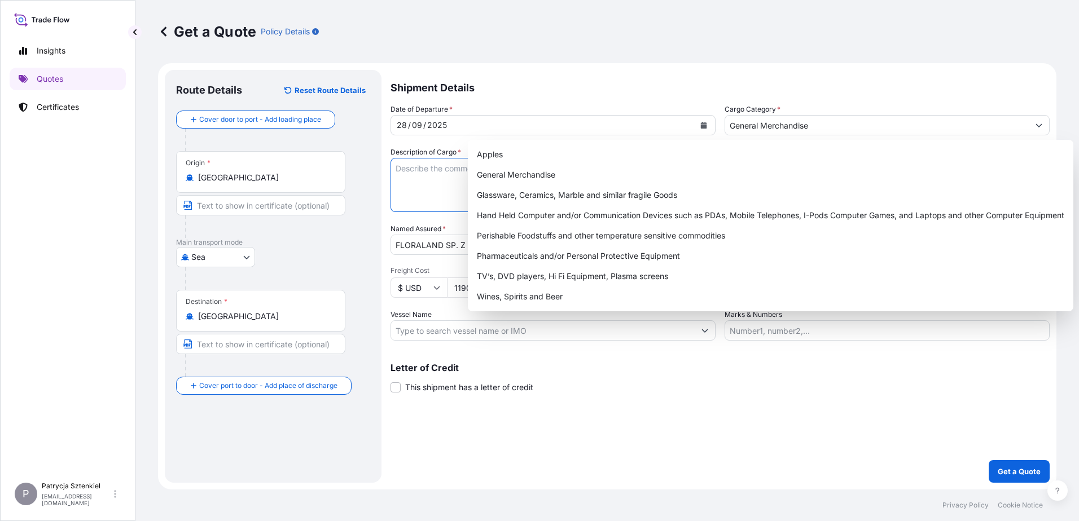
click at [438, 176] on textarea "Description of Cargo *" at bounding box center [552, 185] width 325 height 54
paste textarea "GARDEN TOOLS"
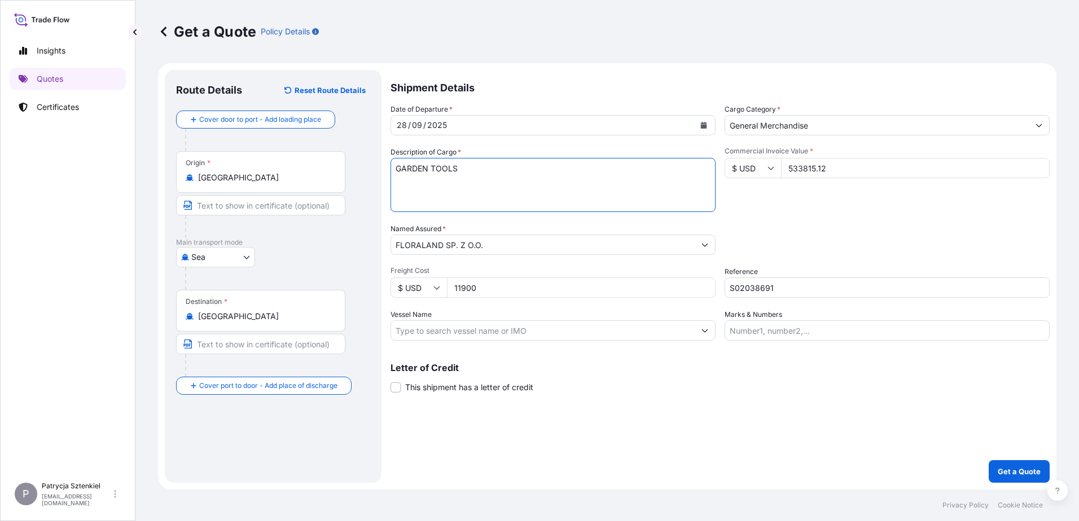
paste textarea "CCLU7437015 OOLKRE7920 40HC 15618.72 KG 57.21 M3 1122 CTN CY/CY* 1122 CTN 15618…"
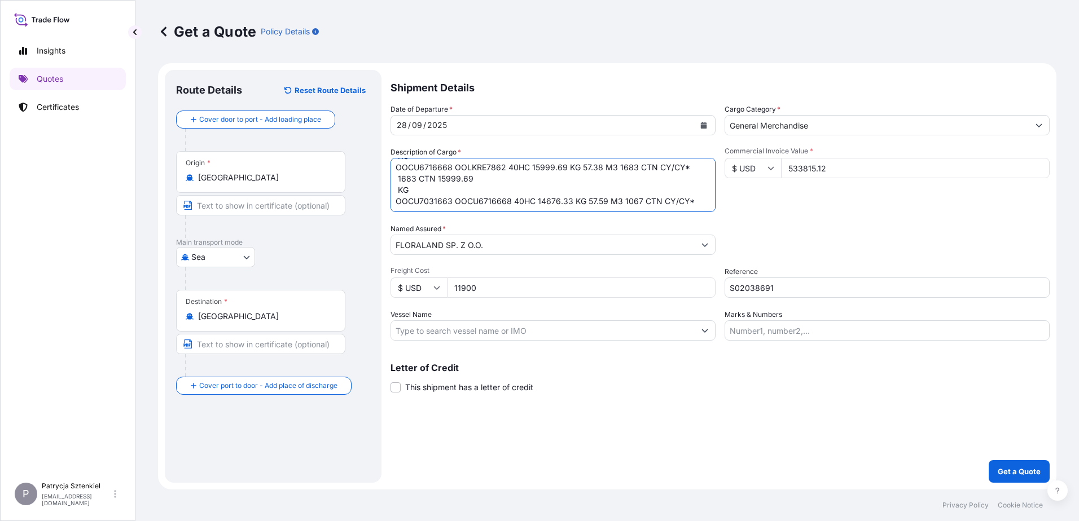
scroll to position [176, 0]
paste textarea "OOCU8061430 OOLKRE7892 40HC 16577.70 KG 57.36 M3 1314 CTN CY/CY"
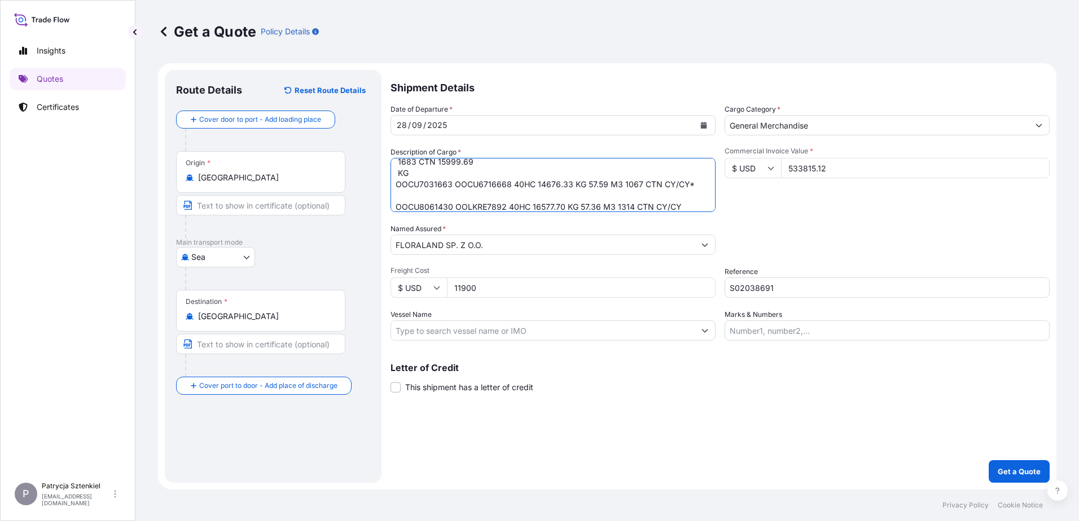
click at [696, 186] on textarea "GARDEN TOOLS CCLU7437015 OOLKRE7920 40HC 15618.72 KG 57.21 M3 1122 CTN CY/CY* 1…" at bounding box center [552, 185] width 325 height 54
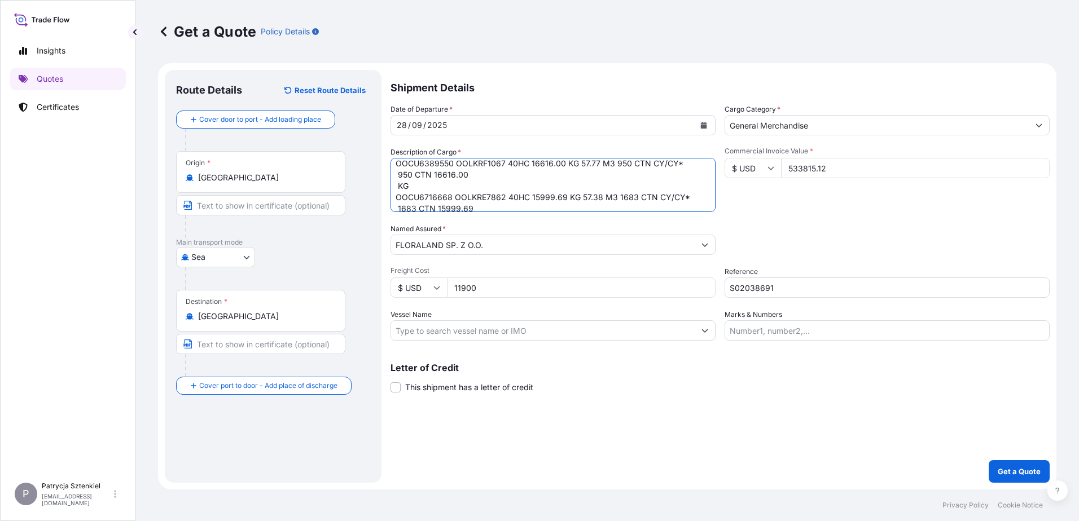
drag, startPoint x: 423, startPoint y: 173, endPoint x: 419, endPoint y: 166, distance: 7.7
click at [419, 166] on textarea "GARDEN TOOLS CCLU7437015 OOLKRE7920 40HC 15618.72 KG 57.21 M3 1122 CTN CY/CY* 1…" at bounding box center [552, 185] width 325 height 54
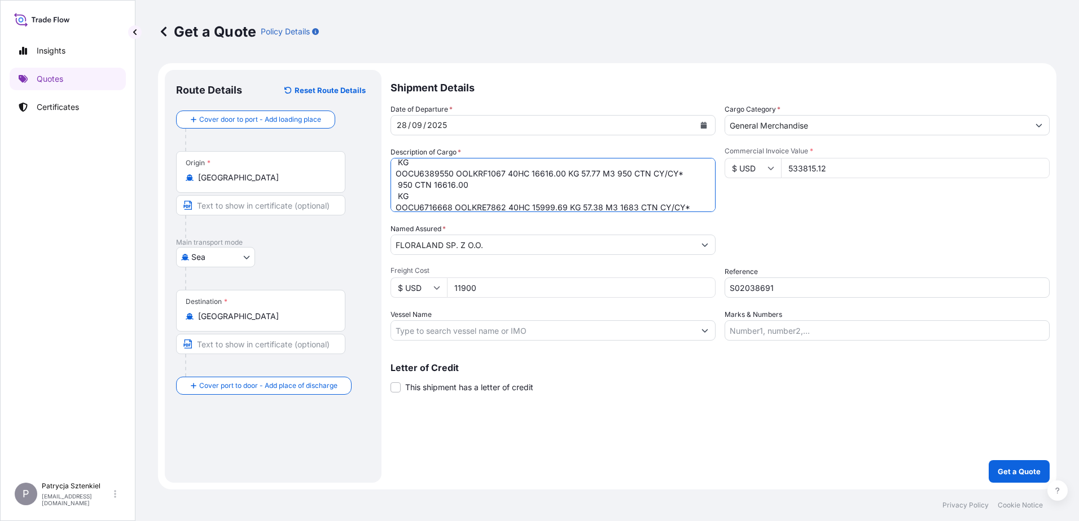
scroll to position [175, 0]
click at [413, 171] on textarea "GARDEN TOOLS CCLU7437015 OOLKRE7920 40HC 15618.72 KG 57.21 M3 1122 CTN CY/CY* 1…" at bounding box center [552, 185] width 325 height 54
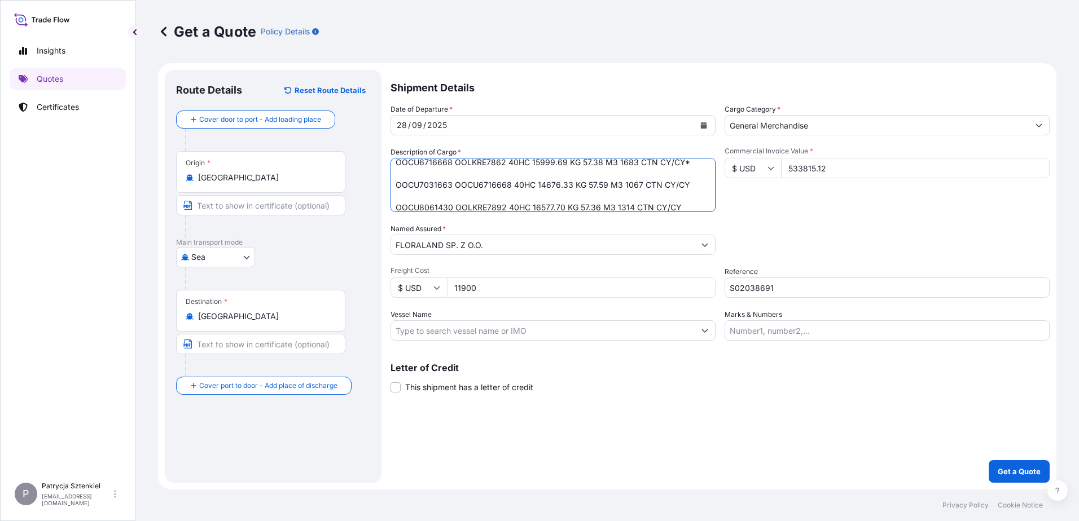
click at [680, 167] on textarea "GARDEN TOOLS CCLU7437015 OOLKRE7920 40HC 15618.72 KG 57.21 M3 1122 CTN CY/CY* 1…" at bounding box center [552, 185] width 325 height 54
click at [696, 162] on textarea "GARDEN TOOLS CCLU7437015 OOLKRE7920 40HC 15618.72 KG 57.21 M3 1122 CTN CY/CY* 1…" at bounding box center [552, 185] width 325 height 54
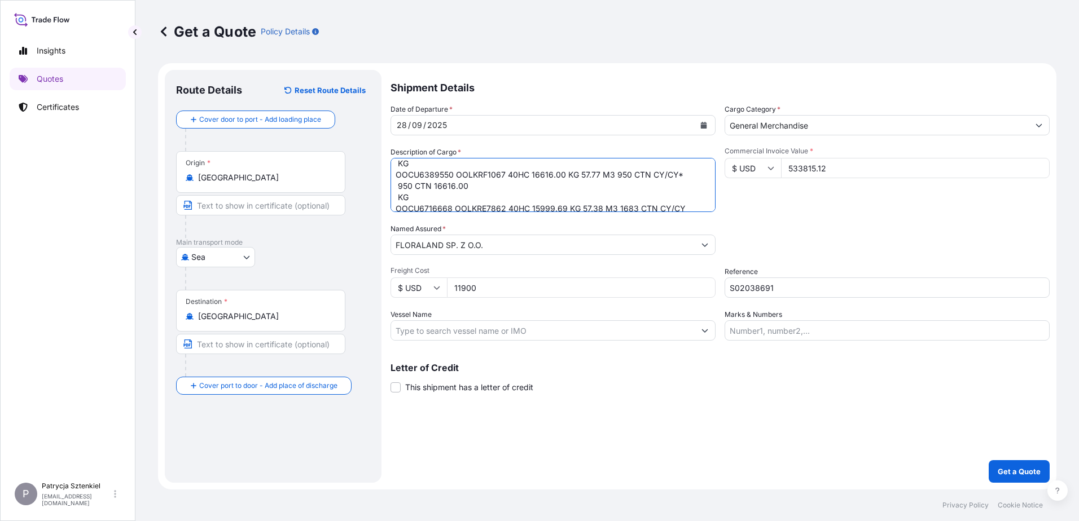
drag, startPoint x: 410, startPoint y: 197, endPoint x: 411, endPoint y: 190, distance: 7.9
click at [411, 190] on textarea "GARDEN TOOLS CCLU7437015 OOLKRE7920 40HC 15618.72 KG 57.21 M3 1122 CTN CY/CY* 1…" at bounding box center [552, 185] width 325 height 54
click at [688, 170] on textarea "GARDEN TOOLS CCLU7437015 OOLKRE7920 40HC 15618.72 KG 57.21 M3 1122 CTN CY/CY* 1…" at bounding box center [552, 185] width 325 height 54
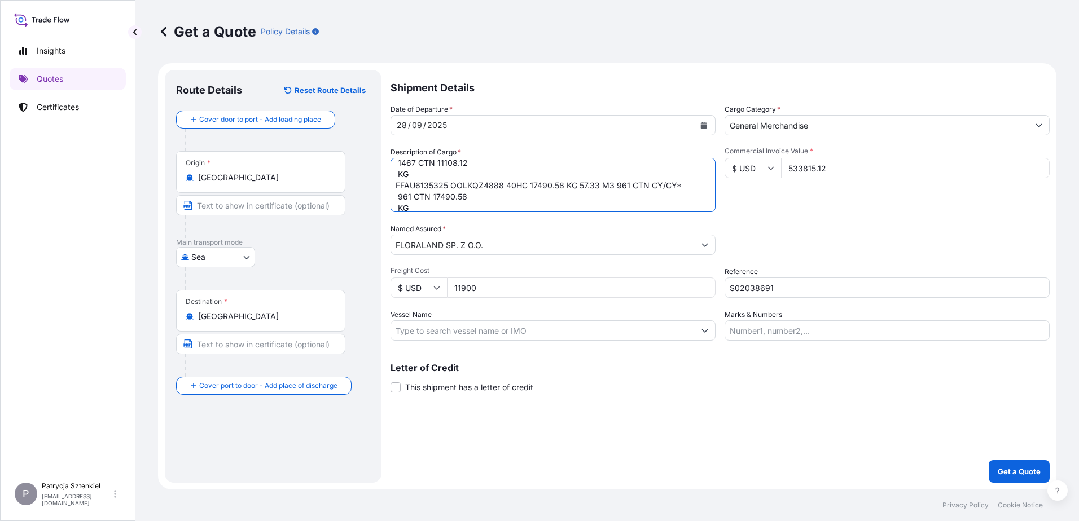
scroll to position [73, 0]
click at [419, 203] on textarea "GARDEN TOOLS CCLU7437015 OOLKRE7920 40HC 15618.72 KG 57.21 M3 1122 CTN CY/CY* 1…" at bounding box center [552, 185] width 325 height 54
click at [423, 206] on textarea "GARDEN TOOLS CCLU7437015 OOLKRE7920 40HC 15618.72 KG 57.21 M3 1122 CTN CY/CY* 1…" at bounding box center [552, 185] width 325 height 54
click at [677, 190] on textarea "GARDEN TOOLS CCLU7437015 OOLKRE7920 40HC 15618.72 KG 57.21 M3 1122 CTN CY/CY* 1…" at bounding box center [552, 185] width 325 height 54
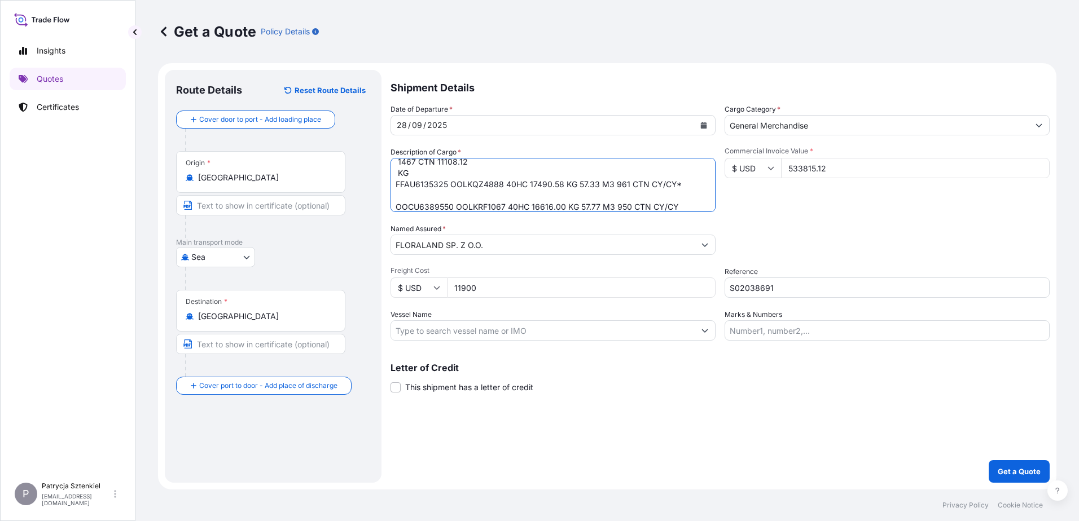
click at [680, 186] on textarea "GARDEN TOOLS CCLU7437015 OOLKRE7920 40HC 15618.72 KG 57.21 M3 1122 CTN CY/CY* 1…" at bounding box center [552, 185] width 325 height 54
click at [438, 168] on textarea "GARDEN TOOLS CCLU7437015 OOLKRE7920 40HC 15618.72 KG 57.21 M3 1122 CTN CY/CY* 1…" at bounding box center [552, 185] width 325 height 54
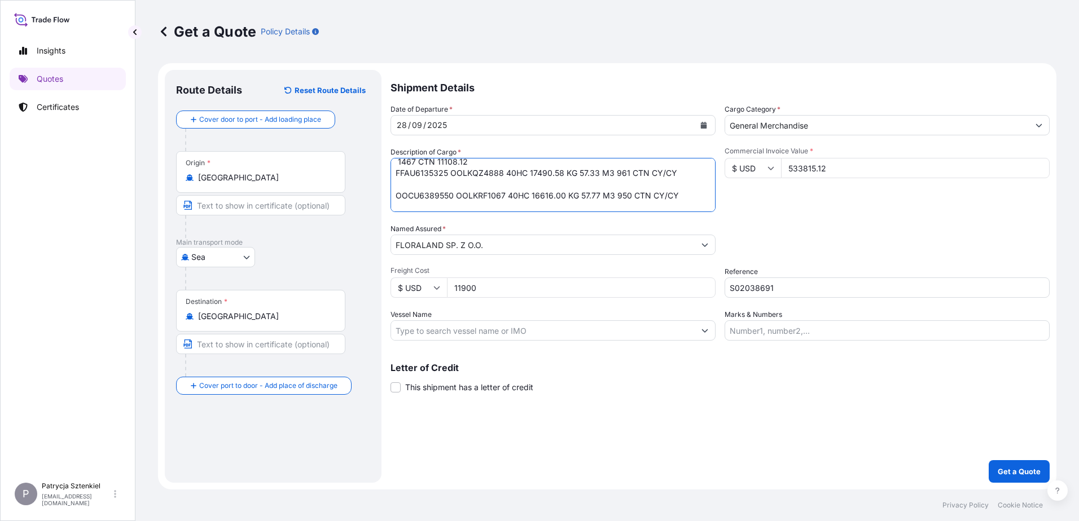
scroll to position [63, 0]
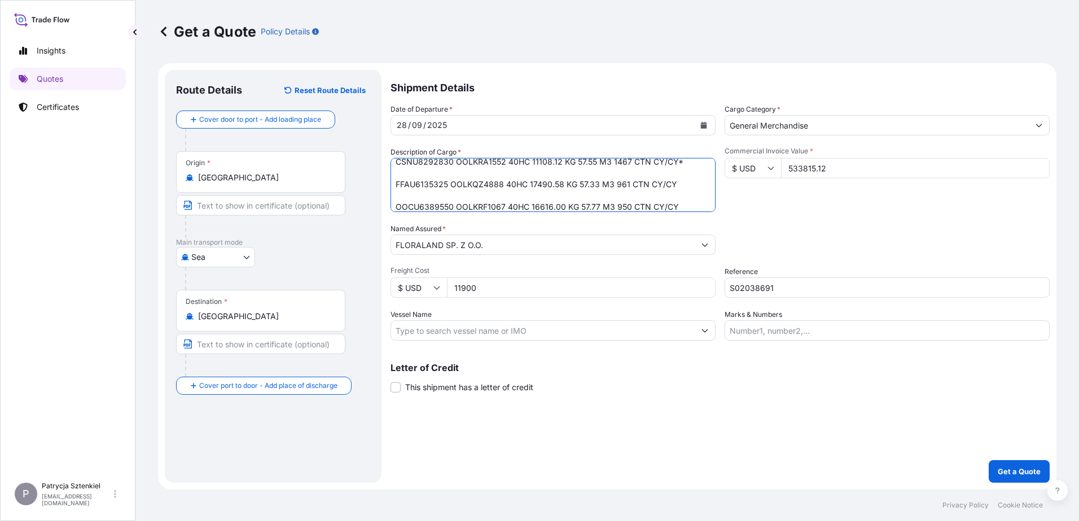
click at [694, 164] on textarea "GARDEN TOOLS CCLU7437015 OOLKRE7920 40HC 15618.72 KG 57.21 M3 1122 CTN CY/CY* 1…" at bounding box center [552, 185] width 325 height 54
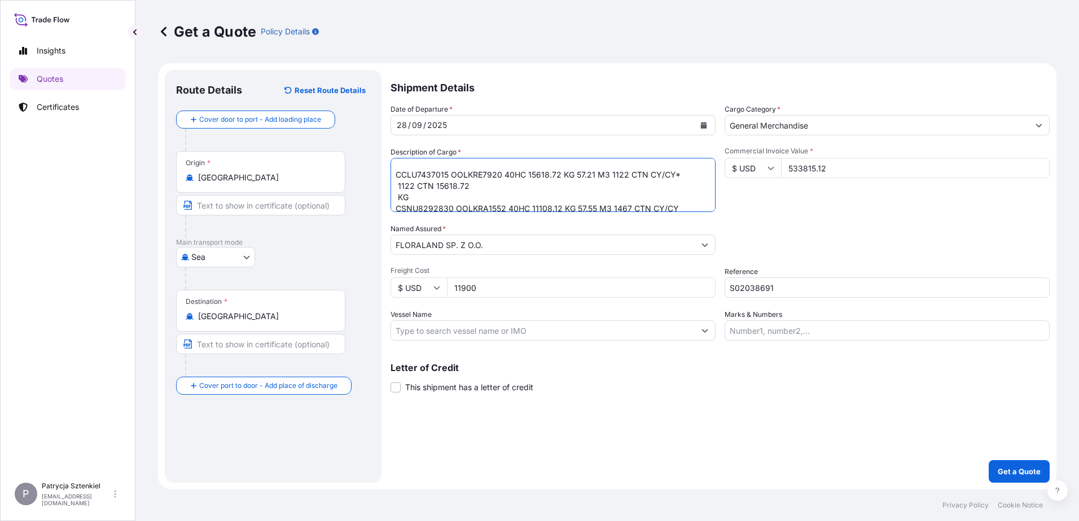
click at [416, 189] on textarea "GARDEN TOOLS CCLU7437015 OOLKRE7920 40HC 15618.72 KG 57.21 M3 1122 CTN CY/CY* 1…" at bounding box center [552, 185] width 325 height 54
click at [685, 173] on textarea "GARDEN TOOLS CCLU7437015 OOLKRE7920 40HC 15618.72 KG 57.21 M3 1122 CTN CY/CY* C…" at bounding box center [552, 185] width 325 height 54
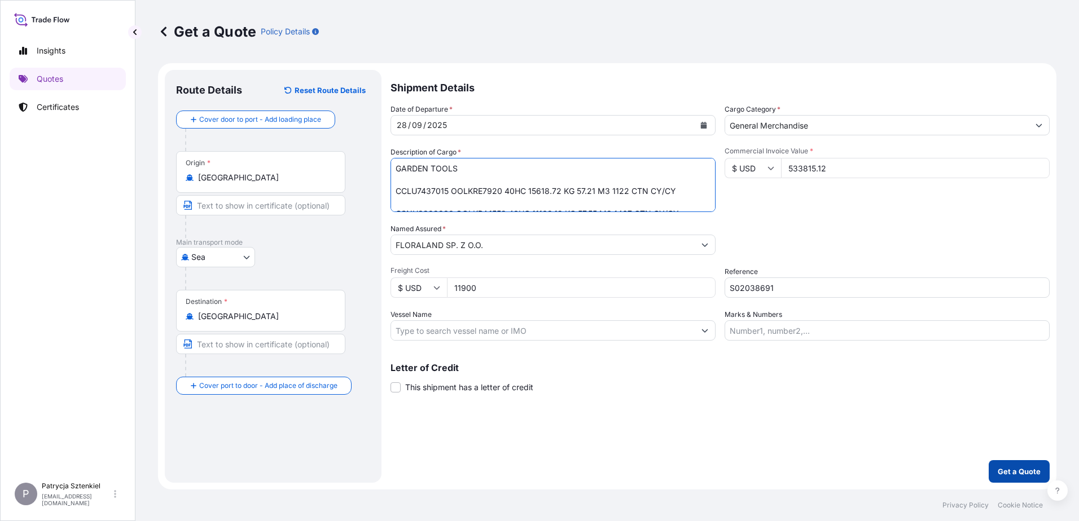
type textarea "GARDEN TOOLS CCLU7437015 OOLKRE7920 40HC 15618.72 KG 57.21 M3 1122 CTN CY/CY CS…"
click at [1037, 465] on button "Get a Quote" at bounding box center [1018, 471] width 61 height 23
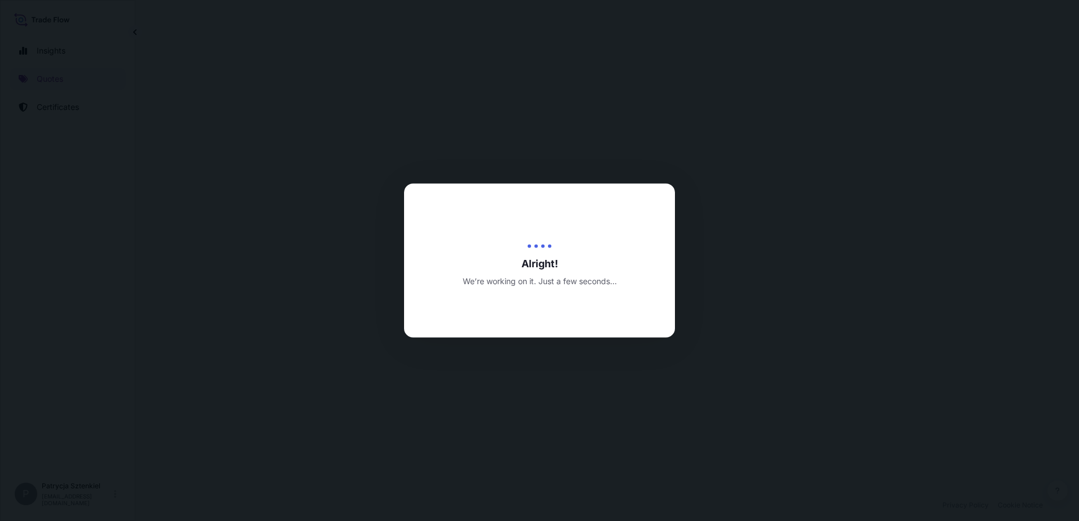
select select "Sea"
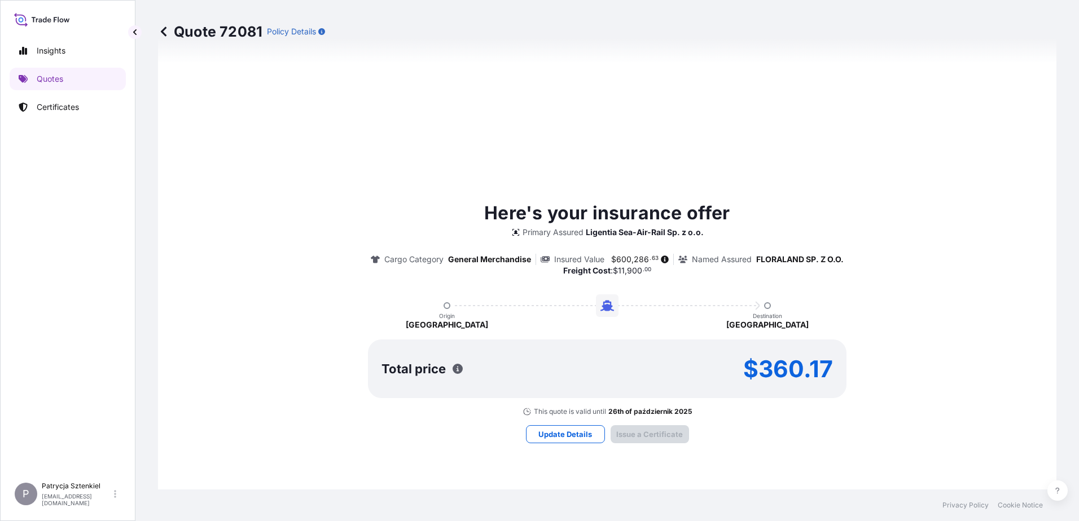
type input "[DATE]"
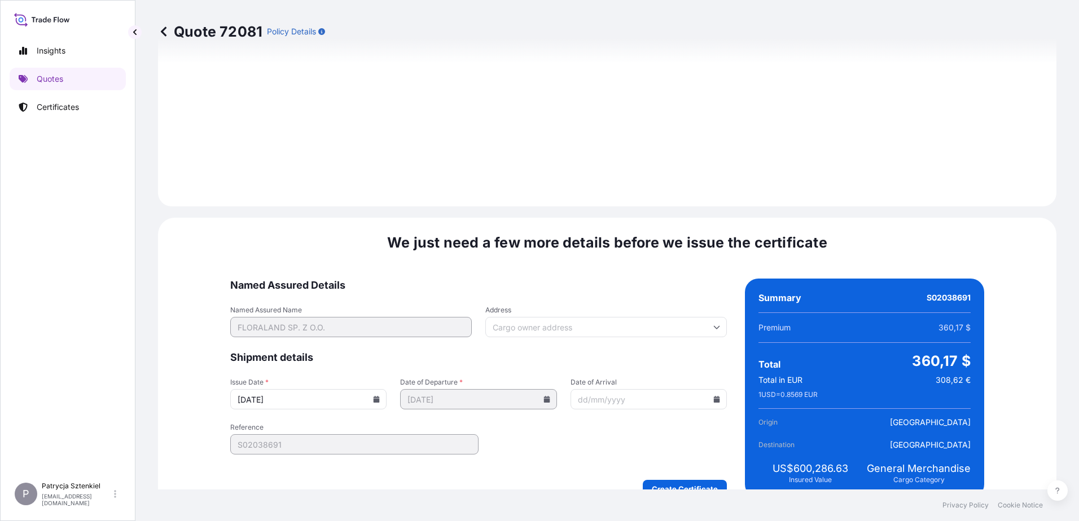
scroll to position [1212, 0]
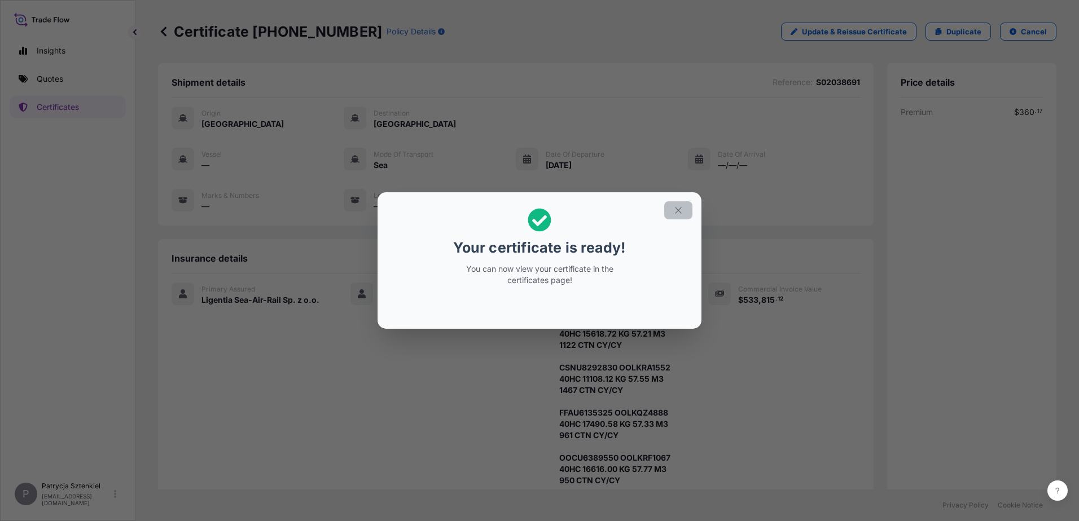
click at [687, 212] on button "button" at bounding box center [678, 210] width 28 height 18
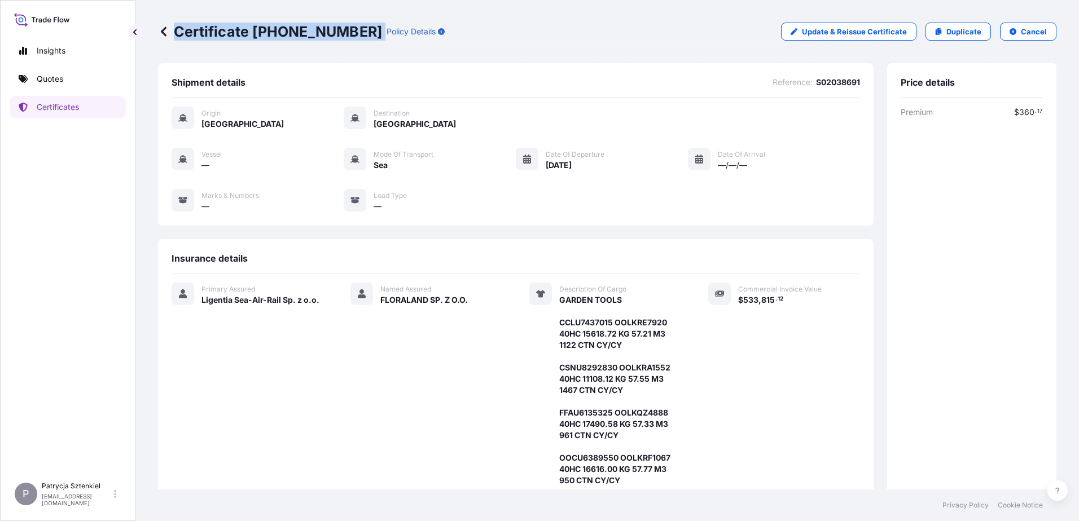
drag, startPoint x: 178, startPoint y: 34, endPoint x: 355, endPoint y: 47, distance: 177.6
click at [355, 47] on div "Certificate [PHONE_NUMBER] Policy Details Update & Reissue Certificate Duplicat…" at bounding box center [607, 31] width 898 height 63
copy p "Certificate [PHONE_NUMBER]"
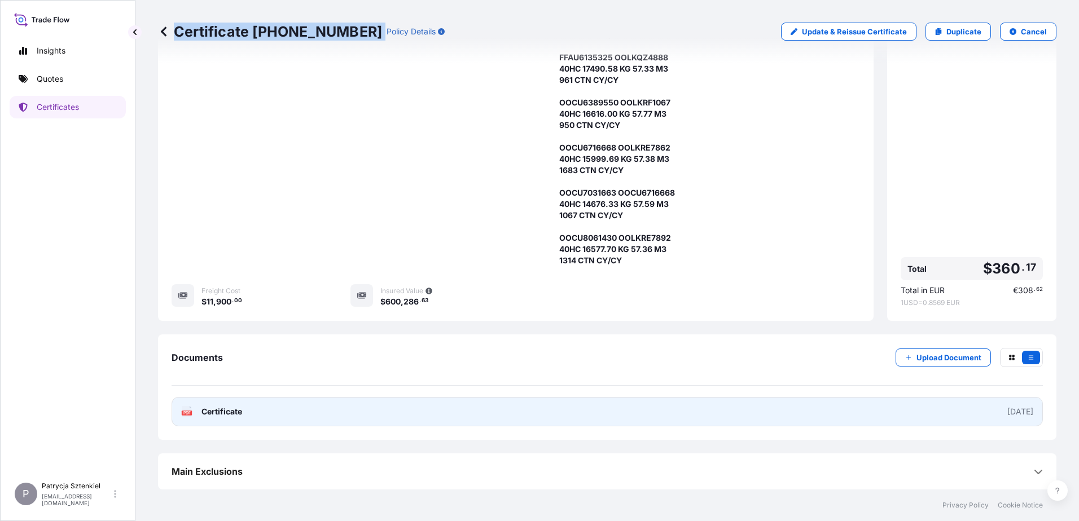
click at [296, 412] on link "PDF Certificate [DATE]" at bounding box center [606, 411] width 871 height 29
